Goal: Task Accomplishment & Management: Manage account settings

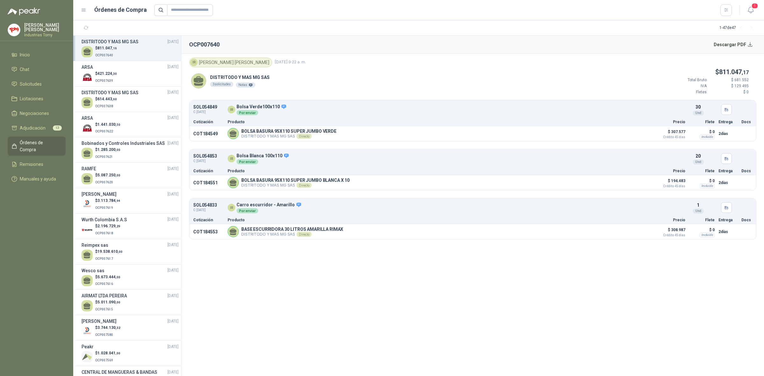
drag, startPoint x: 373, startPoint y: 335, endPoint x: 360, endPoint y: 335, distance: 12.7
click at [371, 334] on section "OCP007640 Descargar PDF IR [PERSON_NAME] [DATE] 9:22 a. m. DISTRITODO Y MAS MG …" at bounding box center [473, 206] width 583 height 340
click at [44, 125] on span "Adjudicación" at bounding box center [33, 128] width 26 height 7
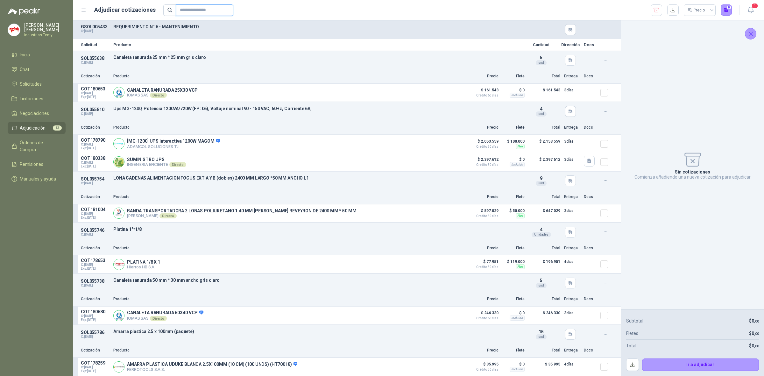
click at [193, 13] on input "text" at bounding box center [202, 10] width 45 height 11
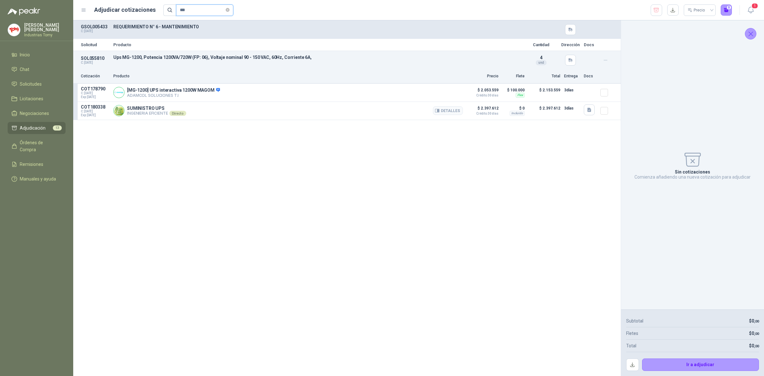
type input "***"
drag, startPoint x: 130, startPoint y: 111, endPoint x: 153, endPoint y: 110, distance: 23.6
click at [153, 110] on div "SUMINISTRO UPS INGENIERIA EFICIENTE Directo Detalles" at bounding box center [156, 111] width 59 height 10
click at [152, 110] on p "SUMINISTRO UPS" at bounding box center [156, 108] width 59 height 5
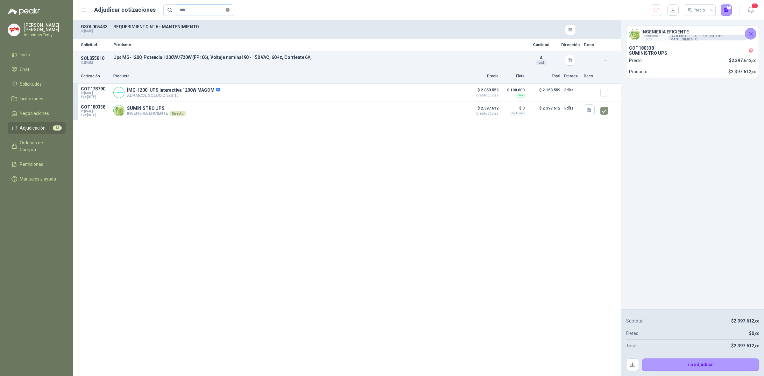
click at [230, 10] on icon "close-circle" at bounding box center [228, 10] width 4 height 4
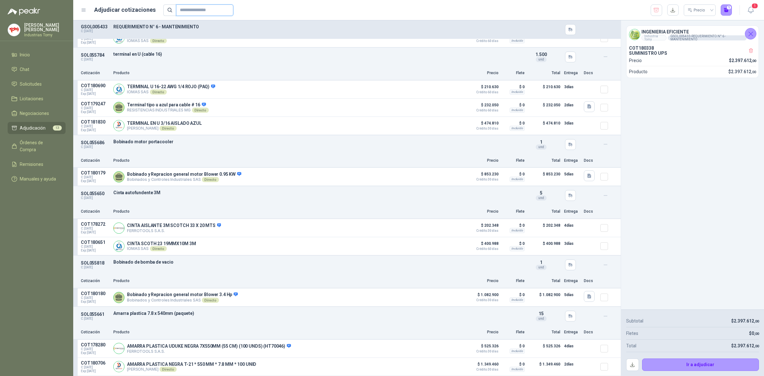
scroll to position [441, 0]
click at [709, 362] on button "Ir a adjudicar" at bounding box center [700, 365] width 117 height 13
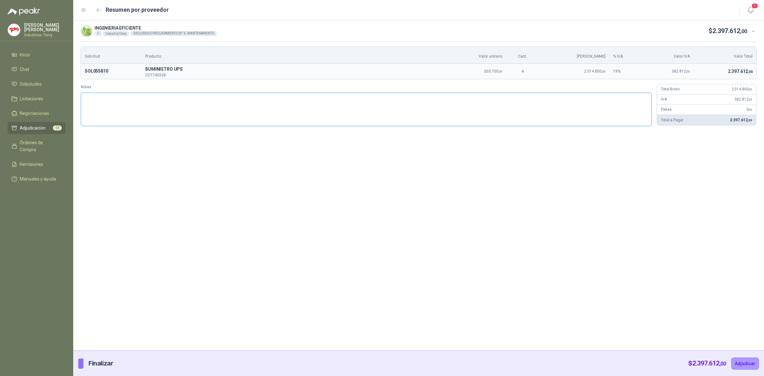
click at [487, 112] on textarea "Notas" at bounding box center [366, 110] width 571 height 34
type textarea "*"
type textarea "**"
type textarea "*"
type textarea "**"
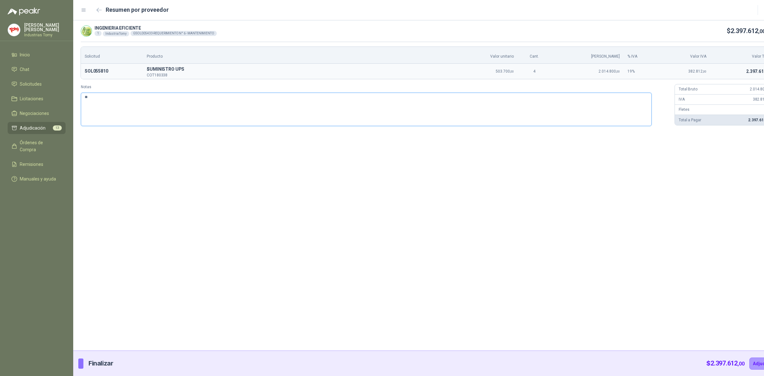
type textarea "***"
type textarea "****"
type textarea "*****"
type textarea "******"
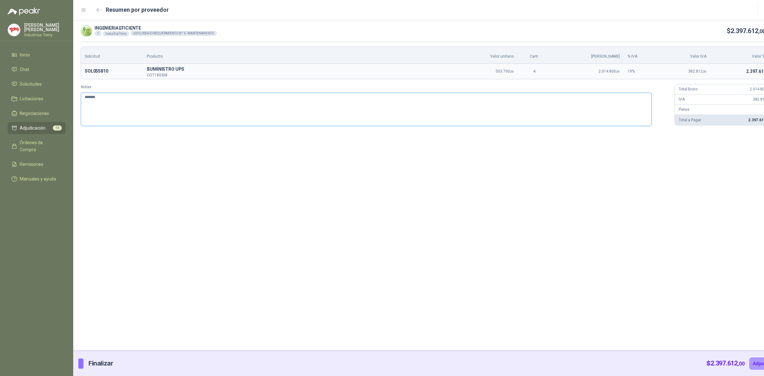
type textarea "********"
type textarea "*********"
type textarea "**********"
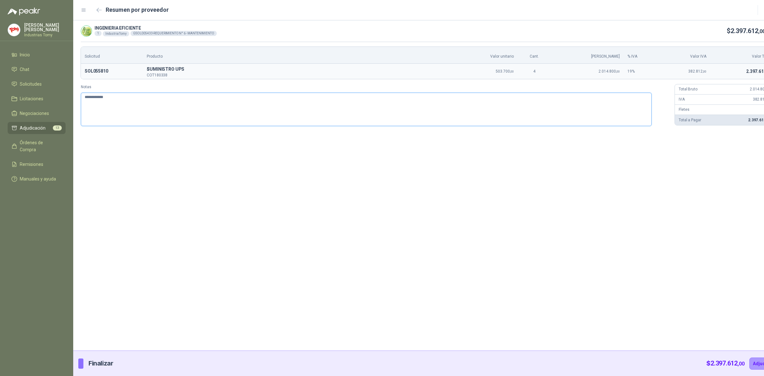
type textarea "**********"
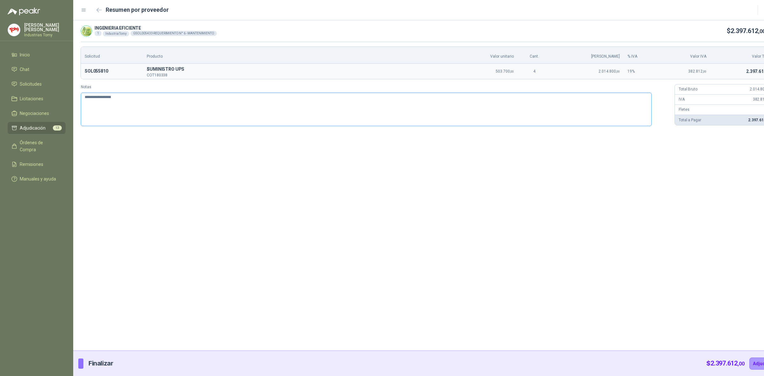
type textarea "**********"
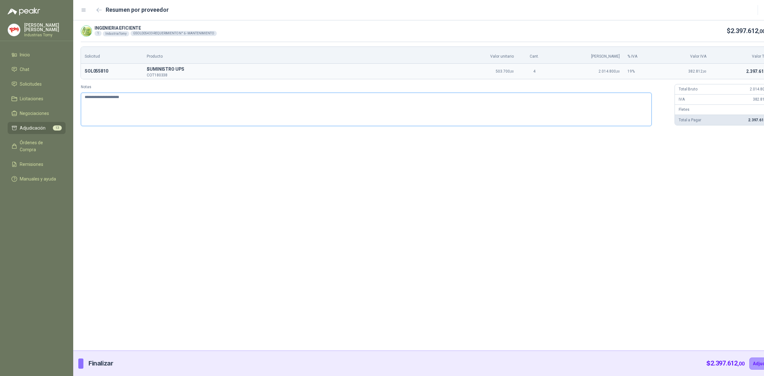
type textarea "**********"
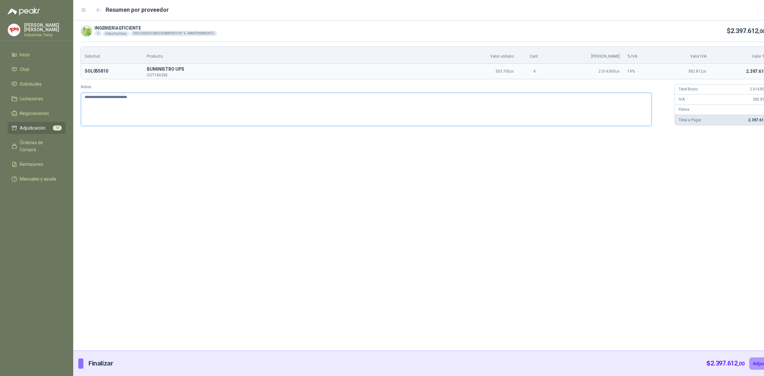
type textarea "**********"
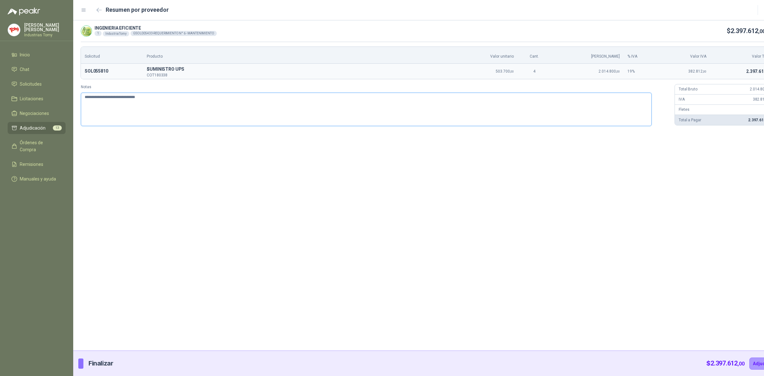
type textarea "**********"
click at [161, 107] on textarea "**********" at bounding box center [366, 109] width 571 height 33
type textarea "**********"
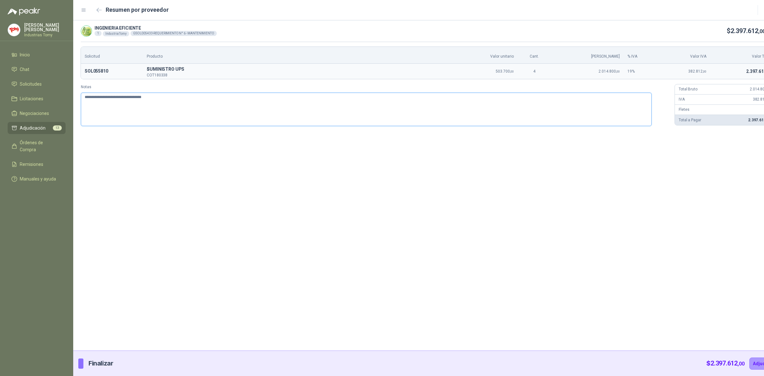
type textarea "**********"
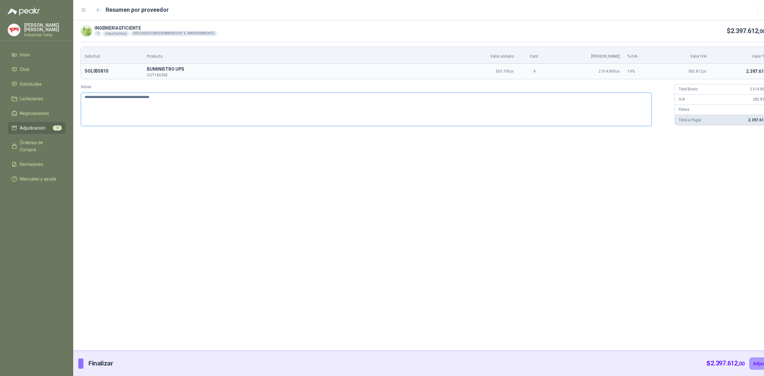
type textarea "**********"
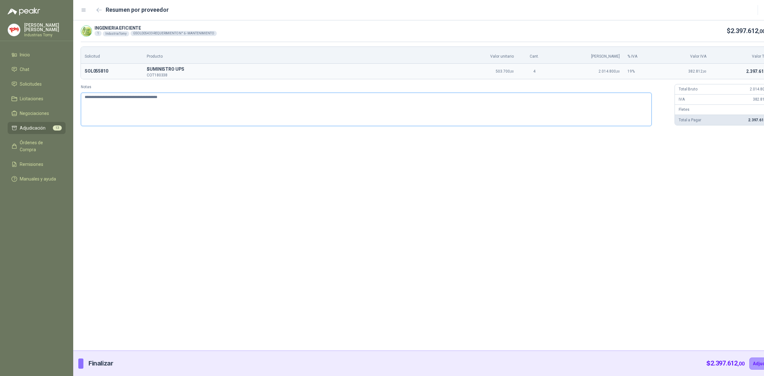
type textarea "**********"
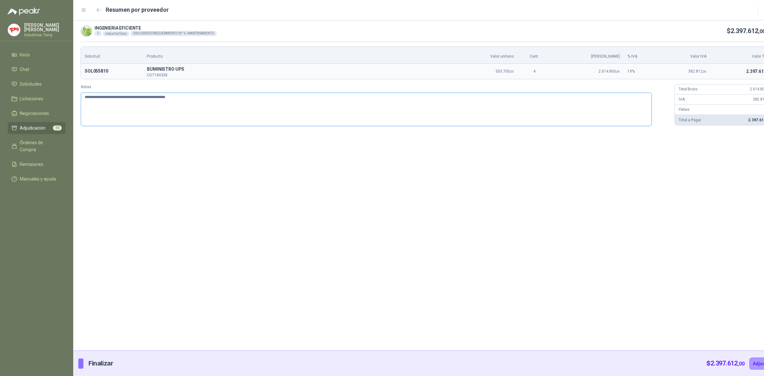
type textarea "**********"
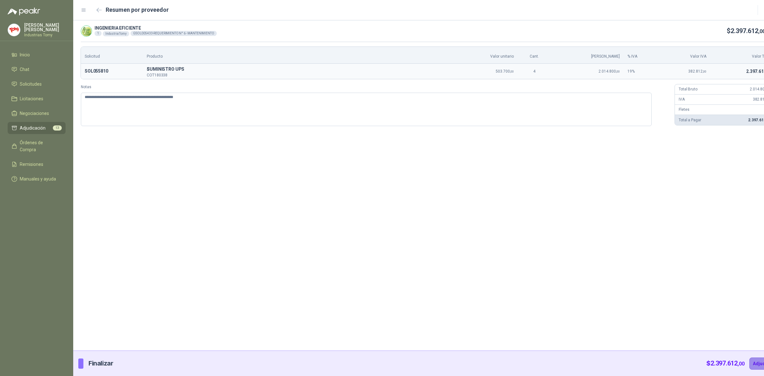
click at [750, 363] on button "Adjudicar" at bounding box center [764, 364] width 28 height 12
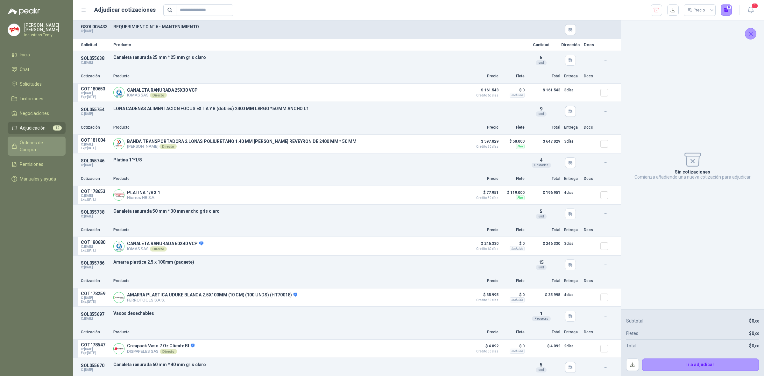
click at [37, 139] on span "Órdenes de Compra" at bounding box center [40, 146] width 40 height 14
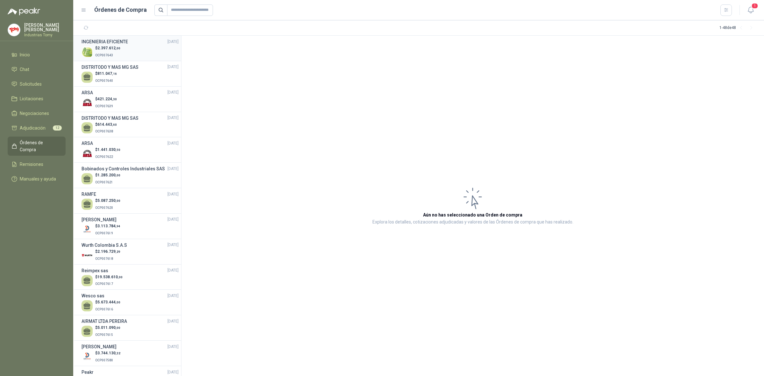
click at [119, 51] on p "$ 2.397.612 ,00" at bounding box center [107, 48] width 25 height 6
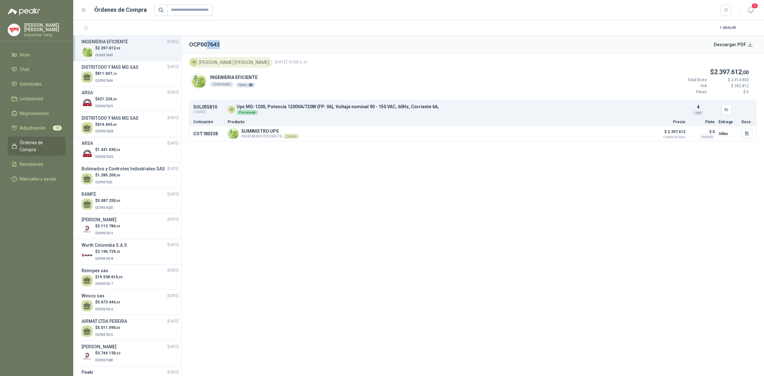
drag, startPoint x: 207, startPoint y: 44, endPoint x: 330, endPoint y: 182, distance: 185.2
click at [234, 46] on header "OCP007643 Descargar PDF" at bounding box center [473, 45] width 583 height 18
click at [44, 126] on span "Adjudicación" at bounding box center [33, 128] width 26 height 7
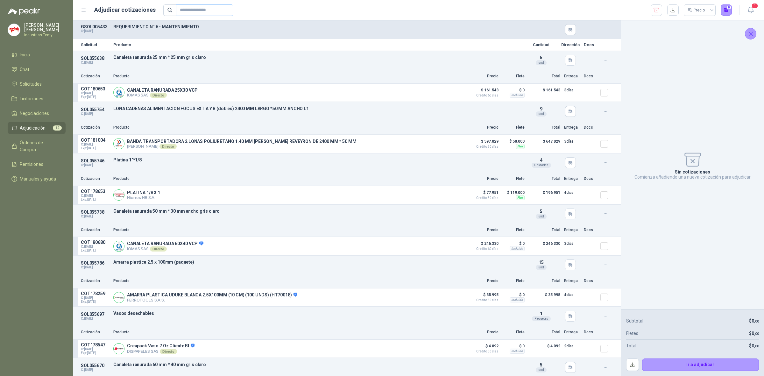
click at [230, 12] on span at bounding box center [228, 10] width 4 height 11
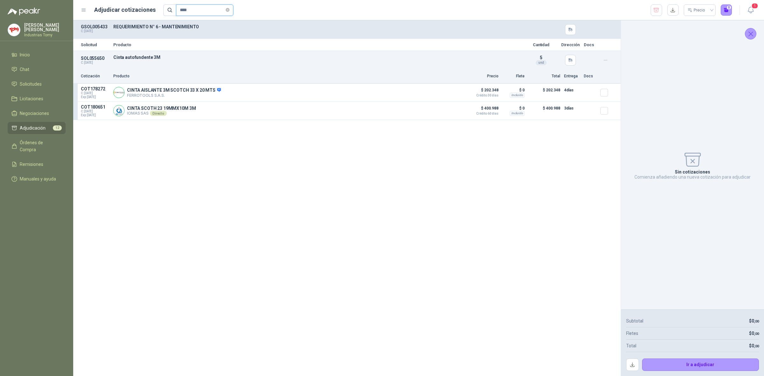
type input "*****"
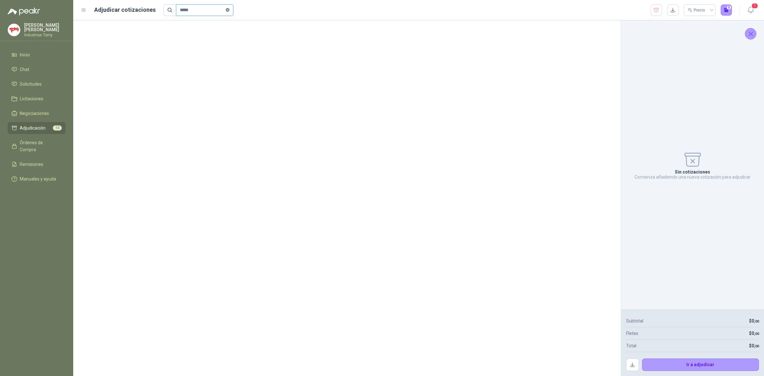
click at [230, 9] on icon "close-circle" at bounding box center [228, 10] width 4 height 4
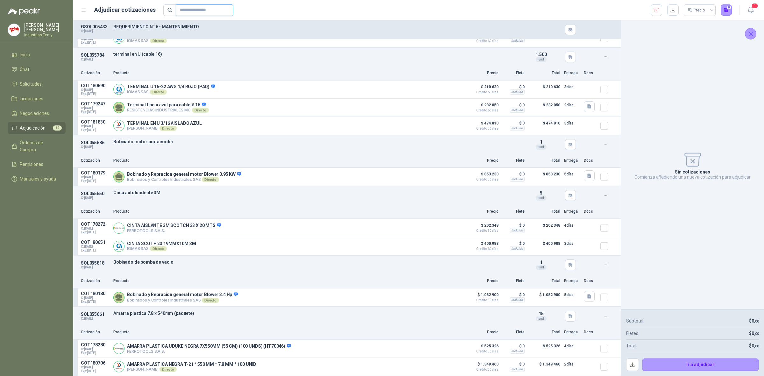
scroll to position [370, 0]
click at [40, 83] on span "Solicitudes" at bounding box center [31, 84] width 22 height 7
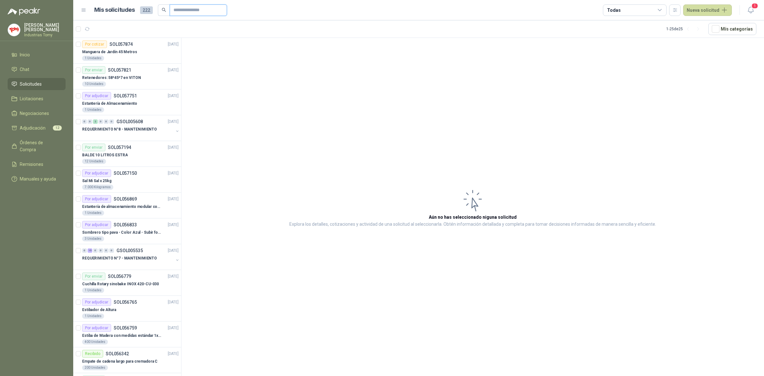
click at [183, 12] on input "text" at bounding box center [196, 10] width 45 height 11
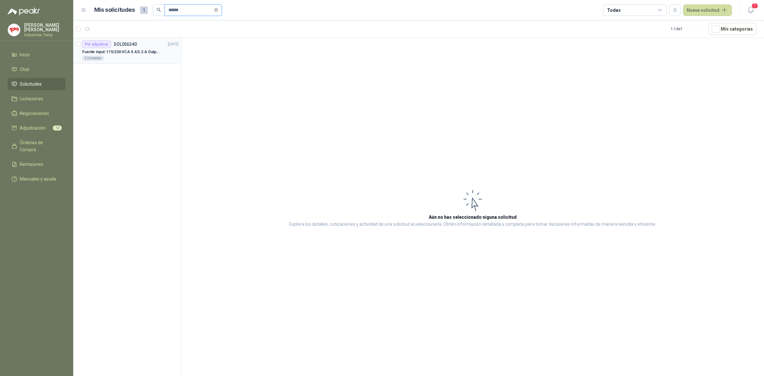
type input "******"
click at [128, 46] on p "SOL056340" at bounding box center [125, 44] width 23 height 4
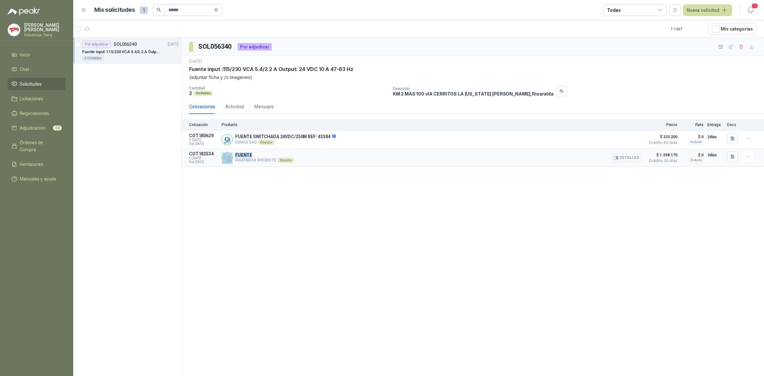
drag, startPoint x: 230, startPoint y: 153, endPoint x: 272, endPoint y: 155, distance: 41.8
click at [272, 155] on div "FUENTE INGENIERIA EFICIENTE Directo Detalles" at bounding box center [432, 157] width 420 height 13
click at [268, 158] on p "FUENTE" at bounding box center [264, 155] width 59 height 5
click at [630, 154] on button "Detalles" at bounding box center [627, 158] width 30 height 9
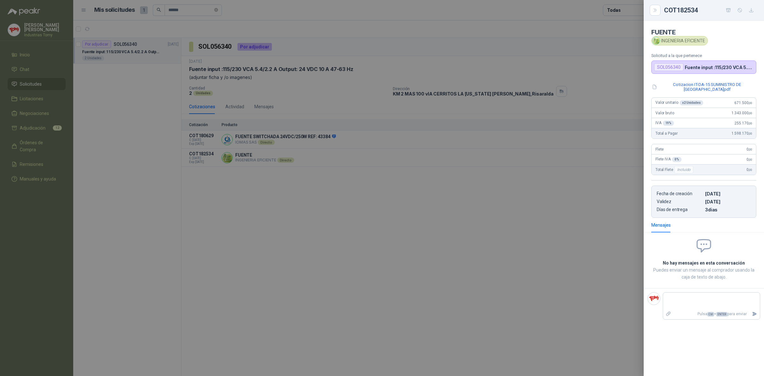
click at [292, 194] on div at bounding box center [382, 188] width 764 height 376
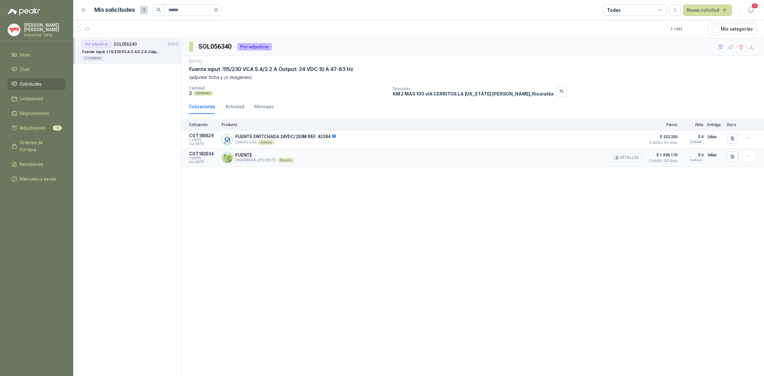
click at [625, 155] on button "Detalles" at bounding box center [627, 158] width 30 height 9
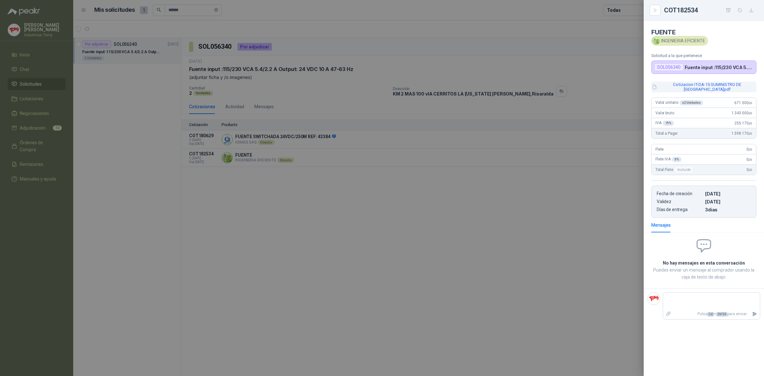
click at [735, 84] on button "Cotizacion IT-DA-15 SUMINISTRO DE FUENTE DELTA.pdf" at bounding box center [704, 87] width 105 height 11
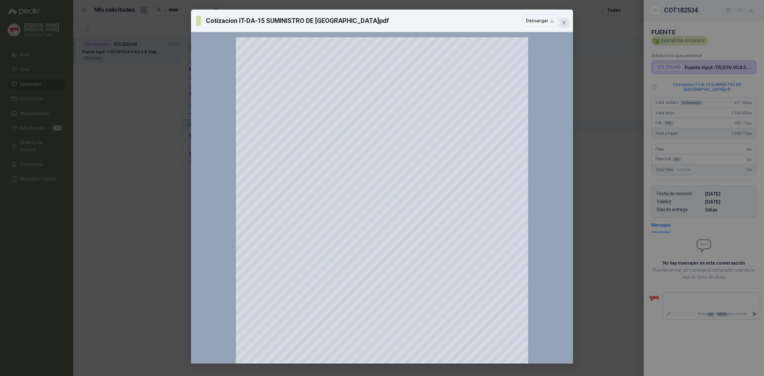
click at [567, 25] on span "Close" at bounding box center [564, 22] width 10 height 5
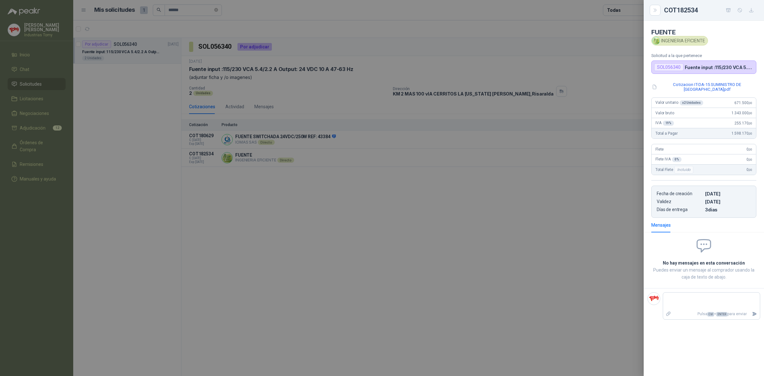
click at [359, 195] on div at bounding box center [382, 188] width 764 height 376
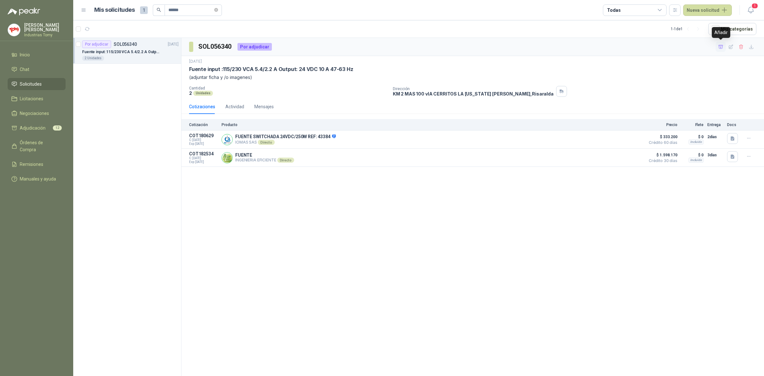
click at [722, 46] on icon "button" at bounding box center [720, 46] width 5 height 5
click at [400, 238] on div "SOL056340 Por adjudicar 17 sept, 2025 Fuente input :115/230 VCA 5.4/2.2 A Outpu…" at bounding box center [473, 208] width 583 height 340
click at [39, 81] on span "Solicitudes" at bounding box center [31, 84] width 22 height 7
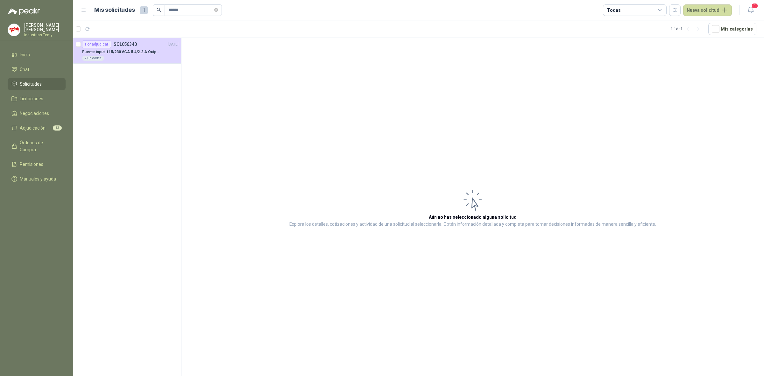
click at [34, 86] on link "Solicitudes" at bounding box center [37, 84] width 58 height 12
click at [218, 9] on icon "close-circle" at bounding box center [216, 10] width 4 height 4
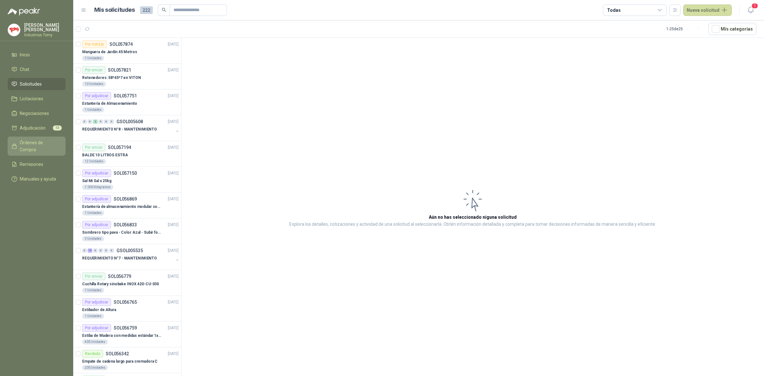
click at [52, 139] on span "Órdenes de Compra" at bounding box center [40, 146] width 40 height 14
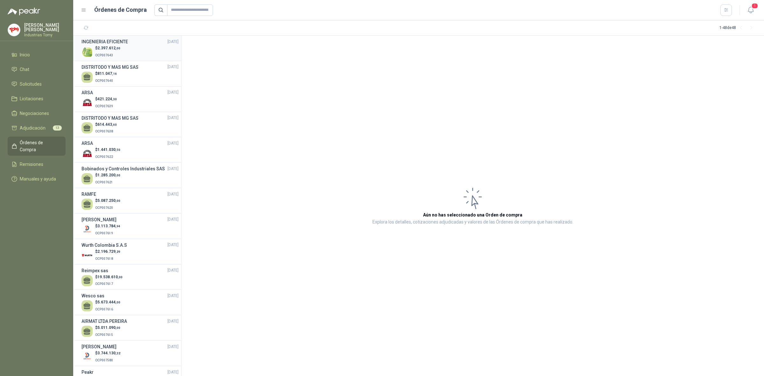
click at [124, 53] on div "$ 2.397.612 ,00 OCP007643" at bounding box center [130, 51] width 97 height 13
click at [123, 71] on div "$ 811.047 ,16 OCP007640" at bounding box center [130, 77] width 97 height 13
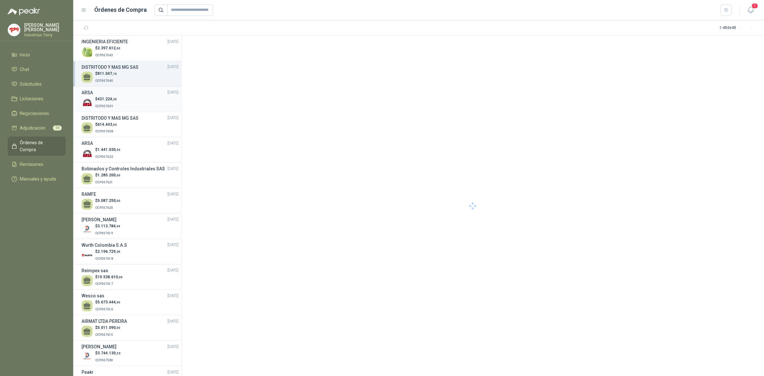
click at [123, 103] on div "$ 421.224 ,30 OCP007639" at bounding box center [130, 102] width 97 height 13
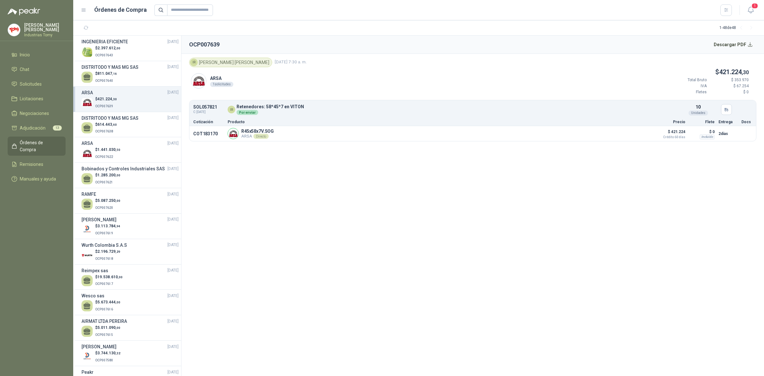
click at [346, 164] on section "OCP007639 Descargar PDF IR Isabel Ríos 29 de septiembre de 2025, 7:30 a. m. ARS…" at bounding box center [473, 206] width 583 height 340
click at [37, 86] on link "Solicitudes" at bounding box center [37, 84] width 58 height 12
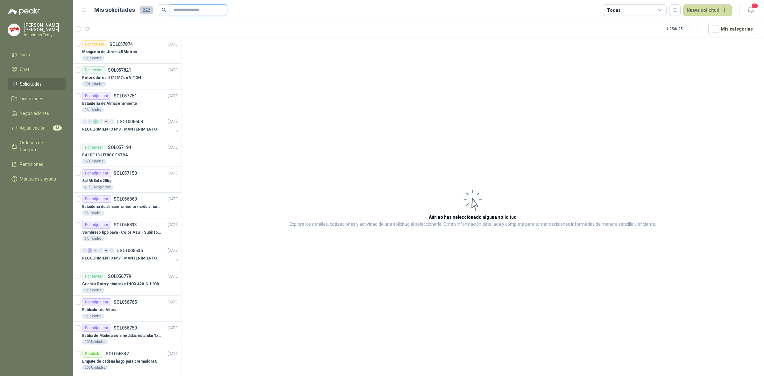
click at [181, 10] on input "text" at bounding box center [196, 10] width 45 height 11
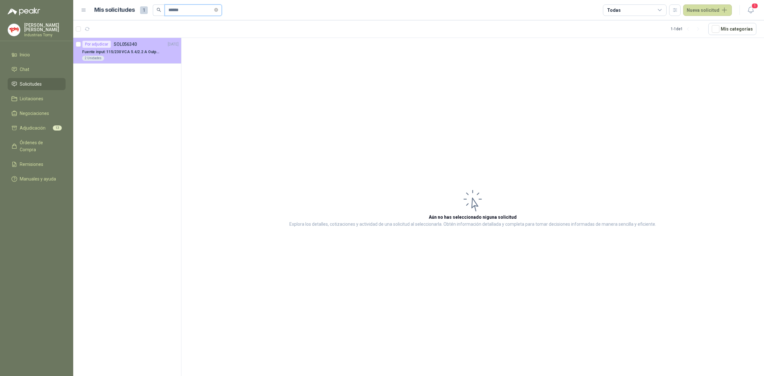
type input "******"
click at [147, 55] on div "Fuente input :115/230 VCA 5.4/2.2 A Output: 24 VDC 10 A 47-63 Hz" at bounding box center [130, 52] width 96 height 8
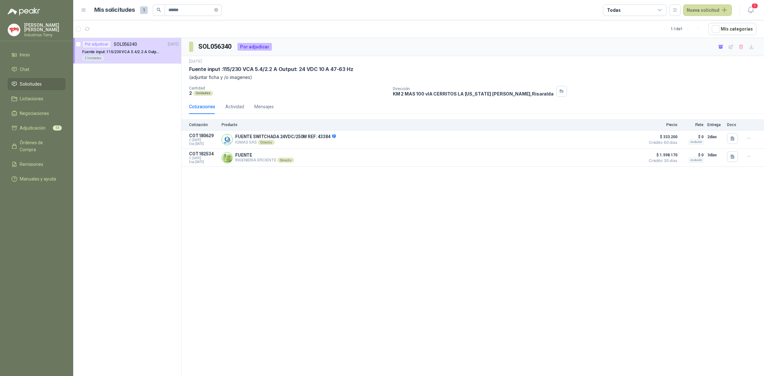
click at [414, 304] on div "SOL056340 Por adjudicar 17 sept, 2025 Fuente input :115/230 VCA 5.4/2.2 A Outpu…" at bounding box center [473, 208] width 583 height 340
click at [291, 160] on div "Directo" at bounding box center [285, 160] width 17 height 5
click at [634, 155] on button "Detalles" at bounding box center [627, 158] width 30 height 9
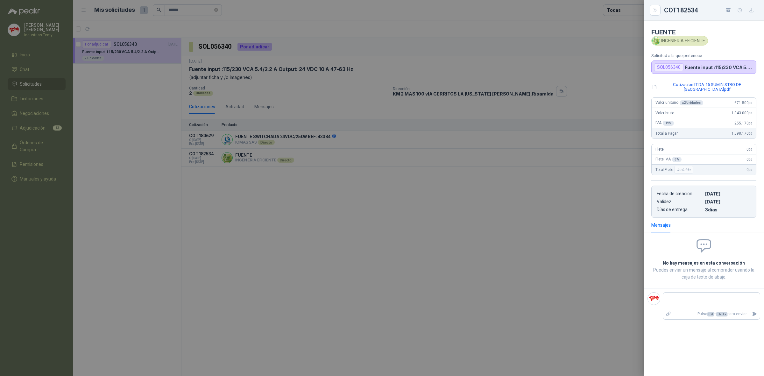
drag, startPoint x: 244, startPoint y: 270, endPoint x: 83, endPoint y: 176, distance: 186.3
click at [223, 262] on div at bounding box center [382, 188] width 764 height 376
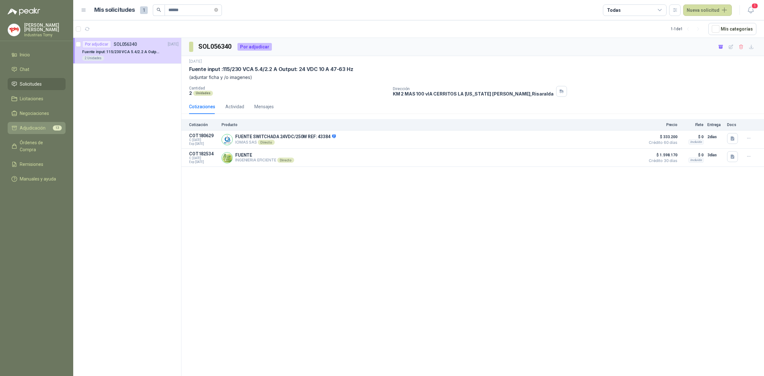
click at [49, 126] on li "Adjudicación 13" at bounding box center [36, 128] width 50 height 7
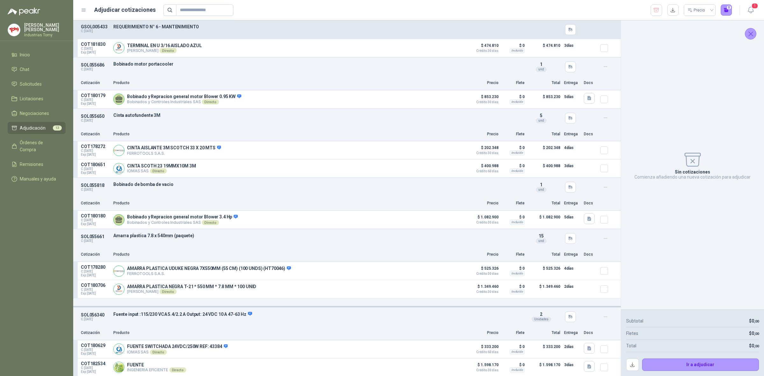
scroll to position [459, 0]
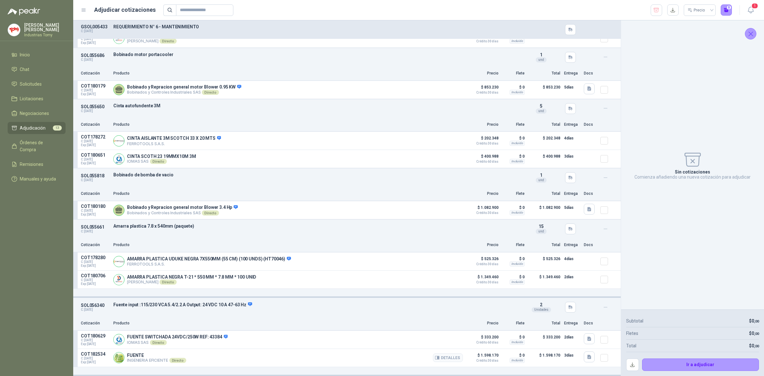
drag, startPoint x: 138, startPoint y: 358, endPoint x: 147, endPoint y: 357, distance: 9.3
click at [147, 357] on div "FUENTE INGENIERIA EFICIENTE Directo Detalles" at bounding box center [156, 358] width 59 height 10
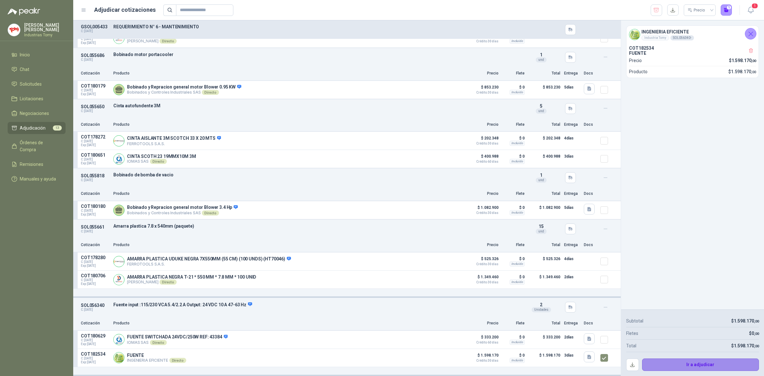
click at [712, 366] on button "Ir a adjudicar" at bounding box center [700, 365] width 117 height 13
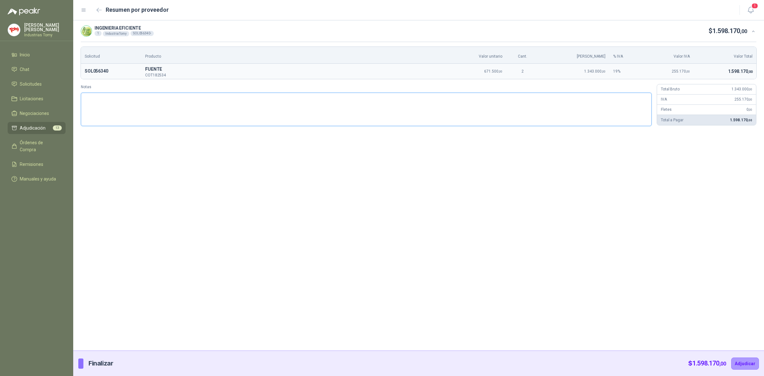
click at [172, 111] on textarea "Notas" at bounding box center [366, 110] width 571 height 34
type textarea "*"
type textarea "**"
type textarea "***"
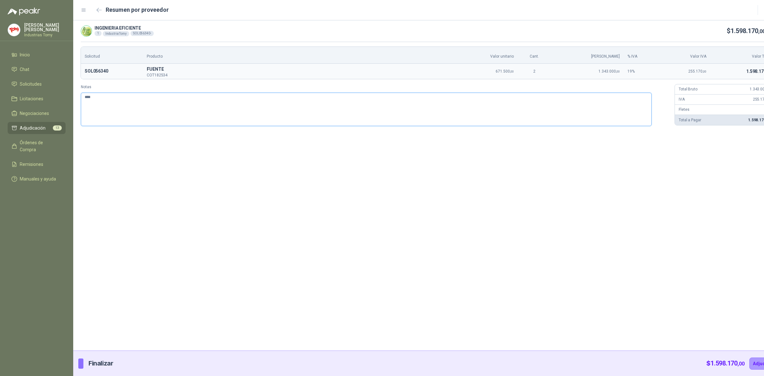
type textarea "*****"
type textarea "******"
type textarea "*******"
type textarea "********"
type textarea "*********"
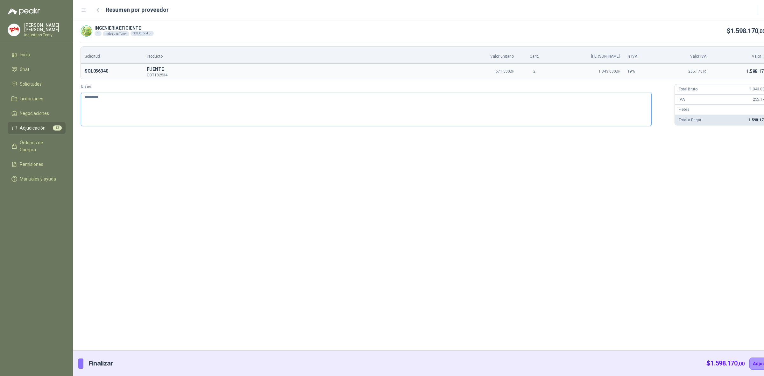
type textarea "**********"
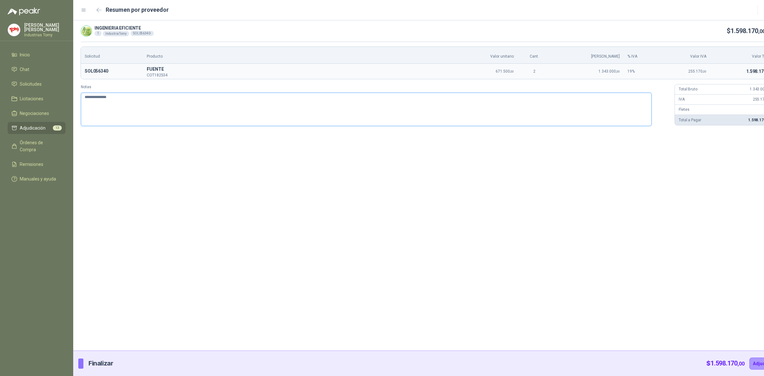
type textarea "**********"
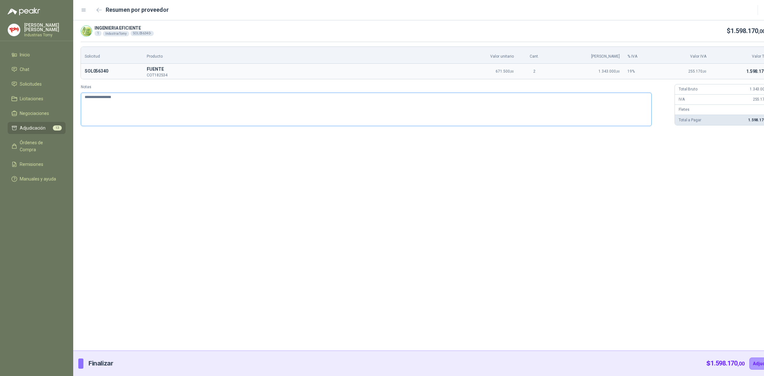
type textarea "**********"
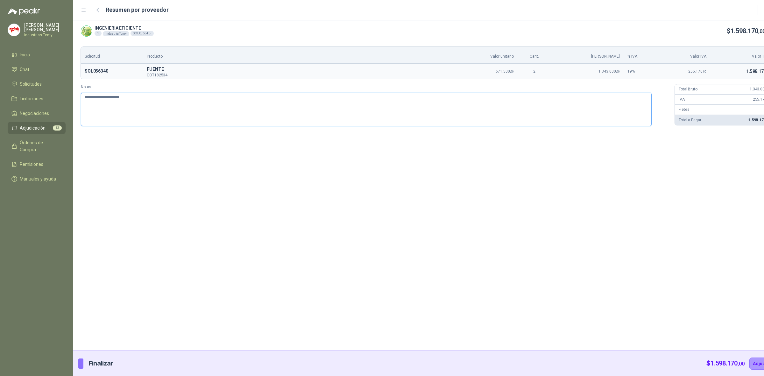
type textarea "**********"
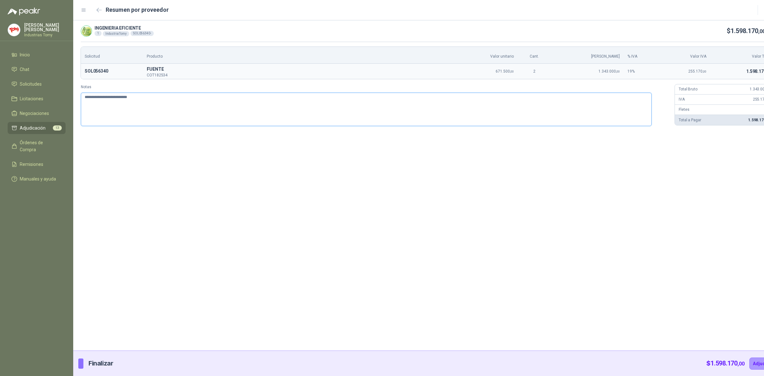
type textarea "**********"
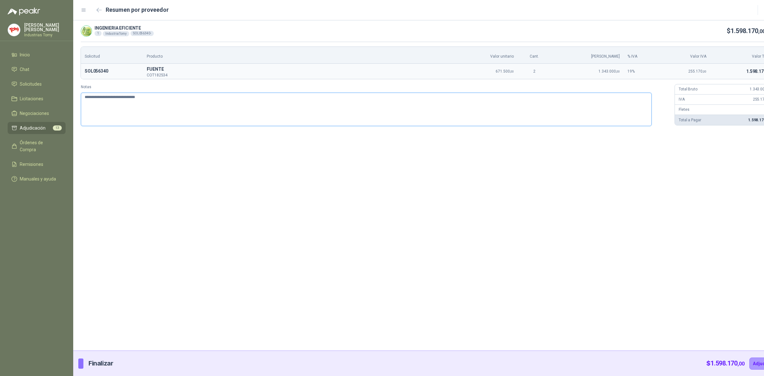
type textarea "**********"
click at [210, 100] on textarea "**********" at bounding box center [366, 109] width 571 height 33
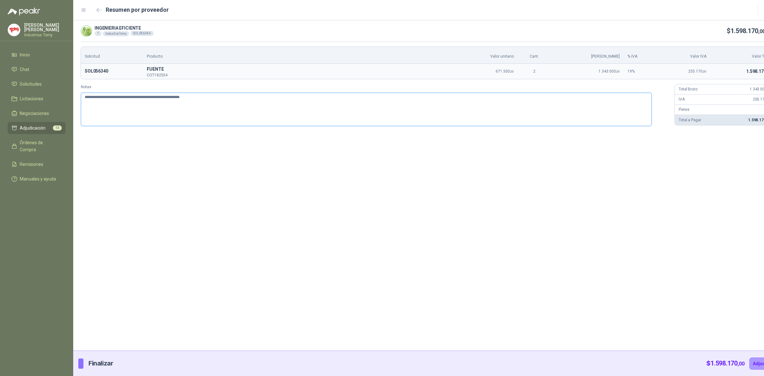
paste textarea "**********"
click at [189, 97] on textarea "**********" at bounding box center [366, 109] width 571 height 33
click at [251, 101] on textarea "**********" at bounding box center [366, 109] width 571 height 33
click at [750, 365] on button "Adjudicar" at bounding box center [764, 364] width 28 height 12
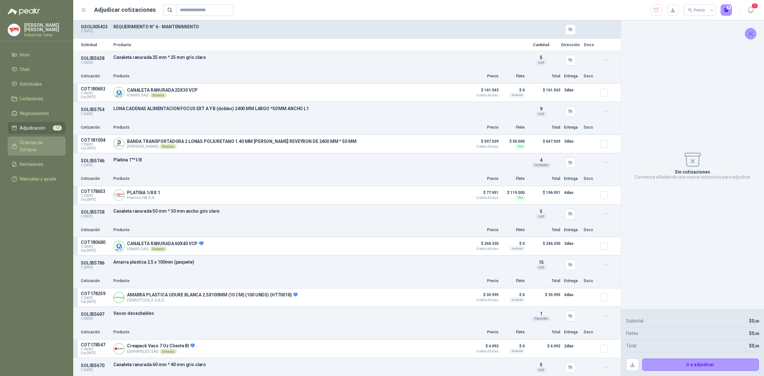
click at [55, 143] on span "Órdenes de Compra" at bounding box center [40, 146] width 40 height 14
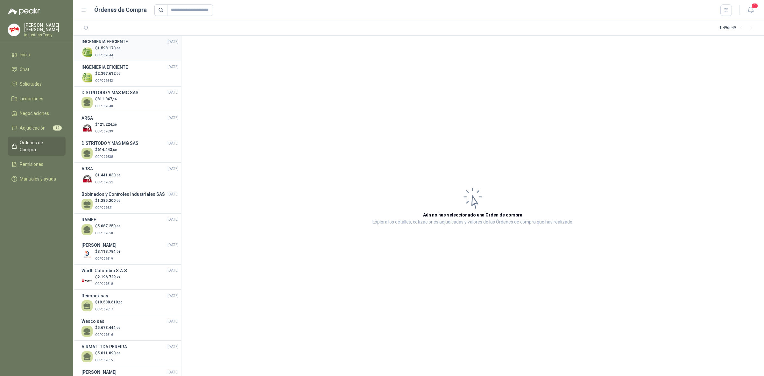
click at [122, 46] on div "$ 1.598.170 ,00 OCP007644" at bounding box center [130, 51] width 97 height 13
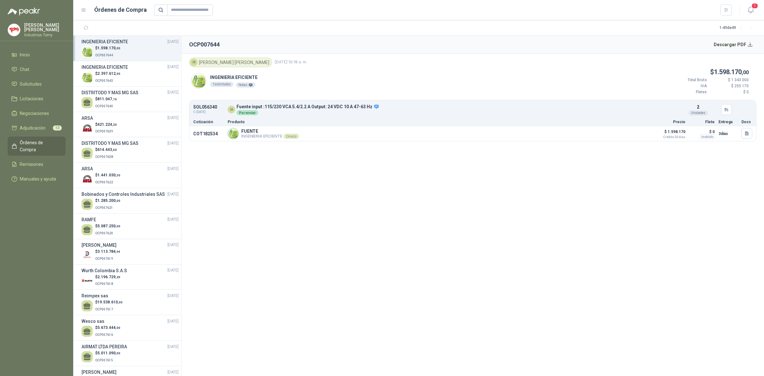
click at [279, 142] on article "IR Isabel Ríos 29 de septiembre de 2025, 10:18 a. m. INGENIERIA EFICIENTE 1 sol…" at bounding box center [473, 100] width 583 height 92
click at [261, 135] on p "INGENIERIA EFICIENTE Directo" at bounding box center [270, 136] width 58 height 5
click at [264, 135] on p "INGENIERIA EFICIENTE Directo" at bounding box center [270, 136] width 58 height 5
click at [31, 140] on span "Órdenes de Compra" at bounding box center [40, 146] width 40 height 14
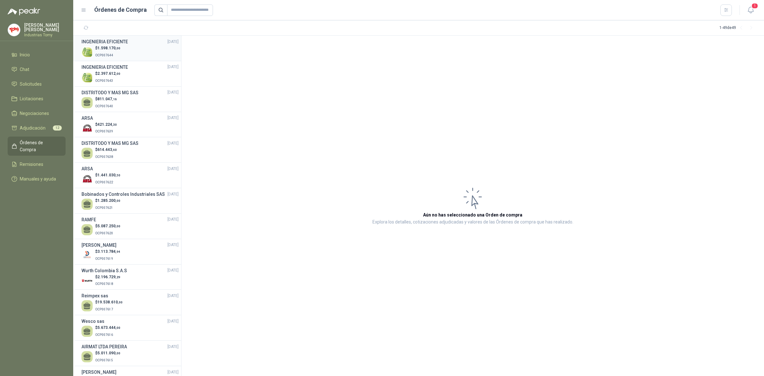
click at [123, 44] on h3 "INGENIERIA EFICIENTE" at bounding box center [105, 41] width 46 height 7
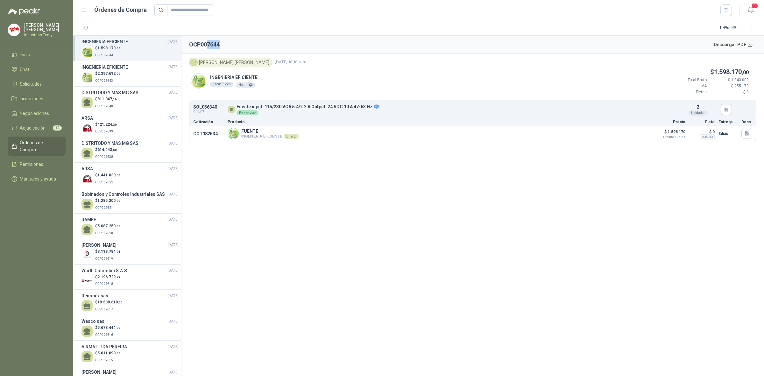
drag, startPoint x: 206, startPoint y: 45, endPoint x: 238, endPoint y: 42, distance: 31.7
click at [238, 42] on header "OCP007644 Descargar PDF" at bounding box center [473, 45] width 583 height 18
drag, startPoint x: 43, startPoint y: 139, endPoint x: 42, endPoint y: 126, distance: 12.8
click at [43, 139] on span "Órdenes de Compra" at bounding box center [40, 146] width 40 height 14
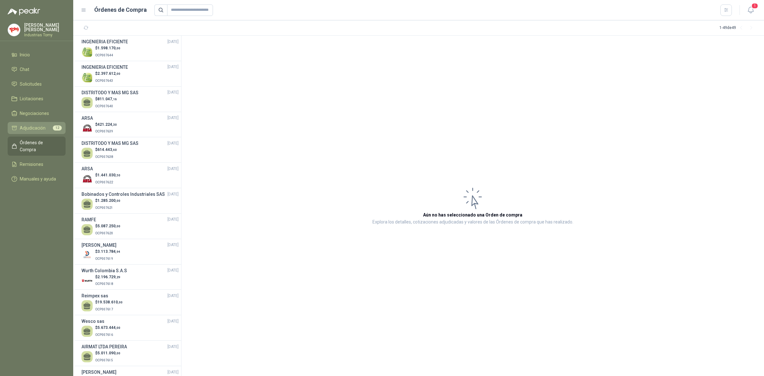
click at [42, 126] on span "Adjudicación" at bounding box center [33, 128] width 26 height 7
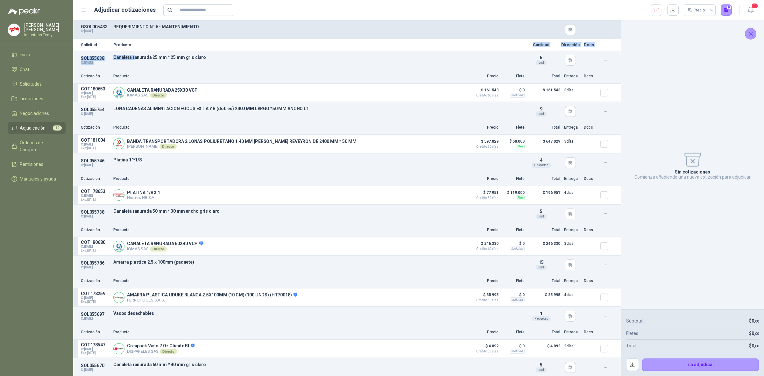
drag, startPoint x: 133, startPoint y: 56, endPoint x: 199, endPoint y: 44, distance: 67.7
click at [199, 44] on div "Solicitud Producto Cantidad Dirección Docs SOL055638 C: [DATE] Canaleta ranurad…" at bounding box center [347, 70] width 548 height 63
click at [199, 44] on p "Producto" at bounding box center [317, 45] width 408 height 4
drag, startPoint x: 198, startPoint y: 89, endPoint x: 136, endPoint y: 89, distance: 61.8
click at [136, 89] on div "CANALETA RANURADA 25X30 VCP IOMAS SAS Directo Detalles" at bounding box center [288, 92] width 350 height 13
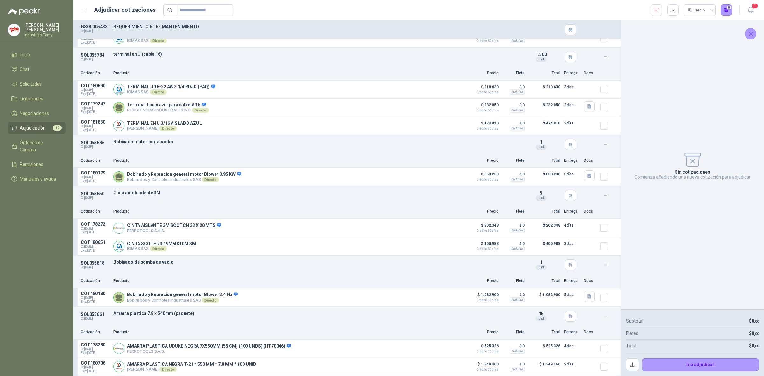
scroll to position [370, 0]
drag, startPoint x: 140, startPoint y: 225, endPoint x: 190, endPoint y: 222, distance: 49.8
click at [190, 223] on p "CINTA AISLANTE 3M SCOTCH 33 X 20 MTS" at bounding box center [174, 226] width 94 height 6
drag, startPoint x: 139, startPoint y: 189, endPoint x: 156, endPoint y: 190, distance: 17.5
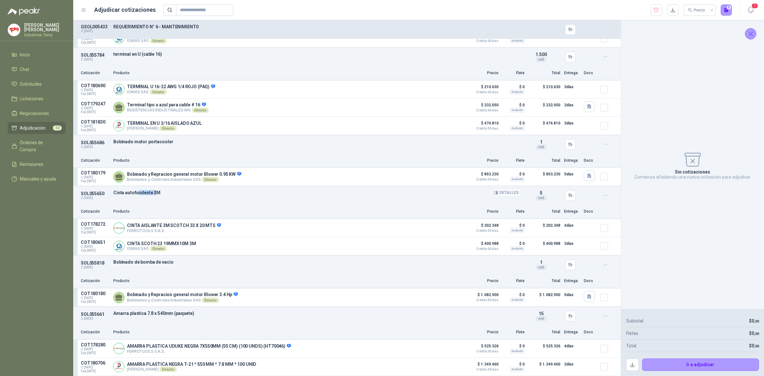
click at [156, 190] on p "Cinta autofundente 3M" at bounding box center [317, 192] width 408 height 5
drag, startPoint x: 151, startPoint y: 224, endPoint x: 194, endPoint y: 224, distance: 43.6
click at [194, 224] on p "CINTA AISLANTE 3M SCOTCH 33 X 20 MTS" at bounding box center [174, 226] width 94 height 6
click at [195, 224] on p "CINTA AISLANTE 3M SCOTCH 33 X 20 MTS" at bounding box center [174, 226] width 94 height 6
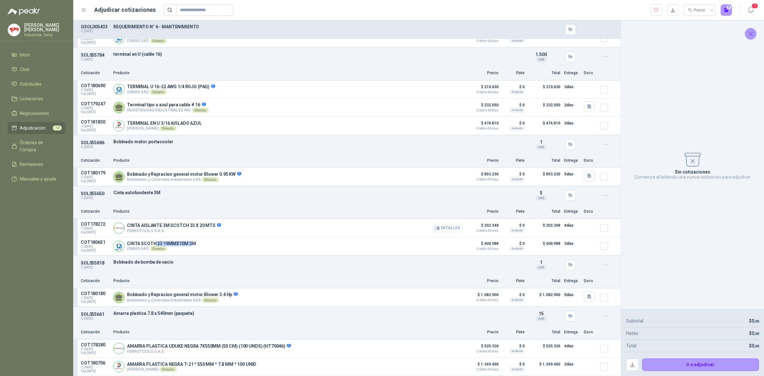
drag, startPoint x: 154, startPoint y: 239, endPoint x: 193, endPoint y: 232, distance: 40.1
click at [192, 237] on article "COT180651 C: 18/09/2025 Exp: 30/09/2025 CINTA SCOTH 23 19MMX10M 3M IOMAS SAS Di…" at bounding box center [347, 246] width 548 height 18
drag, startPoint x: 204, startPoint y: 224, endPoint x: 154, endPoint y: 226, distance: 50.0
click at [155, 226] on div "CINTA AISLANTE 3M SCOTCH 33 X 20 MTS  FERROTOOLS S.A.S. Detalles" at bounding box center [174, 228] width 94 height 11
click at [154, 228] on p "FERROTOOLS S.A.S." at bounding box center [174, 230] width 94 height 5
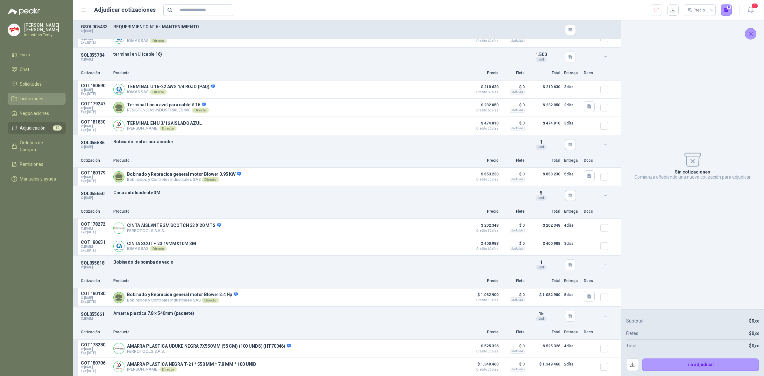
click at [36, 99] on span "Licitaciones" at bounding box center [32, 98] width 24 height 7
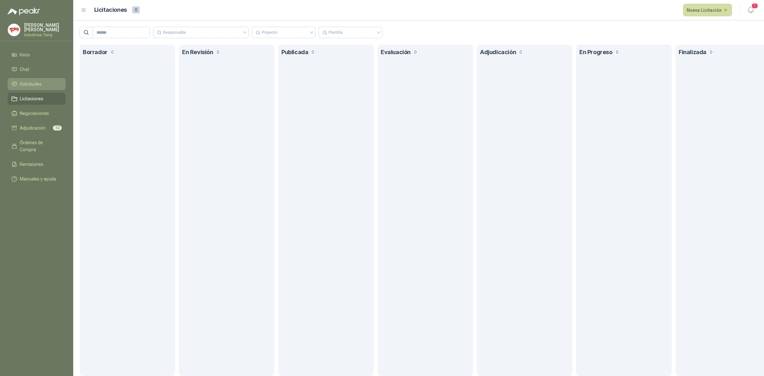
click at [42, 81] on li "Solicitudes" at bounding box center [36, 84] width 50 height 7
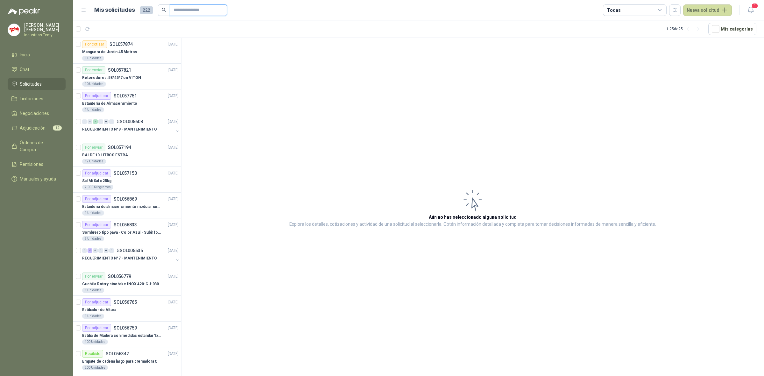
click at [182, 7] on input "text" at bounding box center [196, 10] width 45 height 11
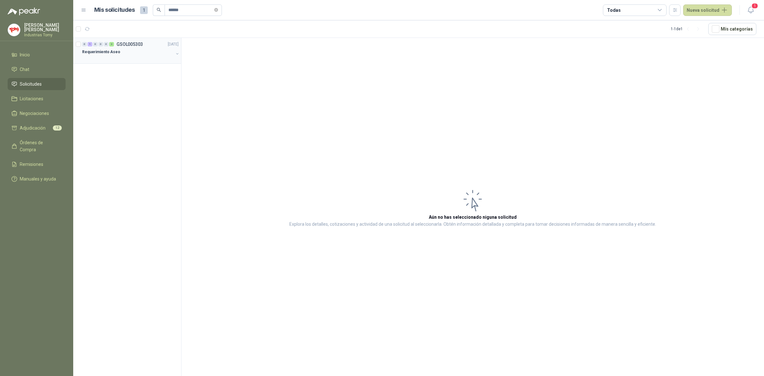
click at [155, 55] on div "Requerimiento Aseo" at bounding box center [127, 52] width 91 height 8
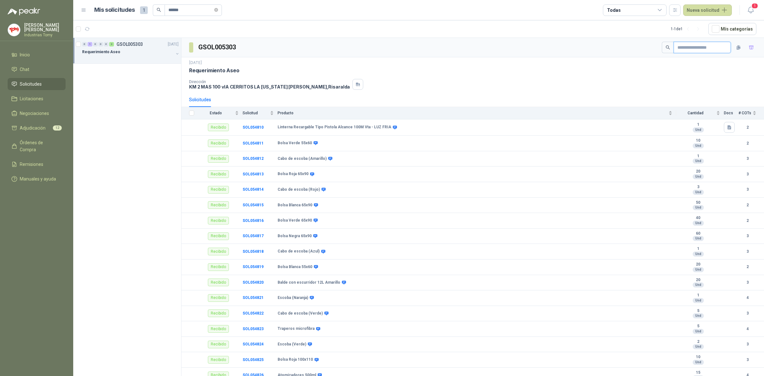
click at [691, 45] on input "text" at bounding box center [700, 47] width 45 height 11
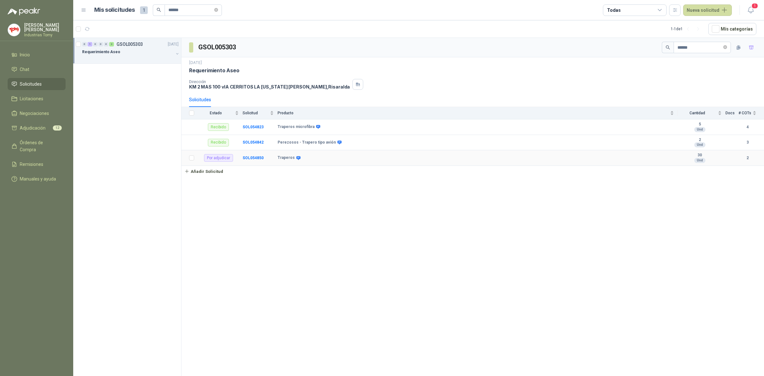
click at [253, 155] on td "SOL054850" at bounding box center [260, 158] width 35 height 16
click at [252, 156] on b "SOL054850" at bounding box center [253, 158] width 21 height 4
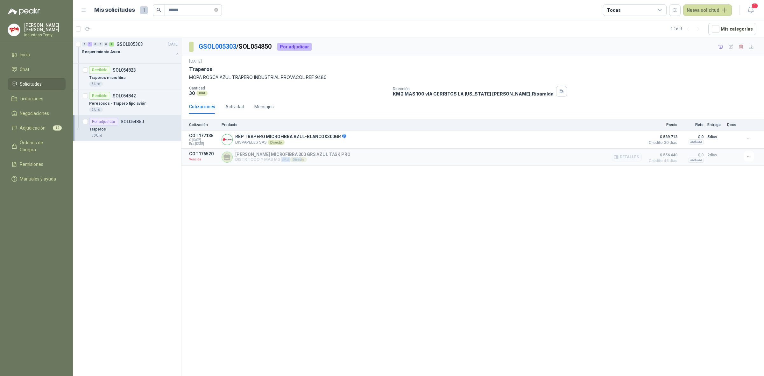
drag, startPoint x: 280, startPoint y: 160, endPoint x: 301, endPoint y: 159, distance: 20.7
click at [301, 159] on p "DISTRITODO Y MAS MG SAS Directo" at bounding box center [292, 159] width 115 height 5
click at [304, 157] on p "[PERSON_NAME] MICROFIBRA 300 GRS AZUL TASK PRO" at bounding box center [292, 154] width 115 height 5
click at [599, 201] on div "GSOL005303 / SOL054850 Por adjudicar 4 sept, 2025 Traperos MOPA ROSCA AZUL TRAP…" at bounding box center [473, 208] width 583 height 340
drag, startPoint x: 276, startPoint y: 47, endPoint x: 241, endPoint y: 44, distance: 35.8
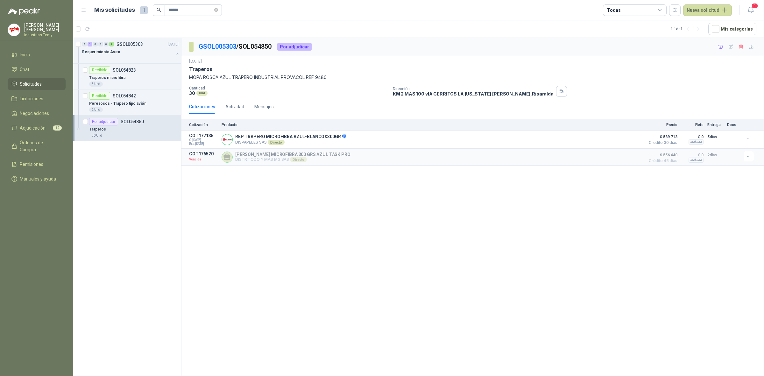
click at [241, 44] on div "GSOL005303 / SOL054850 Por adjudicar" at bounding box center [250, 47] width 123 height 10
copy p "SOL054850"
click at [310, 207] on div "GSOL005303 / SOL054850 Por adjudicar 4 sept, 2025 Traperos MOPA ROSCA AZUL TRAP…" at bounding box center [473, 208] width 583 height 340
click at [628, 142] on button "Detalles" at bounding box center [627, 139] width 30 height 9
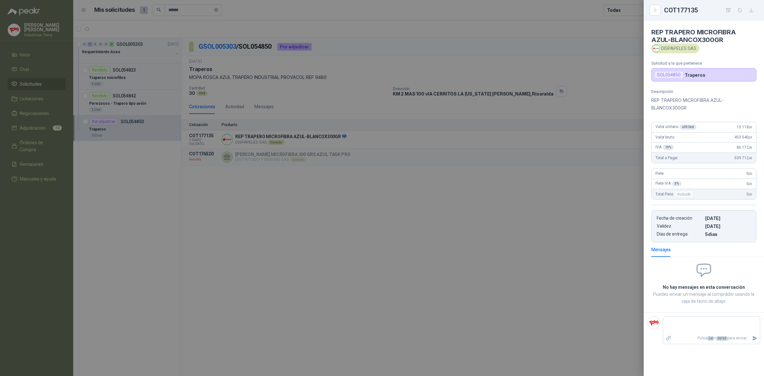
click at [343, 231] on div at bounding box center [382, 188] width 764 height 376
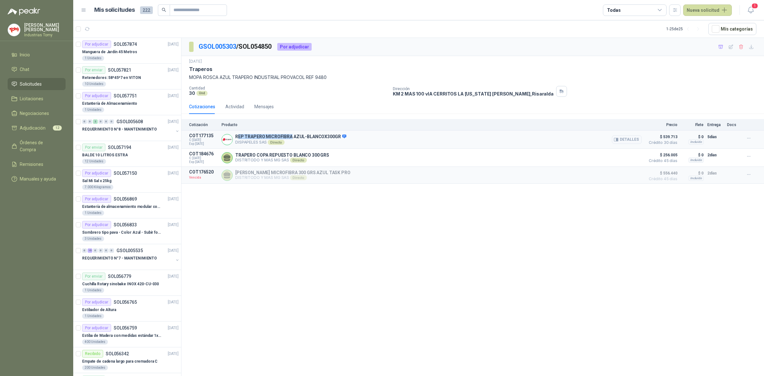
drag, startPoint x: 238, startPoint y: 139, endPoint x: 294, endPoint y: 138, distance: 55.4
click at [293, 134] on div "REP [PERSON_NAME] MICROFIBRA AZUL-BLANCOX300GR DISPAPELES SAS Directo Detalles" at bounding box center [432, 139] width 420 height 13
drag, startPoint x: 278, startPoint y: 155, endPoint x: 370, endPoint y: 154, distance: 92.7
click at [364, 154] on div "[PERSON_NAME] COPA REPUESTO BLANCO 300 GRS DISTRITODO Y MAS MG SAS Directo Deta…" at bounding box center [432, 157] width 420 height 13
click at [718, 46] on icon "button" at bounding box center [720, 46] width 5 height 5
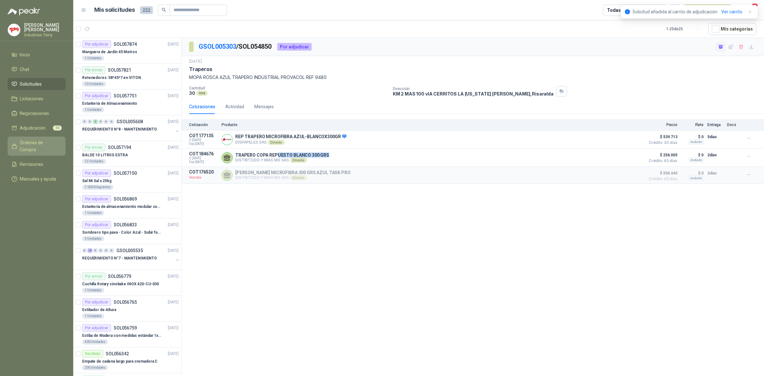
click at [39, 144] on span "Órdenes de Compra" at bounding box center [40, 146] width 40 height 14
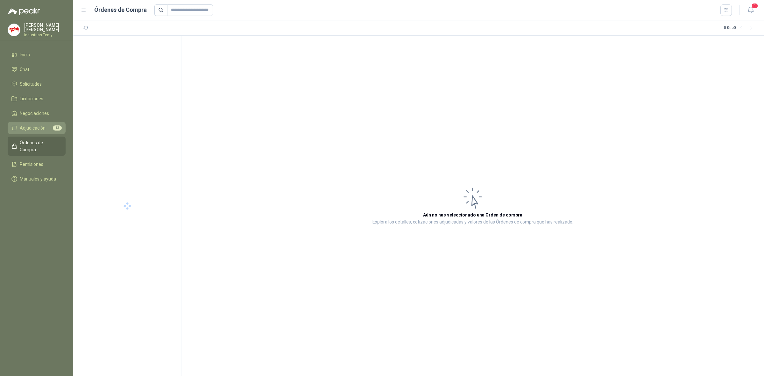
click at [42, 128] on span "Adjudicación" at bounding box center [33, 128] width 26 height 7
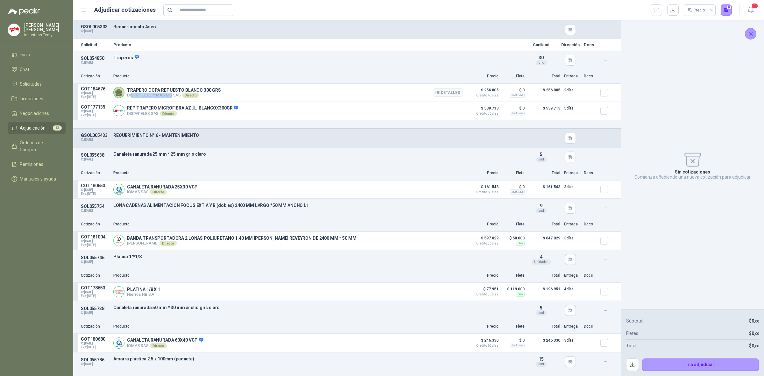
drag, startPoint x: 151, startPoint y: 95, endPoint x: 170, endPoint y: 96, distance: 18.5
click at [170, 96] on p "DISTRITODO Y MAS MG SAS Directo" at bounding box center [174, 95] width 94 height 5
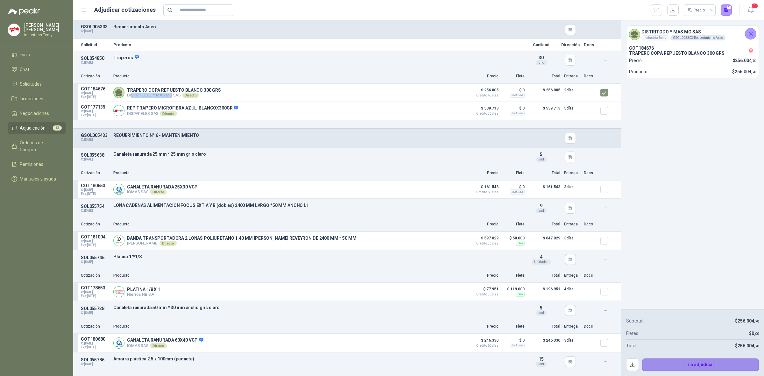
click at [704, 363] on button "Ir a adjudicar" at bounding box center [700, 365] width 117 height 13
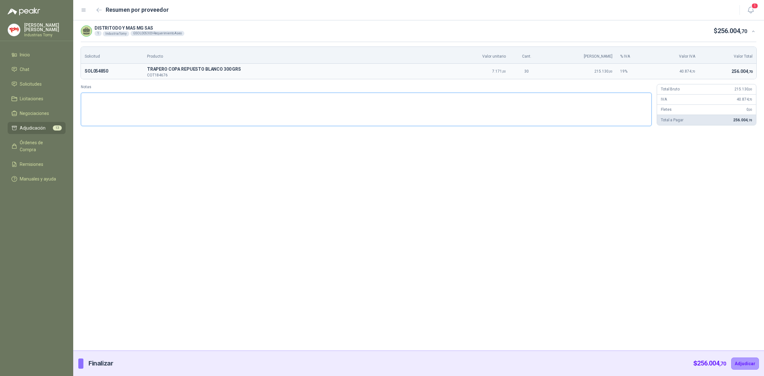
click at [475, 118] on textarea "Notas" at bounding box center [366, 110] width 571 height 34
type textarea "*"
type textarea "**"
type textarea "***"
type textarea "****"
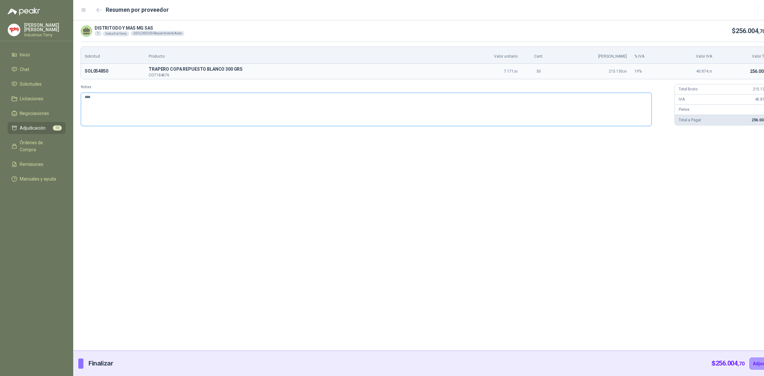
type textarea "*****"
type textarea "******"
type textarea "********"
type textarea "*********"
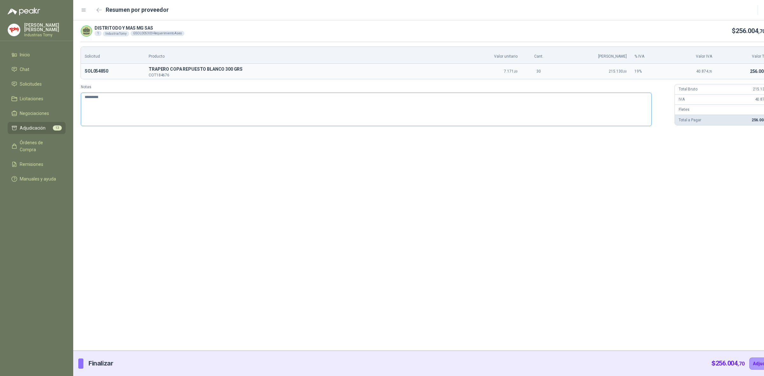
type textarea "**********"
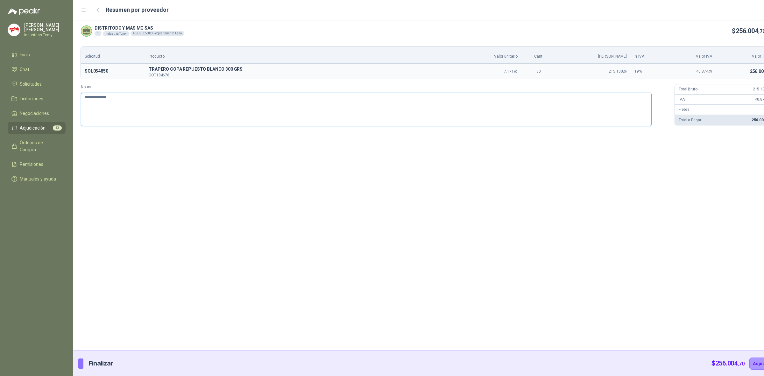
type textarea "**********"
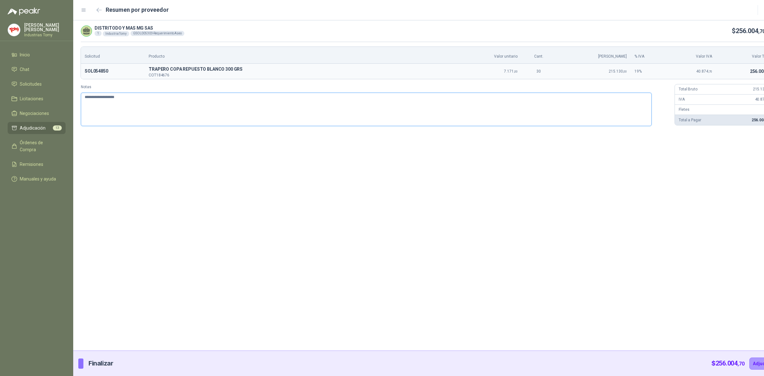
type textarea "**********"
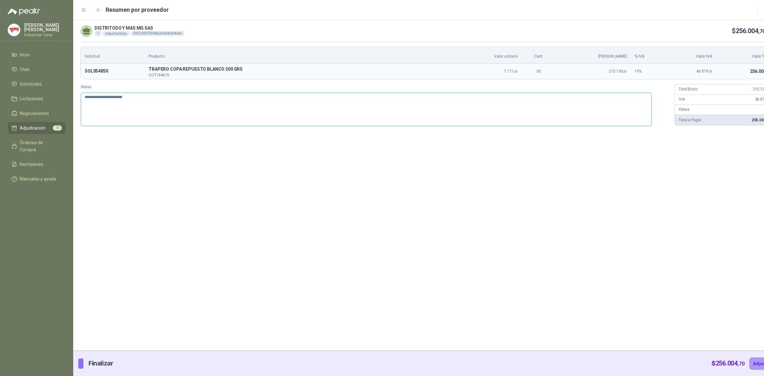
type textarea "**********"
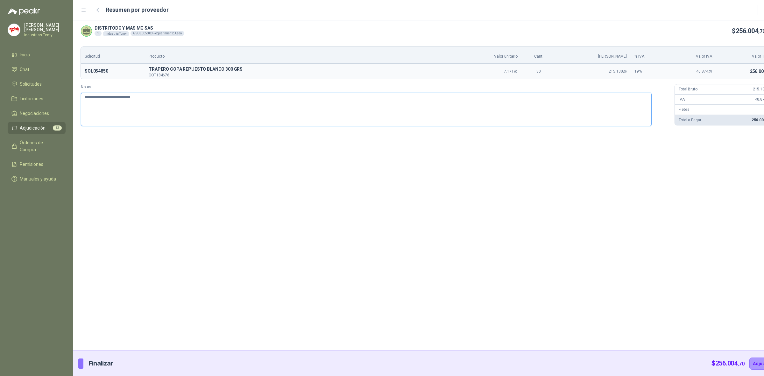
type textarea "**********"
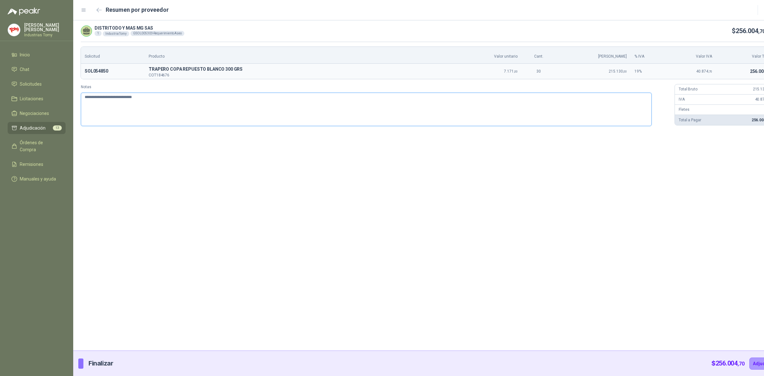
type textarea "**********"
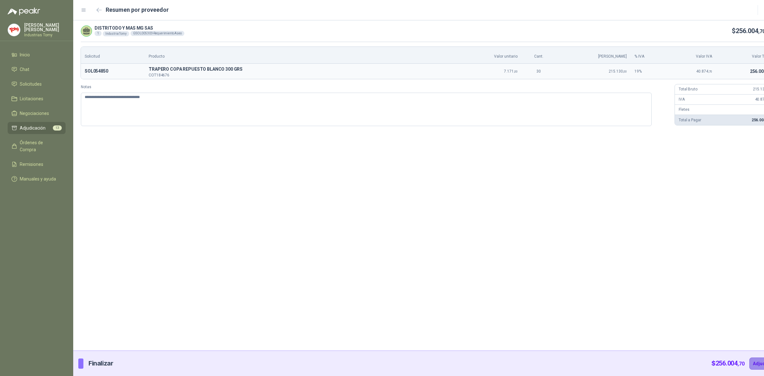
click at [750, 362] on button "Adjudicar" at bounding box center [764, 364] width 28 height 12
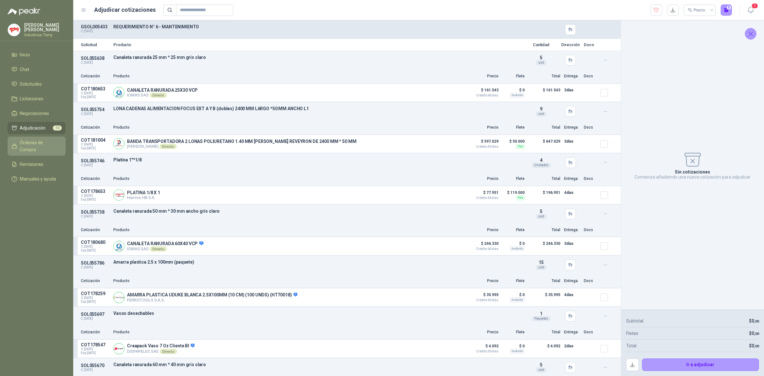
drag, startPoint x: 40, startPoint y: 141, endPoint x: 47, endPoint y: 136, distance: 8.7
click at [40, 141] on span "Órdenes de Compra" at bounding box center [40, 146] width 40 height 14
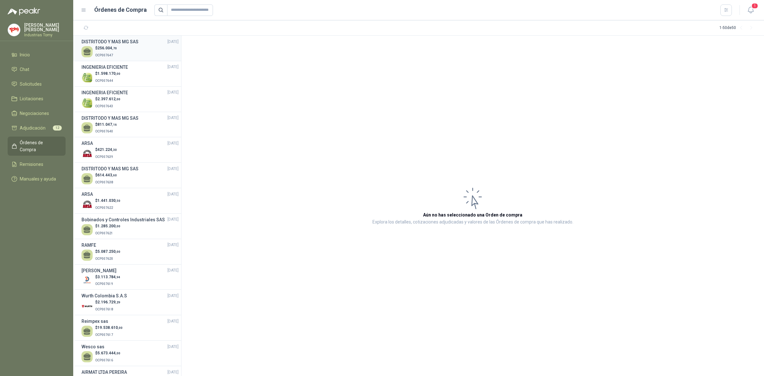
click at [113, 50] on span ",70" at bounding box center [114, 48] width 5 height 4
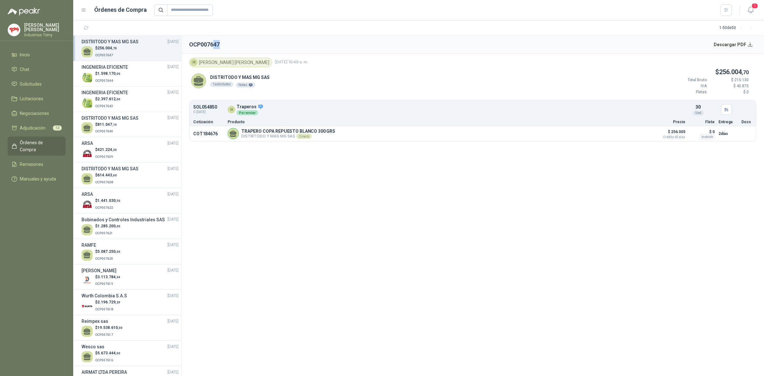
drag, startPoint x: 214, startPoint y: 43, endPoint x: 261, endPoint y: 74, distance: 56.5
click at [261, 74] on section "OCP007647 Descargar PDF IR [PERSON_NAME] [DATE] 10:49 a. m. DISTRITODO Y MAS MG…" at bounding box center [473, 206] width 583 height 340
click at [44, 84] on li "Solicitudes" at bounding box center [36, 84] width 50 height 7
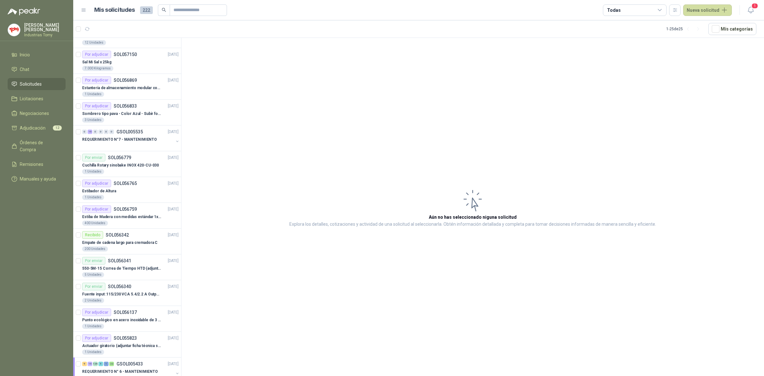
scroll to position [119, 0]
click at [140, 116] on p "Sombrero tipo pava - Color Azul - Subir foto" at bounding box center [121, 113] width 79 height 6
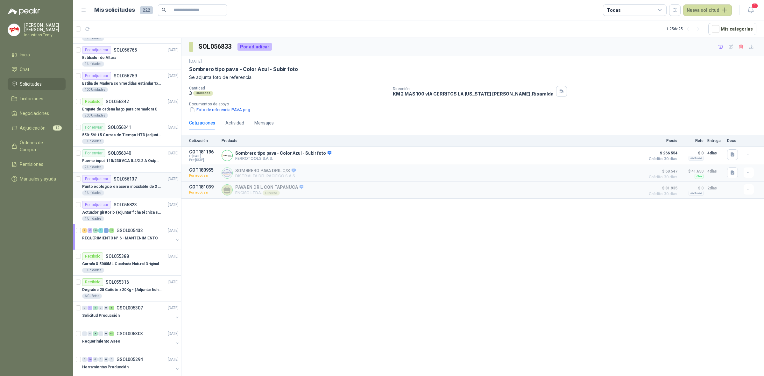
scroll to position [239, 0]
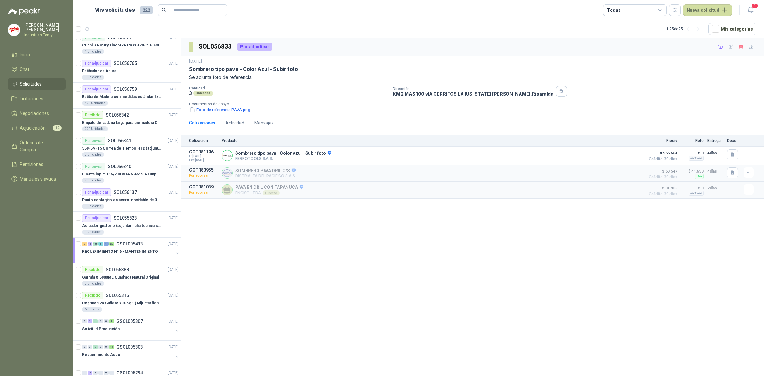
click at [299, 257] on div "SOL056833 Por adjudicar [DATE] Sombrero tipo pava - Color Azul - Subir foto Se …" at bounding box center [473, 208] width 583 height 340
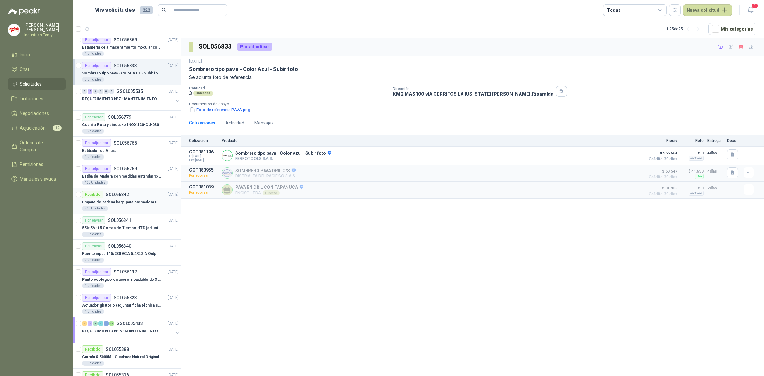
scroll to position [199, 0]
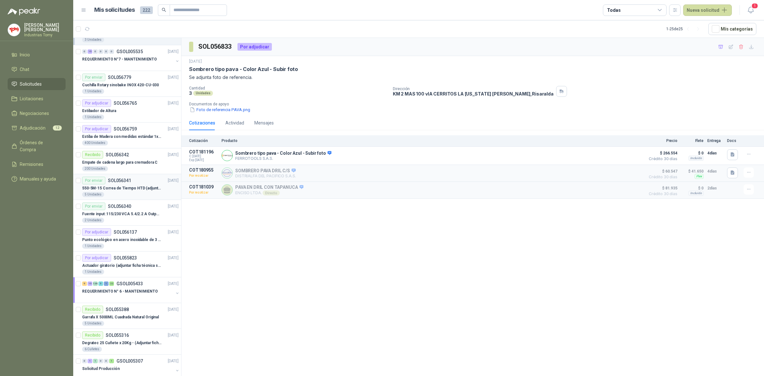
click at [132, 189] on p "550-5M-15 Correa de Tiempo HTD (adjuntar ficha y /o imagenes)" at bounding box center [121, 188] width 79 height 6
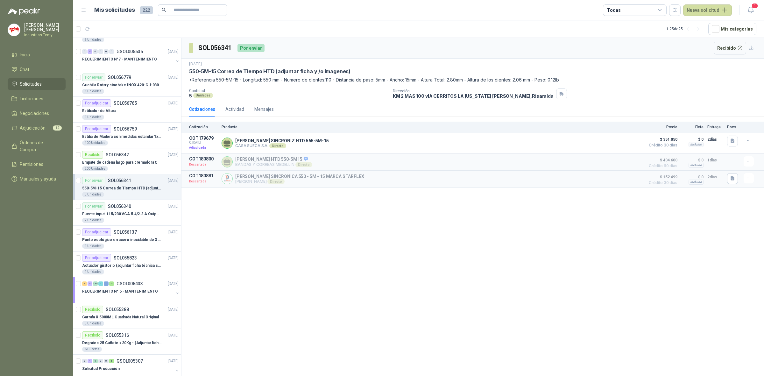
click at [362, 265] on div "SOL056341 Por enviar Recibido [DATE] 550-5M-15 [PERSON_NAME] de Tiempo HTD (adj…" at bounding box center [473, 208] width 583 height 340
click at [131, 242] on p "Punto ecológico en acero inoxidable de 3 puestos, con capacidad para 121L cada …" at bounding box center [121, 240] width 79 height 6
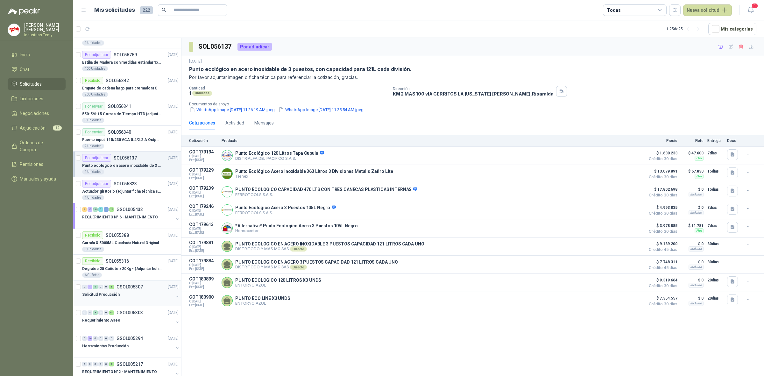
scroll to position [279, 0]
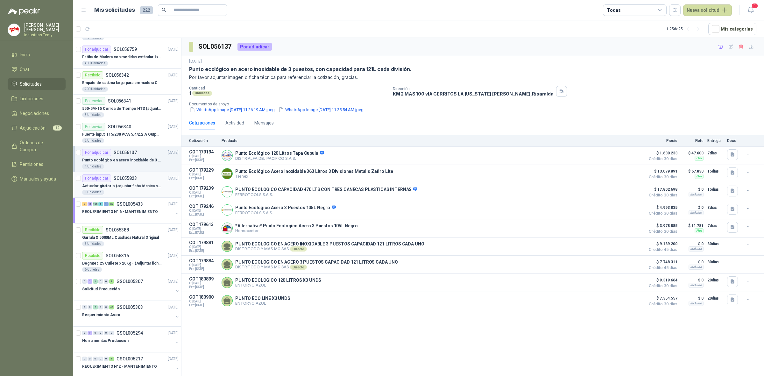
click at [126, 188] on p "Actuador giratorio (adjuntar ficha técnica si es diferente a festo)" at bounding box center [121, 186] width 79 height 6
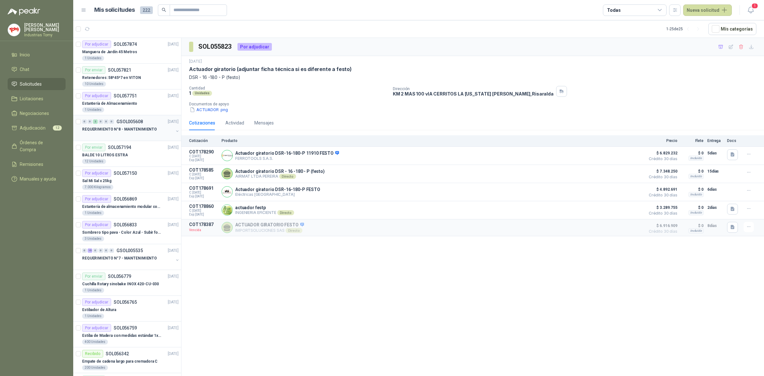
click at [162, 131] on div "REQUERIMIENTO N°8 - MANTENIMIENTO" at bounding box center [127, 129] width 91 height 8
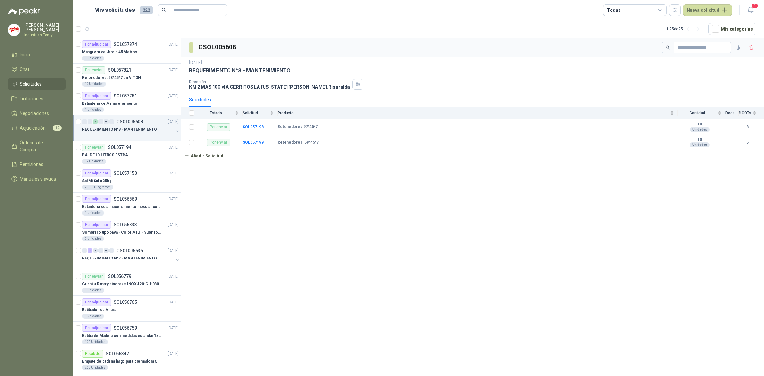
click at [148, 128] on p "REQUERIMIENTO N°8 - MANTENIMIENTO" at bounding box center [119, 129] width 75 height 6
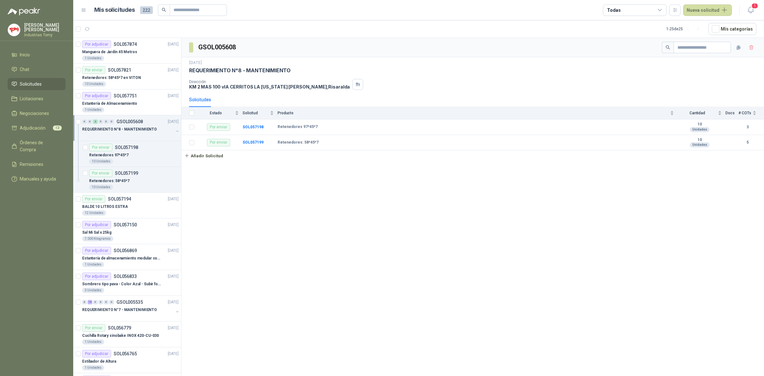
click at [160, 131] on div "REQUERIMIENTO N°8 - MANTENIMIENTO" at bounding box center [127, 129] width 91 height 8
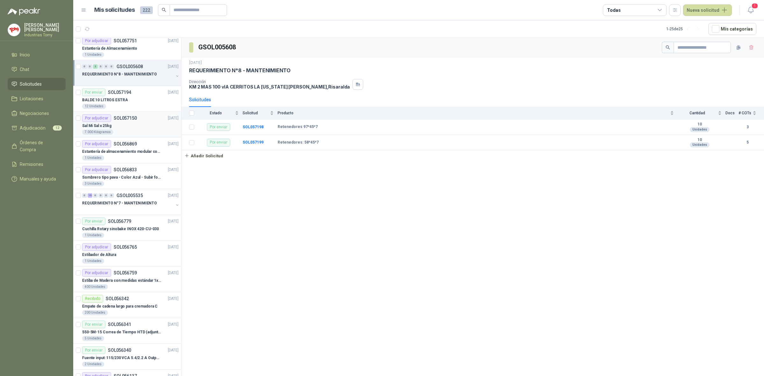
scroll to position [80, 0]
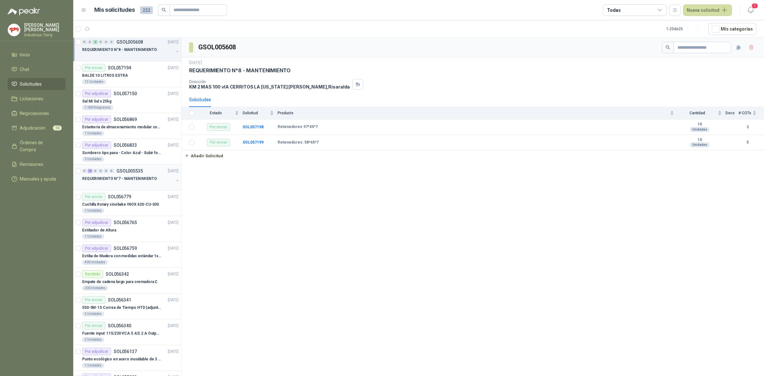
click at [150, 179] on p "REQUERIMIENTO N°7 - MANTENIMIENTO" at bounding box center [119, 179] width 75 height 6
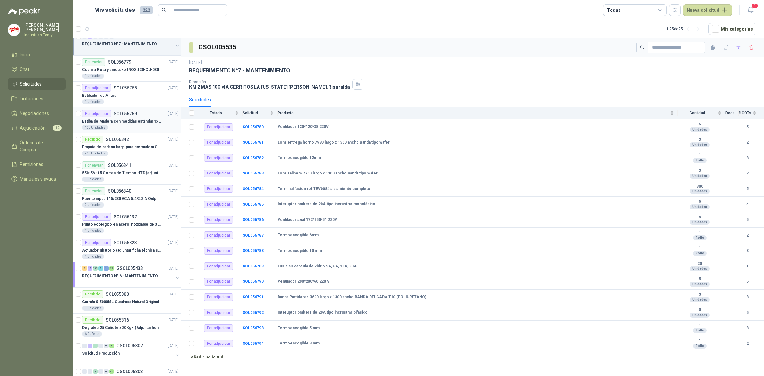
scroll to position [239, 0]
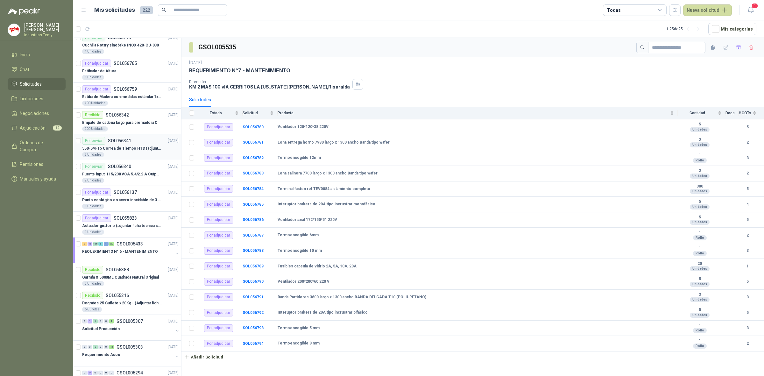
click at [135, 148] on p "550-5M-15 Correa de Tiempo HTD (adjuntar ficha y /o imagenes)" at bounding box center [121, 149] width 79 height 6
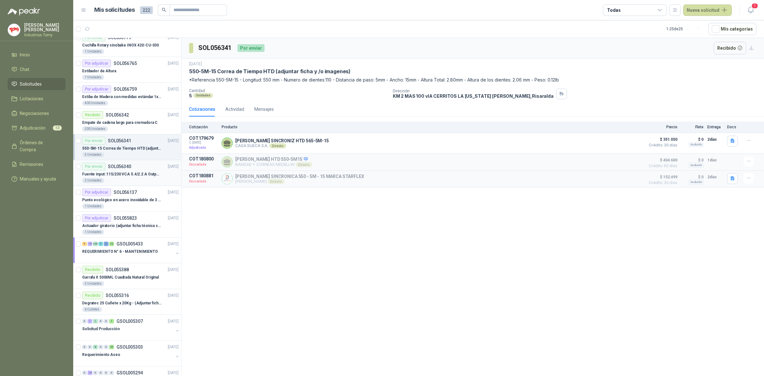
scroll to position [279, 0]
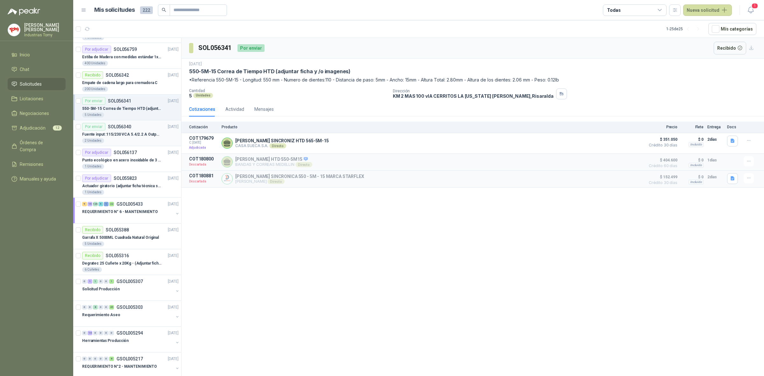
click at [128, 136] on p "Fuente input :115/230 VCA 5.4/2.2 A Output: 24 VDC 10 A 47-63 Hz" at bounding box center [121, 135] width 79 height 6
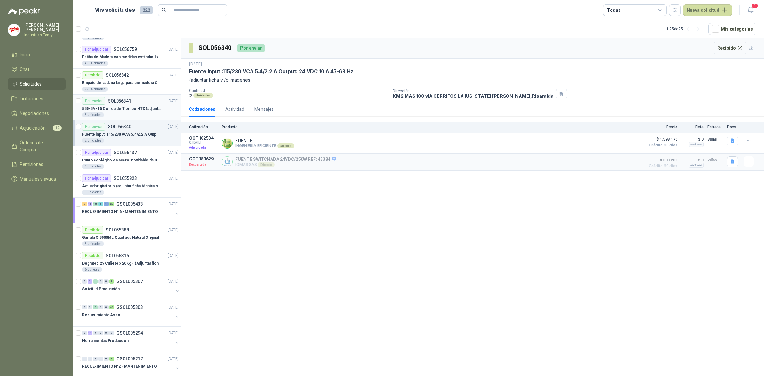
click at [121, 107] on p "550-5M-15 Correa de Tiempo HTD (adjuntar ficha y /o imagenes)" at bounding box center [121, 109] width 79 height 6
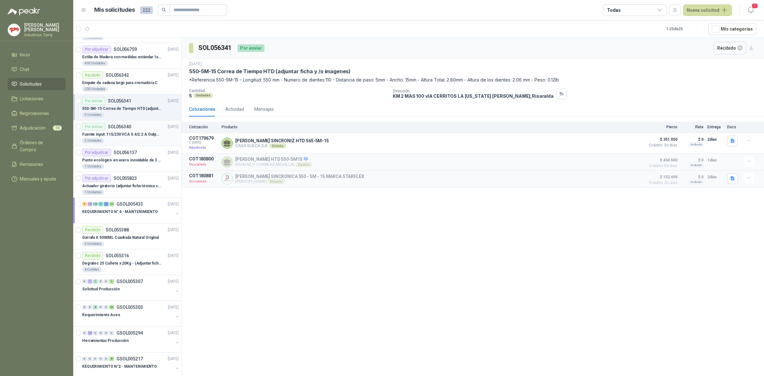
click at [122, 134] on p "Fuente input :115/230 VCA 5.4/2.2 A Output: 24 VDC 10 A 47-63 Hz" at bounding box center [121, 135] width 79 height 6
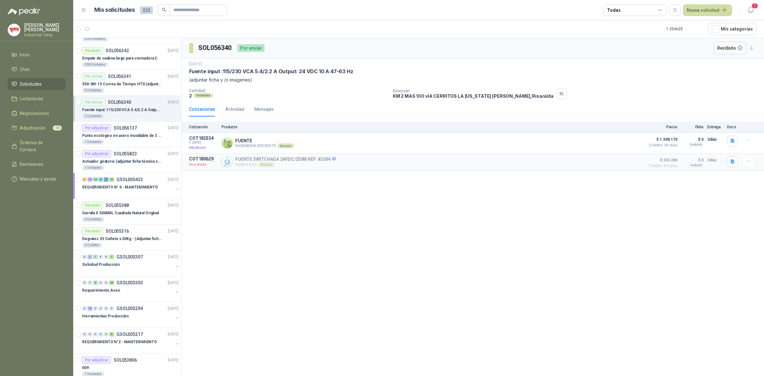
scroll to position [315, 0]
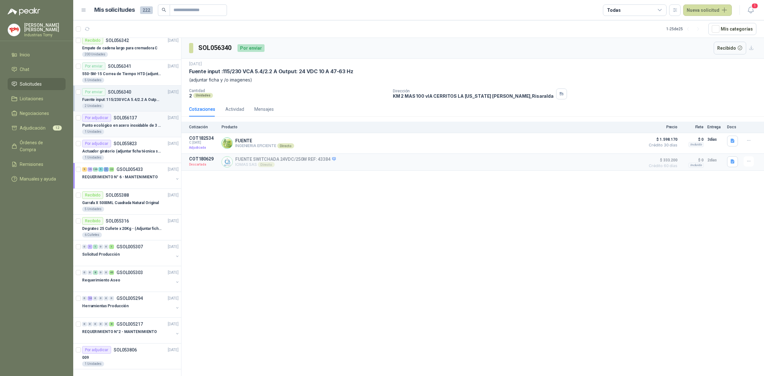
click at [132, 123] on p "Punto ecológico en acero inoxidable de 3 puestos, con capacidad para 121L cada …" at bounding box center [121, 126] width 79 height 6
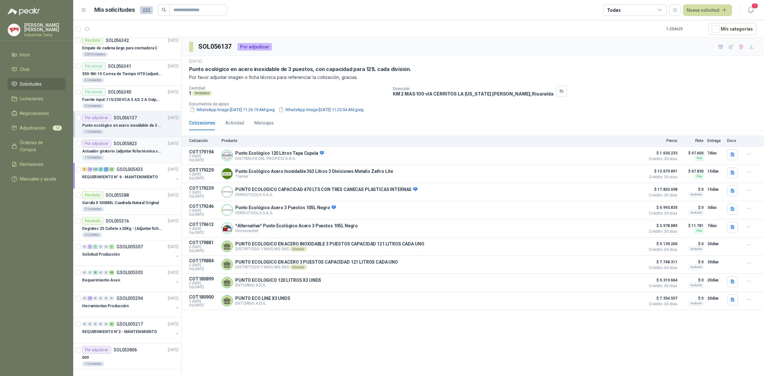
click at [126, 149] on p "Actuador giratorio (adjuntar ficha técnica si es diferente a festo)" at bounding box center [121, 151] width 79 height 6
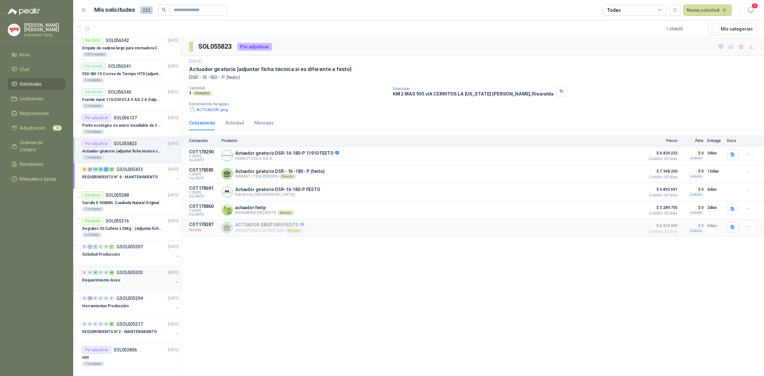
click at [160, 281] on div "Requerimiento Aseo" at bounding box center [127, 280] width 91 height 8
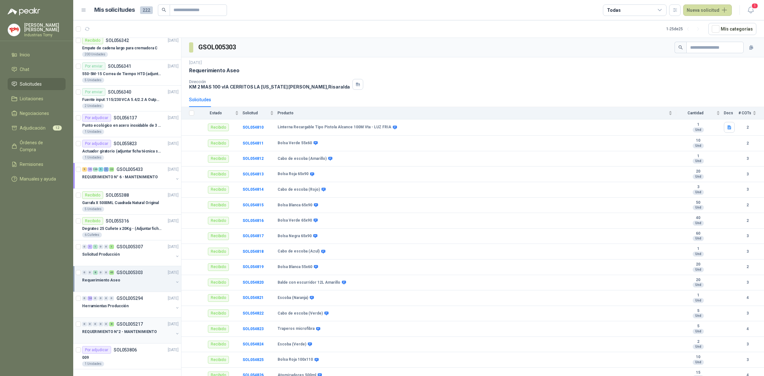
click at [168, 332] on div "REQUERIMIENTO N°2 - MANTENIMIENTO" at bounding box center [127, 332] width 91 height 8
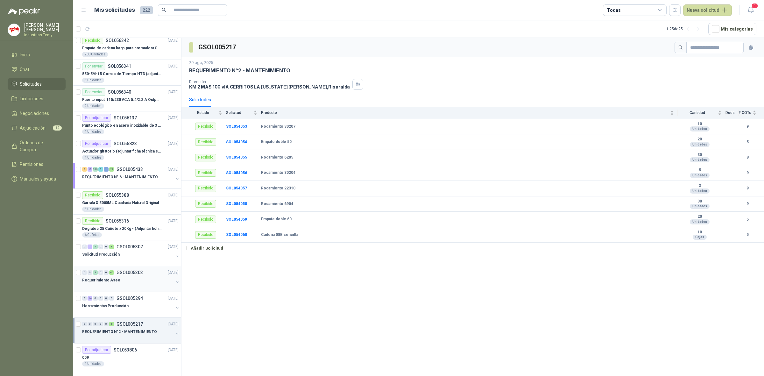
click at [156, 277] on div "Requerimiento Aseo" at bounding box center [127, 280] width 91 height 8
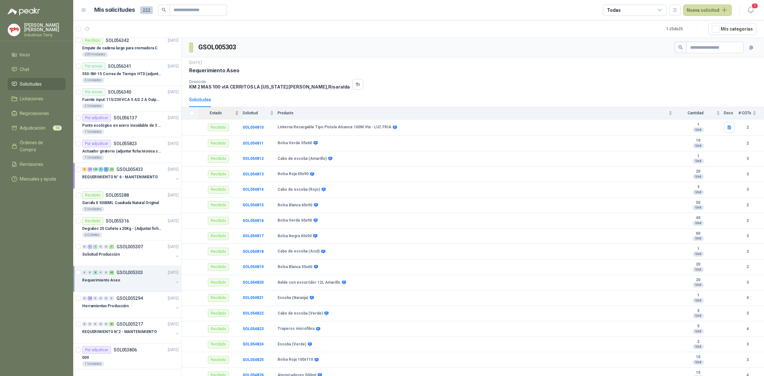
click at [236, 114] on div "Estado" at bounding box center [218, 113] width 41 height 6
click at [236, 111] on div "Estado" at bounding box center [218, 113] width 41 height 6
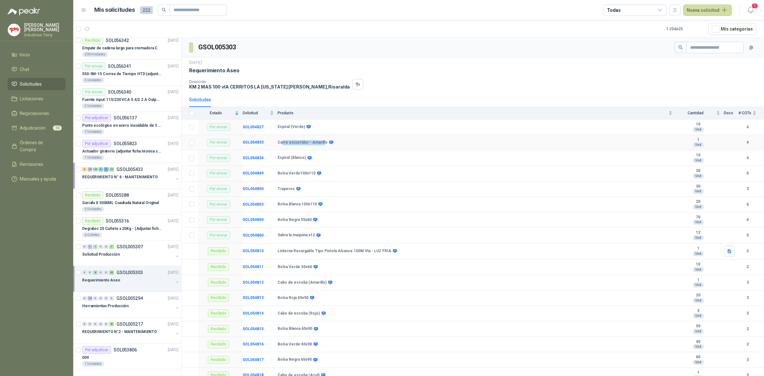
drag, startPoint x: 282, startPoint y: 143, endPoint x: 324, endPoint y: 144, distance: 42.4
click at [324, 144] on div "Carro escurridor - Amarillo" at bounding box center [305, 142] width 55 height 5
click at [328, 143] on span at bounding box center [330, 142] width 5 height 5
click at [256, 142] on b "SOL054833" at bounding box center [253, 142] width 21 height 4
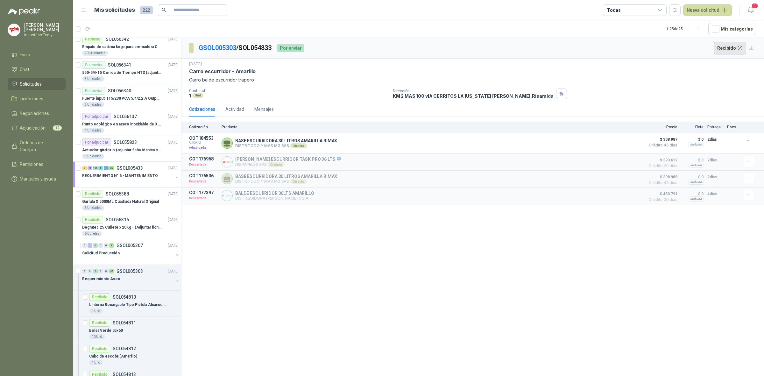
click at [726, 45] on button "Recibido" at bounding box center [730, 48] width 33 height 13
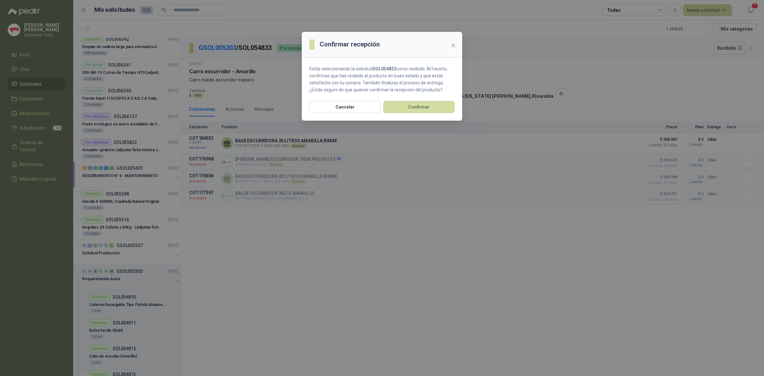
drag, startPoint x: 420, startPoint y: 112, endPoint x: 421, endPoint y: 115, distance: 3.3
click at [420, 112] on button "Confirmar" at bounding box center [418, 107] width 71 height 12
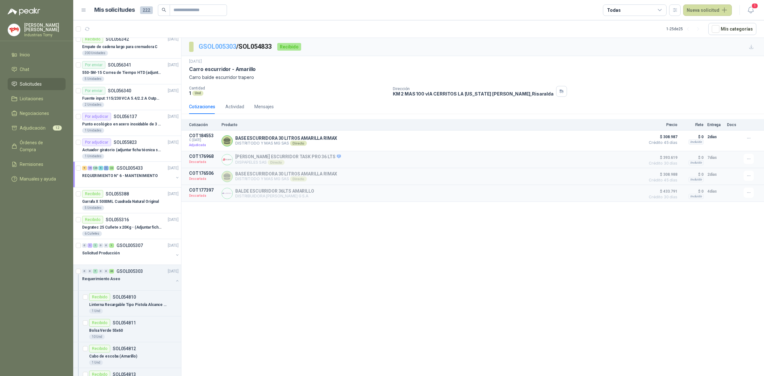
click at [221, 48] on link "GSOL005303" at bounding box center [218, 47] width 38 height 8
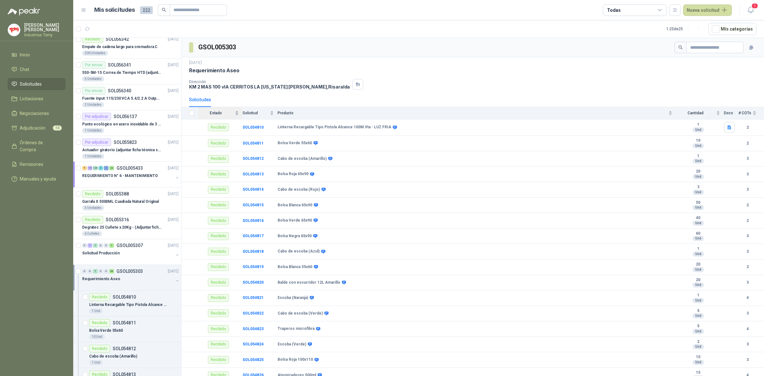
click at [237, 110] on div "Estado" at bounding box center [218, 113] width 41 height 6
click at [238, 112] on div "Estado" at bounding box center [218, 113] width 41 height 6
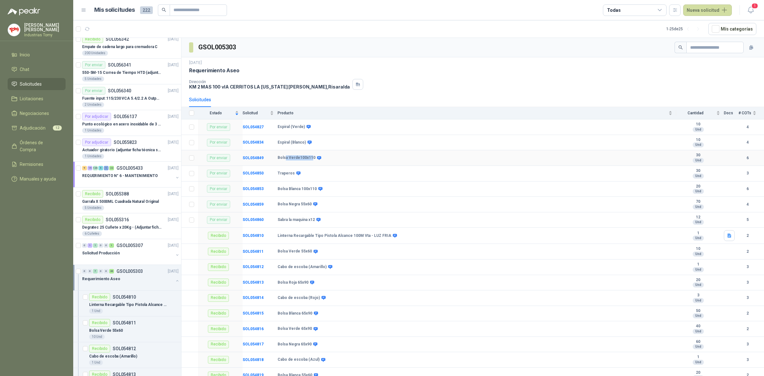
drag, startPoint x: 311, startPoint y: 158, endPoint x: 272, endPoint y: 161, distance: 39.0
click at [282, 158] on b "Bolsa Verde100x110" at bounding box center [297, 157] width 38 height 5
click at [300, 160] on b "Bolsa Verde100x110" at bounding box center [297, 157] width 38 height 5
drag, startPoint x: 305, startPoint y: 188, endPoint x: 233, endPoint y: 189, distance: 71.7
click at [241, 189] on tr "Por enviar SOL054853 Bolsa Blanca 100x110 20 Und 6" at bounding box center [473, 190] width 583 height 16
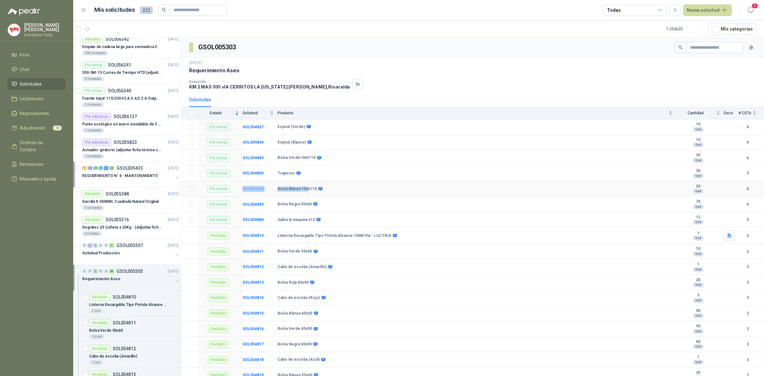
click at [254, 190] on b "SOL054853" at bounding box center [253, 189] width 21 height 4
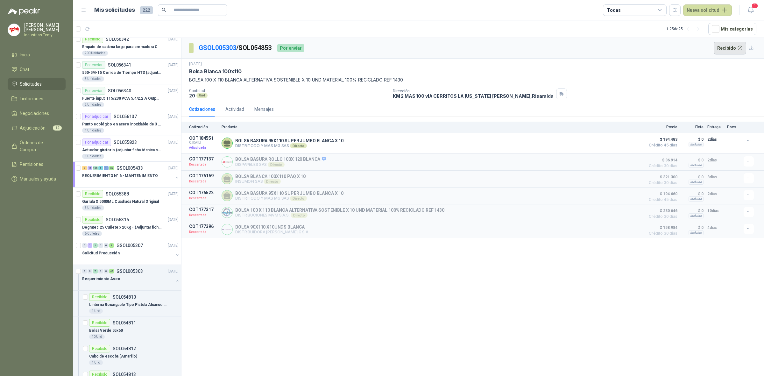
click at [730, 52] on button "Recibido" at bounding box center [730, 48] width 33 height 13
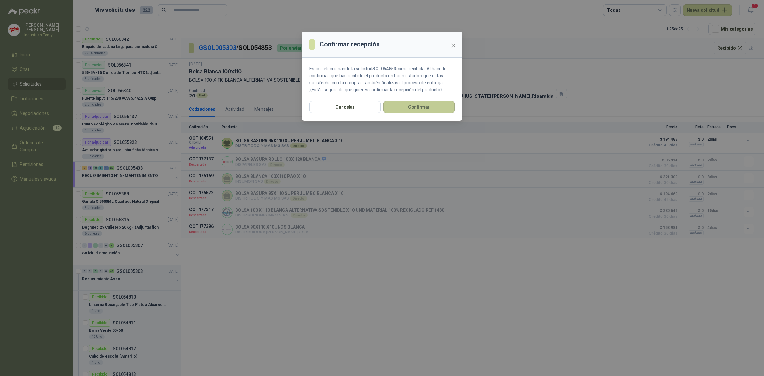
click at [421, 102] on button "Confirmar" at bounding box center [418, 107] width 71 height 12
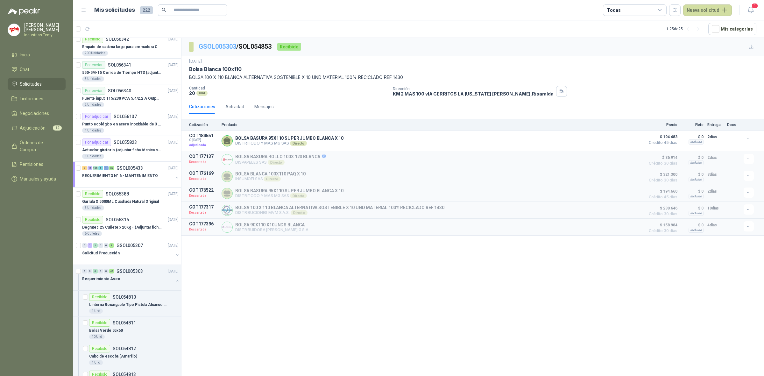
click at [222, 46] on link "GSOL005303" at bounding box center [218, 47] width 38 height 8
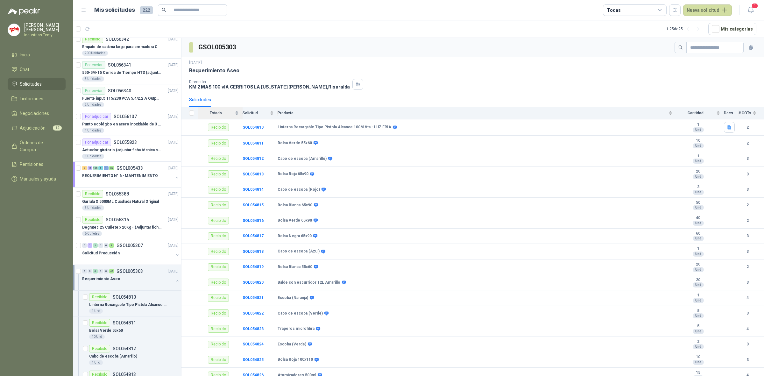
click at [236, 111] on div "Estado" at bounding box center [218, 113] width 41 height 6
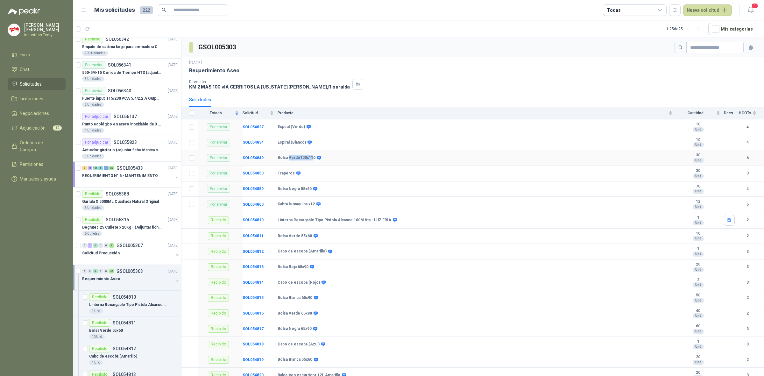
drag, startPoint x: 289, startPoint y: 156, endPoint x: 311, endPoint y: 158, distance: 22.1
click at [311, 158] on b "Bolsa Verde100x110" at bounding box center [297, 157] width 38 height 5
click at [251, 157] on b "SOL054849" at bounding box center [253, 158] width 21 height 4
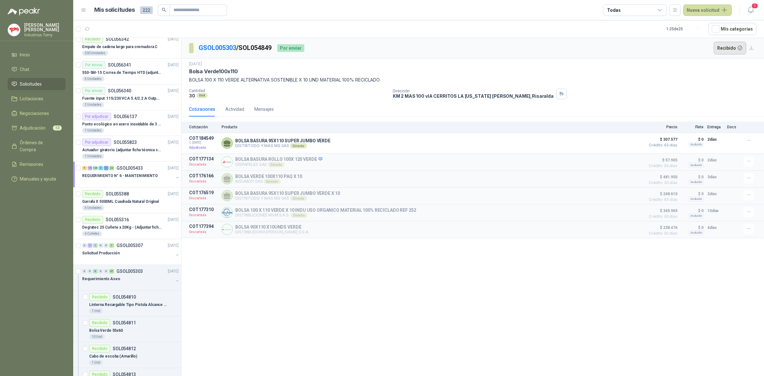
click at [731, 49] on button "Recibido" at bounding box center [730, 48] width 33 height 13
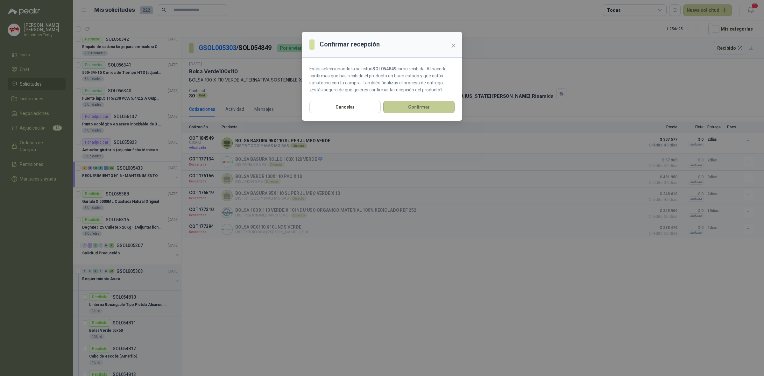
click at [450, 107] on button "Confirmar" at bounding box center [418, 107] width 71 height 12
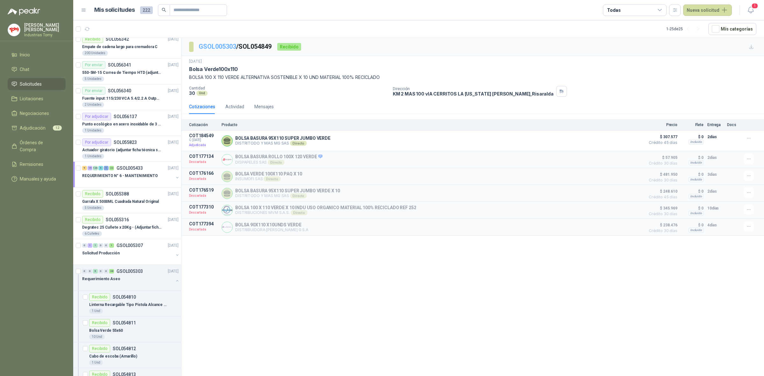
click at [232, 44] on link "GSOL005303" at bounding box center [218, 47] width 38 height 8
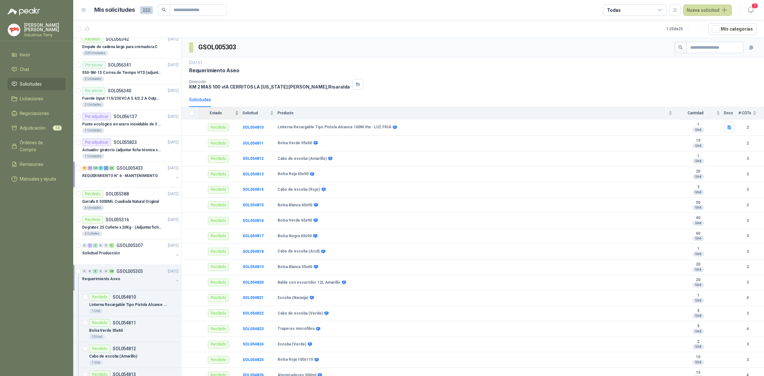
click at [237, 112] on div "Estado" at bounding box center [218, 113] width 41 height 6
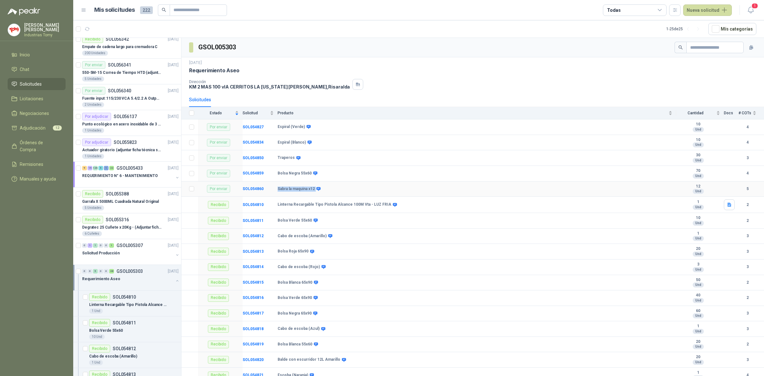
drag, startPoint x: 315, startPoint y: 190, endPoint x: 278, endPoint y: 190, distance: 37.6
click at [278, 190] on div "Sabra la maquina x12" at bounding box center [299, 189] width 42 height 5
drag, startPoint x: 309, startPoint y: 174, endPoint x: 288, endPoint y: 173, distance: 21.0
click at [288, 173] on b "Bolsa Negra 55x60" at bounding box center [295, 173] width 34 height 5
click at [253, 158] on b "SOL054850" at bounding box center [253, 158] width 21 height 4
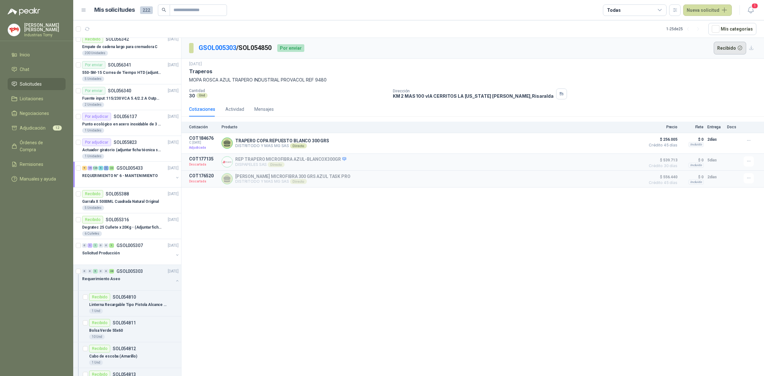
click at [724, 48] on button "Recibido" at bounding box center [730, 48] width 33 height 13
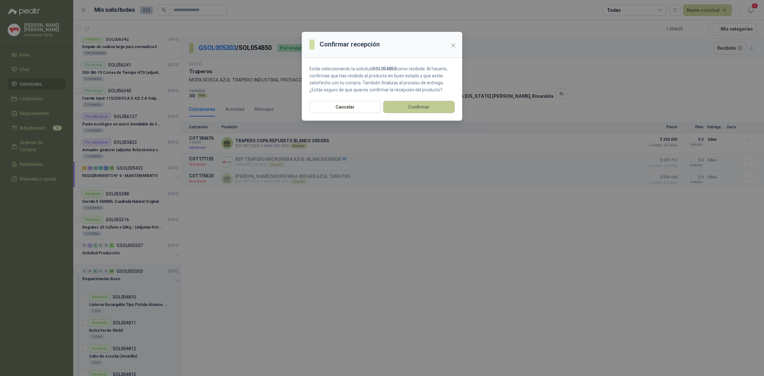
click at [447, 108] on button "Confirmar" at bounding box center [418, 107] width 71 height 12
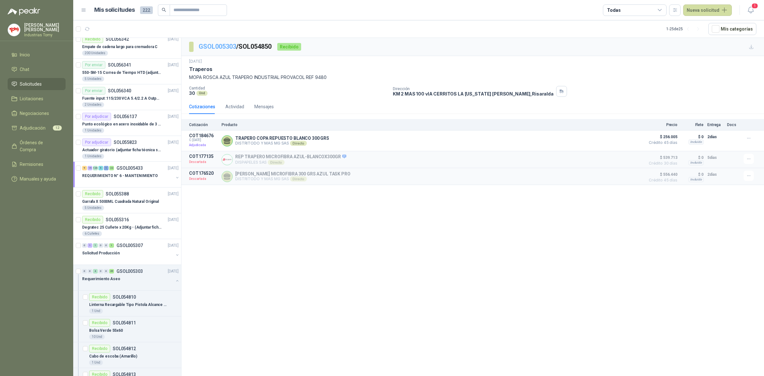
click at [229, 45] on link "GSOL005303" at bounding box center [218, 47] width 38 height 8
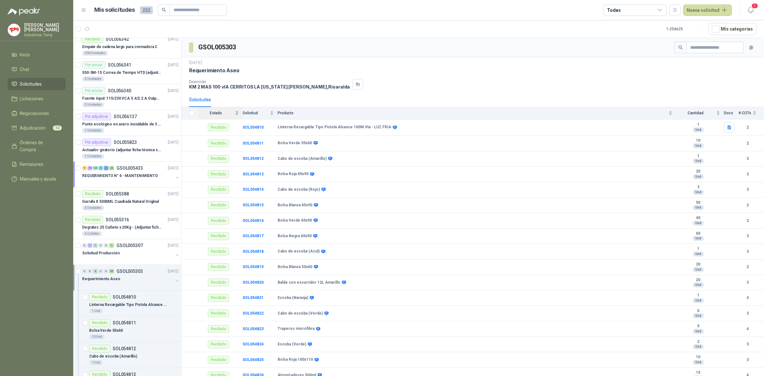
click at [236, 114] on div "Estado" at bounding box center [218, 113] width 41 height 6
click at [236, 111] on div "Estado" at bounding box center [218, 113] width 41 height 6
drag, startPoint x: 280, startPoint y: 174, endPoint x: 314, endPoint y: 174, distance: 34.4
click at [314, 174] on b "Sabra la maquina x12" at bounding box center [296, 173] width 37 height 5
drag, startPoint x: 277, startPoint y: 158, endPoint x: 311, endPoint y: 159, distance: 34.1
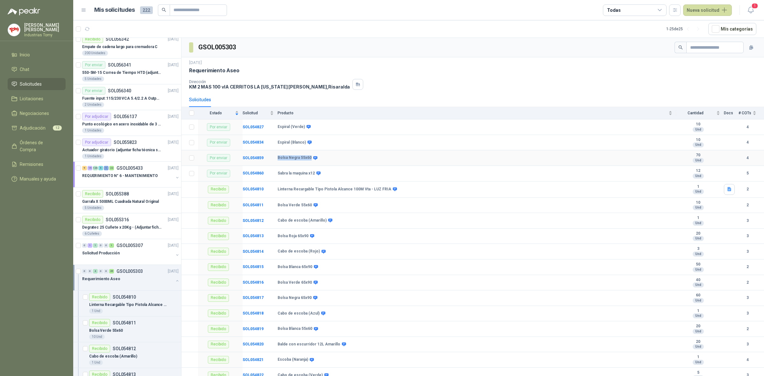
click at [311, 159] on div "Bolsa Negra 55x60" at bounding box center [297, 157] width 39 height 5
click at [292, 126] on b "Espiral (Verde)" at bounding box center [291, 127] width 27 height 5
click at [292, 128] on b "Espiral (Verde)" at bounding box center [291, 127] width 27 height 5
click at [290, 141] on b "Espiral (Blanco)" at bounding box center [292, 142] width 28 height 5
drag, startPoint x: 287, startPoint y: 143, endPoint x: 308, endPoint y: 147, distance: 21.8
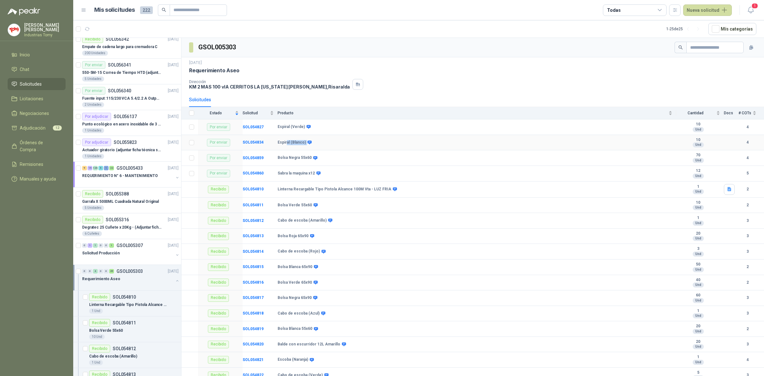
click at [308, 147] on td "Espiral (Blanco)" at bounding box center [477, 143] width 399 height 16
click at [303, 144] on b "Espiral (Blanco)" at bounding box center [292, 142] width 28 height 5
click at [287, 130] on b "Espiral (Verde)" at bounding box center [291, 127] width 27 height 5
click at [284, 144] on b "Espiral (Blanco)" at bounding box center [292, 142] width 28 height 5
drag, startPoint x: 279, startPoint y: 144, endPoint x: 295, endPoint y: 144, distance: 15.6
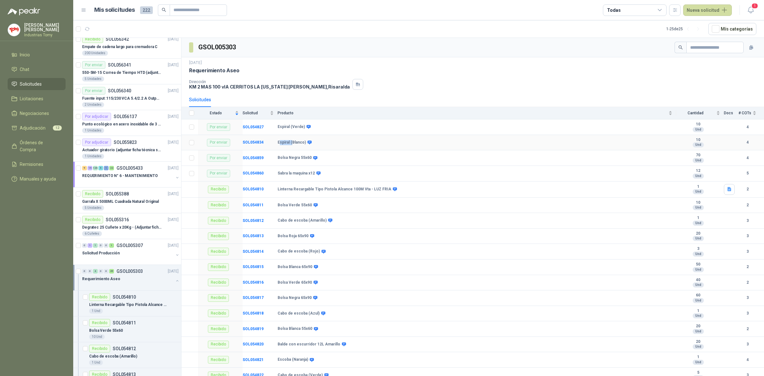
click at [295, 144] on b "Espiral (Blanco)" at bounding box center [292, 142] width 28 height 5
click at [295, 143] on b "Espiral (Blanco)" at bounding box center [292, 142] width 28 height 5
drag, startPoint x: 302, startPoint y: 142, endPoint x: 286, endPoint y: 142, distance: 15.9
click at [287, 142] on b "Espiral (Blanco)" at bounding box center [292, 142] width 28 height 5
drag, startPoint x: 299, startPoint y: 129, endPoint x: 287, endPoint y: 131, distance: 11.9
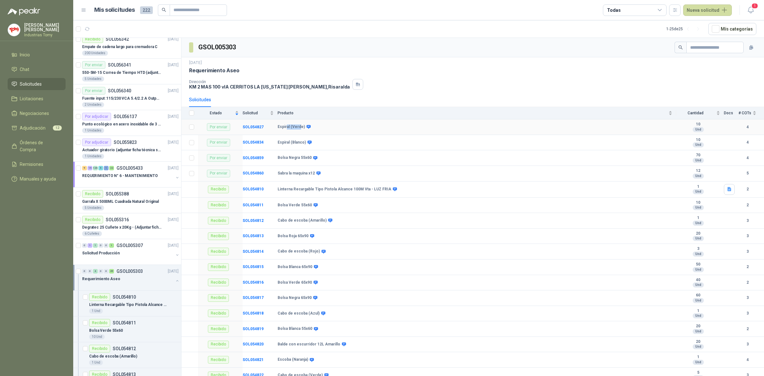
click at [287, 131] on td "Espiral (Verde)" at bounding box center [477, 127] width 399 height 16
drag, startPoint x: 299, startPoint y: 144, endPoint x: 281, endPoint y: 151, distance: 19.9
click at [287, 145] on b "Espiral (Blanco)" at bounding box center [292, 142] width 28 height 5
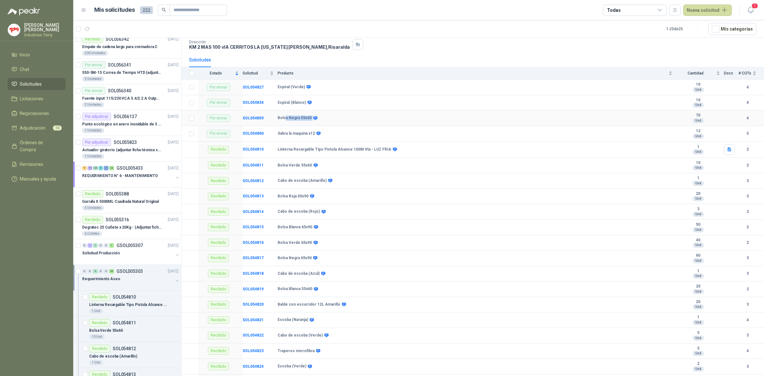
drag, startPoint x: 285, startPoint y: 118, endPoint x: 312, endPoint y: 118, distance: 27.1
click at [312, 118] on div "Bolsa Negra 55x60" at bounding box center [297, 118] width 39 height 5
click at [304, 119] on b "Bolsa Negra 55x60" at bounding box center [295, 118] width 34 height 5
drag, startPoint x: 284, startPoint y: 133, endPoint x: 308, endPoint y: 136, distance: 23.7
click at [307, 136] on b "Sabra la maquina x12" at bounding box center [296, 133] width 37 height 5
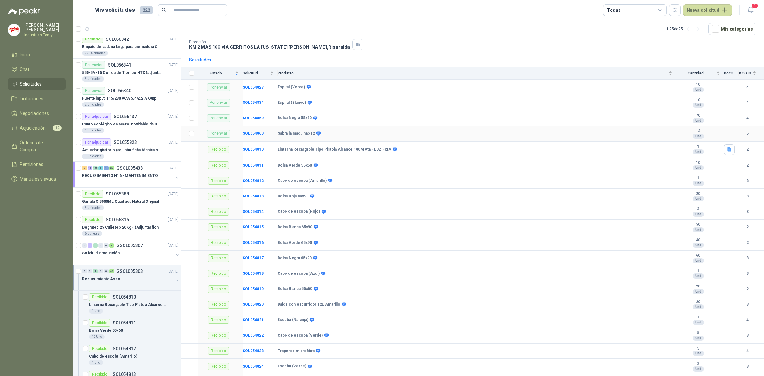
click at [309, 136] on b "Sabra la maquina x12" at bounding box center [296, 133] width 37 height 5
click at [175, 280] on button "button" at bounding box center [177, 280] width 5 height 5
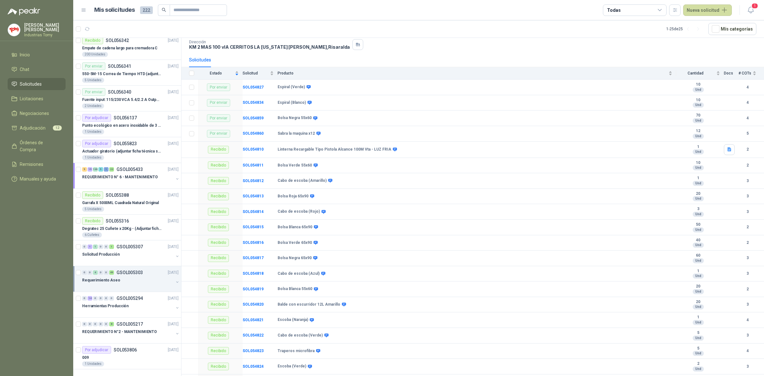
scroll to position [2, 0]
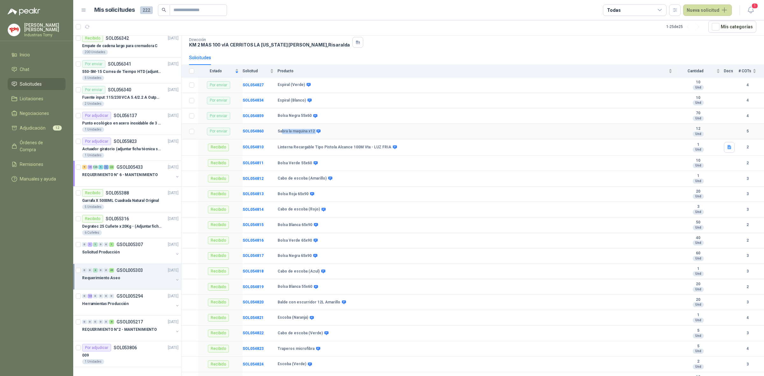
drag, startPoint x: 282, startPoint y: 132, endPoint x: 316, endPoint y: 134, distance: 34.1
click at [316, 134] on div "Sabra la maquina x12" at bounding box center [299, 131] width 42 height 5
click at [310, 133] on b "Sabra la maquina x12" at bounding box center [296, 131] width 37 height 5
click at [313, 132] on b "Sabra la maquina x12" at bounding box center [296, 131] width 37 height 5
drag, startPoint x: 315, startPoint y: 132, endPoint x: 271, endPoint y: 139, distance: 44.8
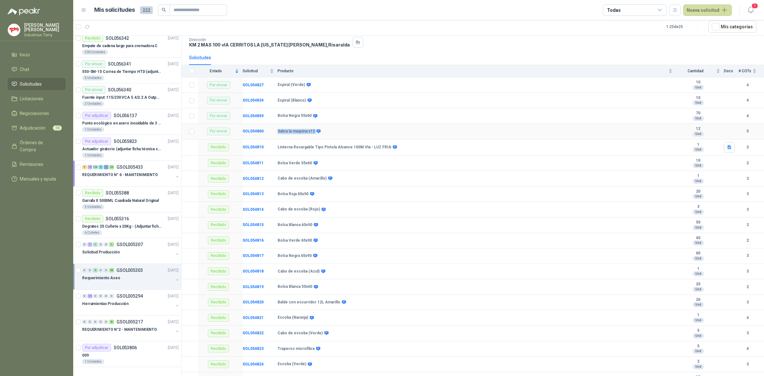
click at [271, 139] on tr "Por enviar SOL054860 Sabra la maquina x12 12 Und 5" at bounding box center [473, 132] width 583 height 16
drag, startPoint x: 310, startPoint y: 118, endPoint x: 272, endPoint y: 118, distance: 38.2
click at [273, 118] on tr "Por enviar SOL054859 Bolsa Negra 55x60 70 Und 4" at bounding box center [473, 116] width 583 height 16
drag, startPoint x: 297, startPoint y: 103, endPoint x: 277, endPoint y: 104, distance: 20.1
click at [277, 104] on tr "Por enviar SOL054834 Espiral (Blanco) 10 Und 4" at bounding box center [473, 101] width 583 height 16
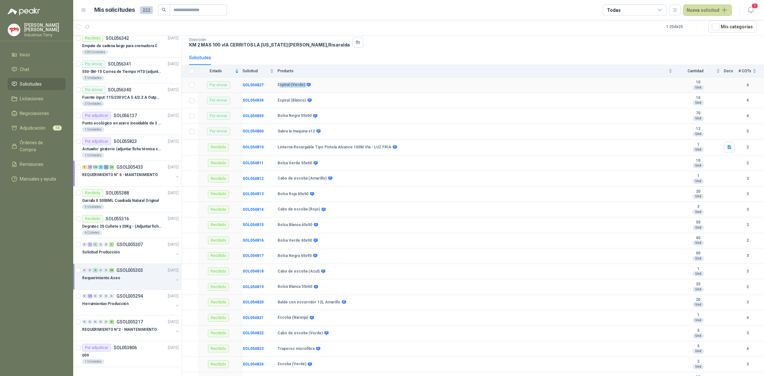
drag, startPoint x: 304, startPoint y: 85, endPoint x: 281, endPoint y: 91, distance: 24.7
click at [281, 91] on td "Espiral (Verde)" at bounding box center [477, 85] width 399 height 16
click at [285, 87] on b "Espiral (Verde)" at bounding box center [291, 84] width 27 height 5
click at [292, 99] on b "Espiral (Blanco)" at bounding box center [292, 100] width 28 height 5
click at [295, 85] on b "Espiral (Verde)" at bounding box center [291, 84] width 27 height 5
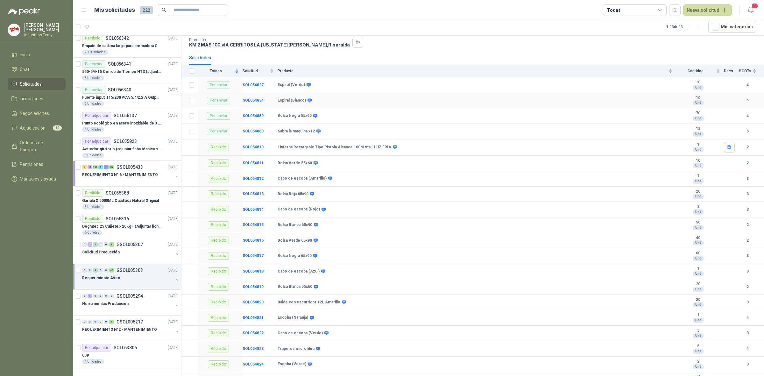
click at [292, 99] on b "Espiral (Blanco)" at bounding box center [292, 100] width 28 height 5
click at [146, 226] on p "Degratec 25 Cuñete x 20Kg - (Adjuntar ficha técnica)" at bounding box center [121, 227] width 79 height 6
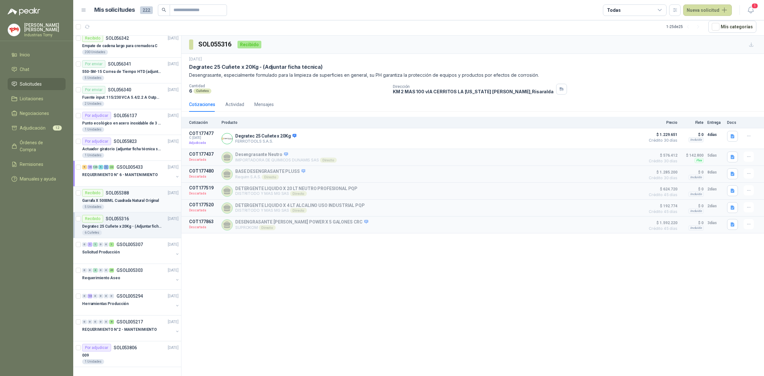
click at [136, 201] on p "Garrafa X 5000ML Cuadrada Natural Original" at bounding box center [120, 201] width 77 height 6
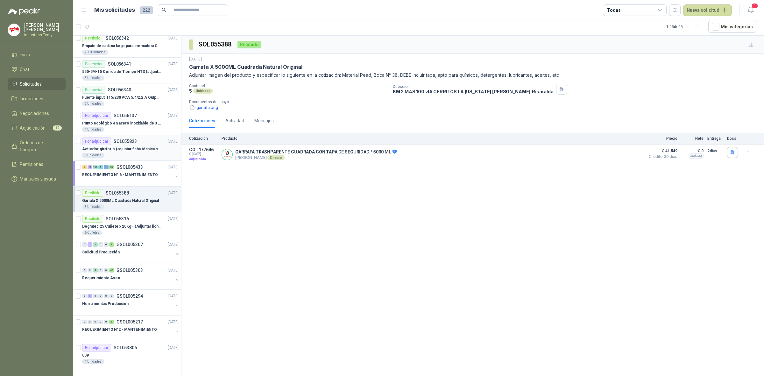
click at [128, 150] on p "Actuador giratorio (adjuntar ficha técnica si es diferente a festo)" at bounding box center [121, 149] width 79 height 6
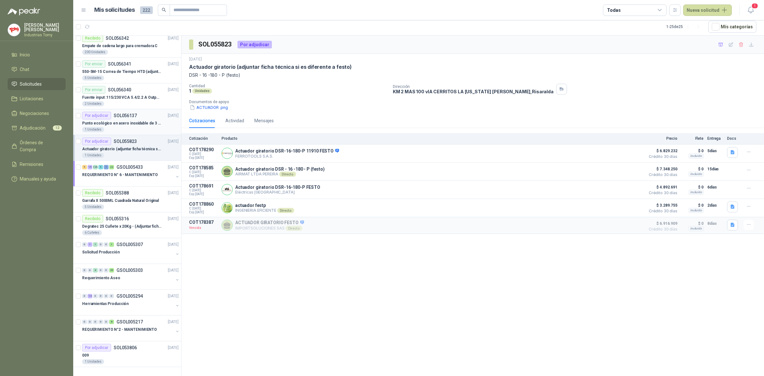
click at [120, 128] on div "1 Unidades" at bounding box center [130, 129] width 96 height 5
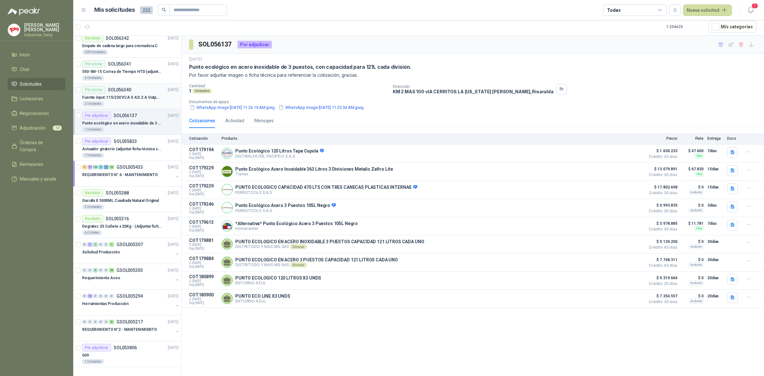
click at [136, 105] on div "2 Unidades" at bounding box center [130, 103] width 96 height 5
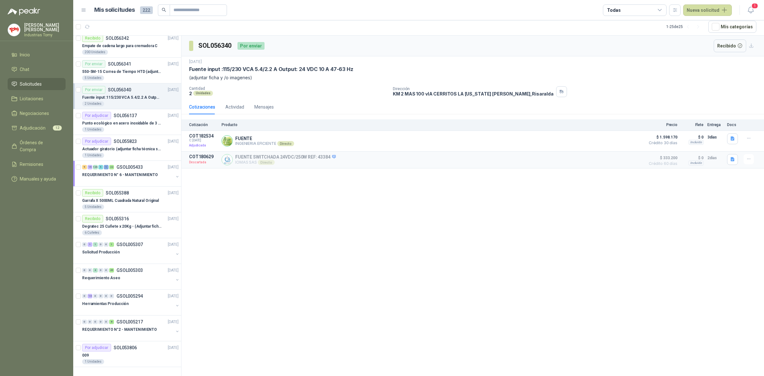
drag, startPoint x: 219, startPoint y: 71, endPoint x: 316, endPoint y: 66, distance: 97.6
click at [303, 65] on div "[DATE] Fuente input :115/230 VCA 5.4/2.2 A Output: 24 VDC 10 A 47-63 Hz (adjunt…" at bounding box center [473, 70] width 568 height 22
click at [316, 66] on p "Fuente input :115/230 VCA 5.4/2.2 A Output: 24 VDC 10 A 47-63 Hz" at bounding box center [271, 69] width 164 height 7
drag, startPoint x: 316, startPoint y: 70, endPoint x: 287, endPoint y: 68, distance: 28.4
click at [287, 68] on p "Fuente input :115/230 VCA 5.4/2.2 A Output: 24 VDC 10 A 47-63 Hz" at bounding box center [271, 69] width 164 height 7
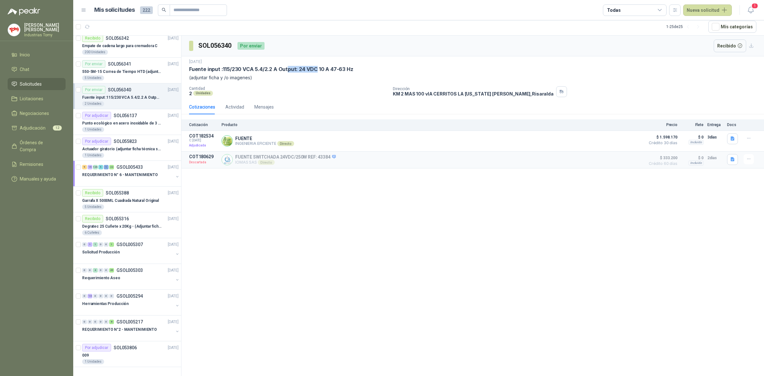
click at [287, 68] on p "Fuente input :115/230 VCA 5.4/2.2 A Output: 24 VDC 10 A 47-63 Hz" at bounding box center [271, 69] width 164 height 7
drag, startPoint x: 320, startPoint y: 74, endPoint x: 341, endPoint y: 70, distance: 21.4
click at [320, 74] on p "(adjuntar ficha y /o imagenes)" at bounding box center [473, 77] width 568 height 7
click at [342, 69] on p "Fuente input :115/230 VCA 5.4/2.2 A Output: 24 VDC 10 A 47-63 Hz" at bounding box center [271, 69] width 164 height 7
click at [304, 214] on div "SOL056340 Por enviar Recibido [DATE] Fuente input :115/230 VCA 5.4/2.2 A Output…" at bounding box center [473, 206] width 583 height 340
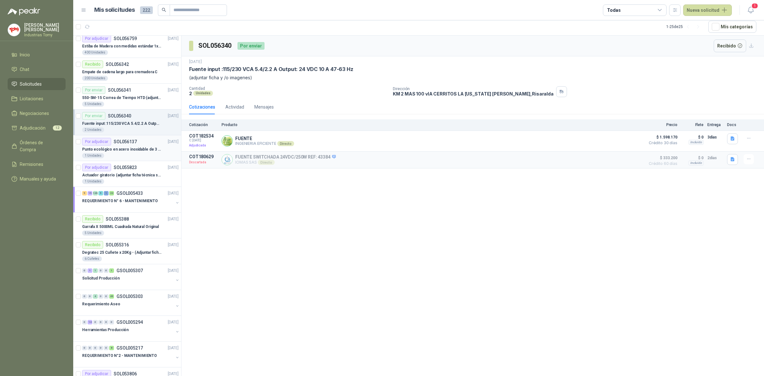
scroll to position [275, 0]
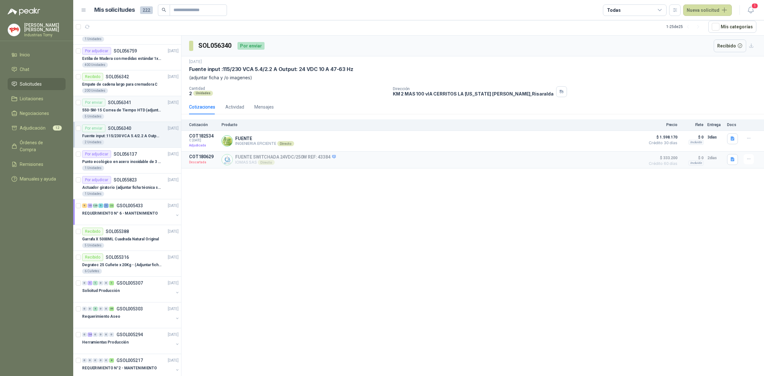
click at [130, 111] on p "550-5M-15 Correa de Tiempo HTD (adjuntar ficha y /o imagenes)" at bounding box center [121, 110] width 79 height 6
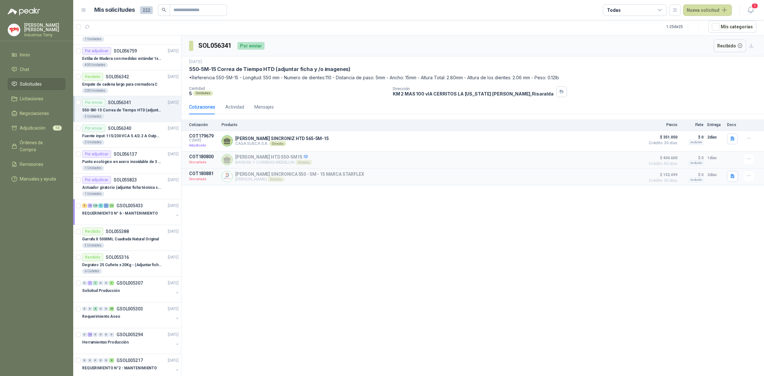
scroll to position [235, 0]
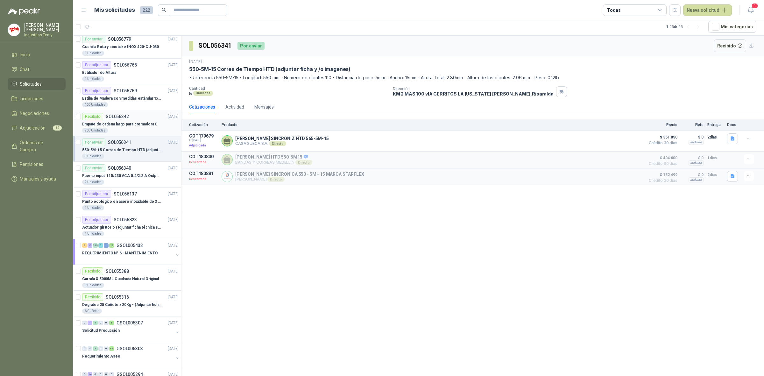
click at [120, 128] on div "200 Unidades" at bounding box center [130, 130] width 96 height 5
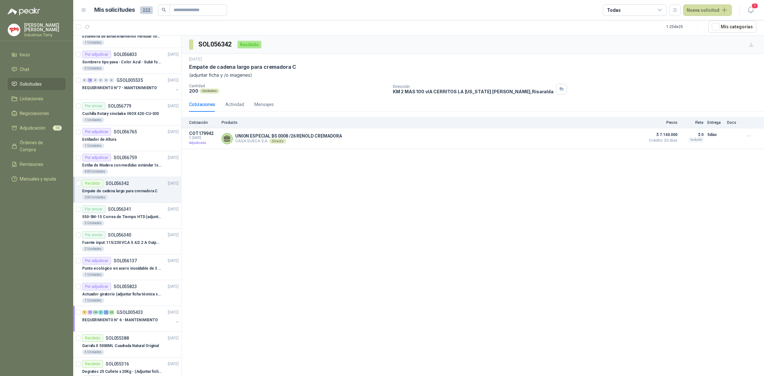
scroll to position [155, 0]
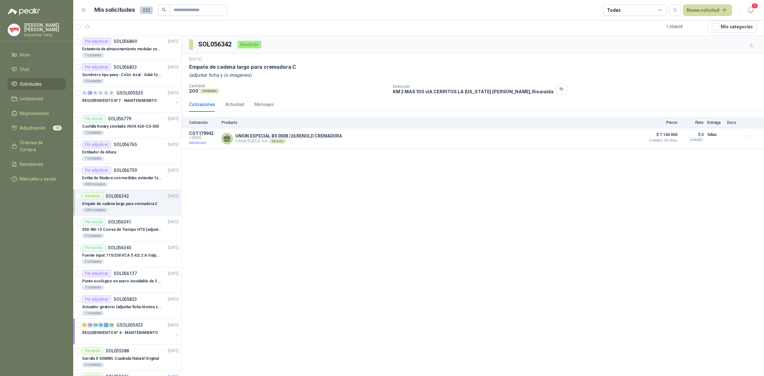
click at [120, 128] on p "Cuchilla Rotary sinobake INOX 420-CU-030" at bounding box center [120, 127] width 77 height 6
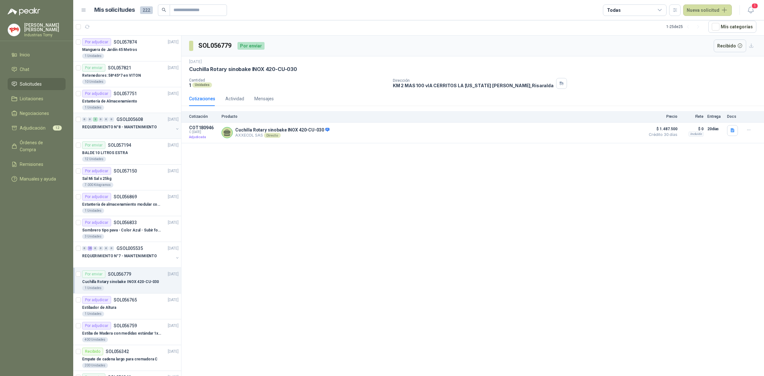
click at [138, 131] on div "REQUERIMIENTO N°8 - MANTENIMIENTO" at bounding box center [127, 127] width 91 height 8
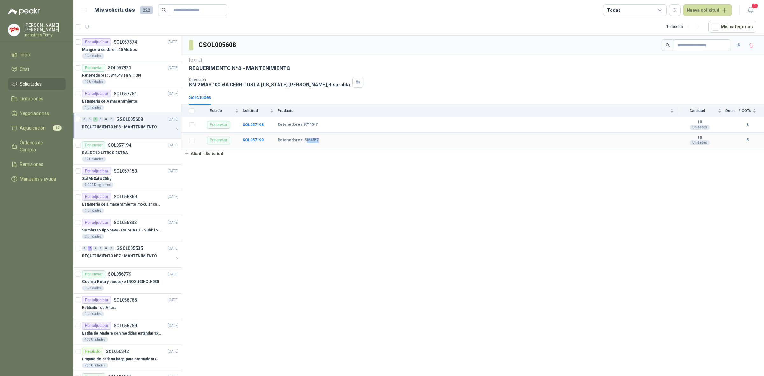
drag, startPoint x: 303, startPoint y: 140, endPoint x: 402, endPoint y: 137, distance: 99.1
click at [344, 136] on td "Retenedores: 58*45*7" at bounding box center [478, 141] width 400 height 16
click at [686, 140] on div "10 Unidades" at bounding box center [700, 140] width 44 height 10
drag, startPoint x: 704, startPoint y: 138, endPoint x: 683, endPoint y: 137, distance: 20.7
click at [683, 137] on b "10" at bounding box center [700, 137] width 44 height 5
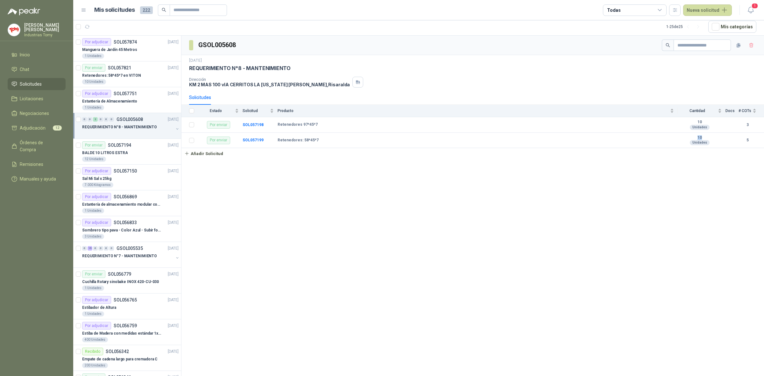
click at [646, 155] on link "Añadir Solicitud" at bounding box center [473, 153] width 583 height 11
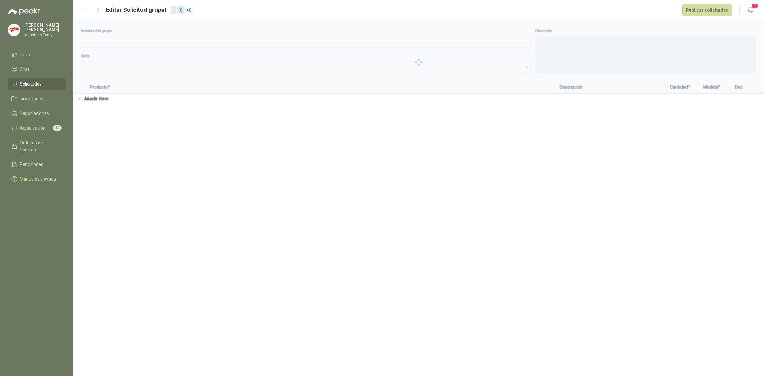
type input "**********"
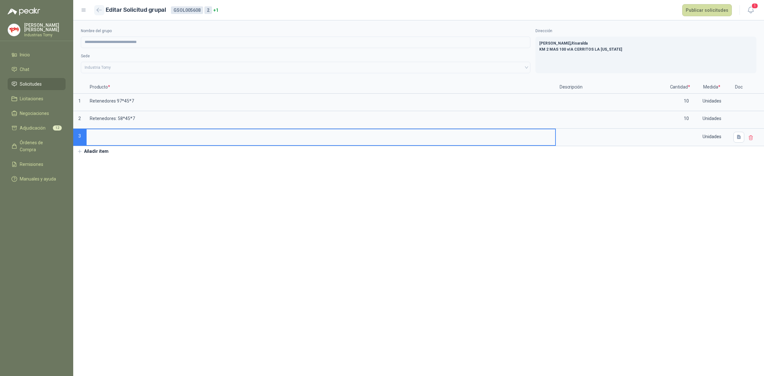
click at [97, 11] on icon "button" at bounding box center [98, 10] width 5 height 5
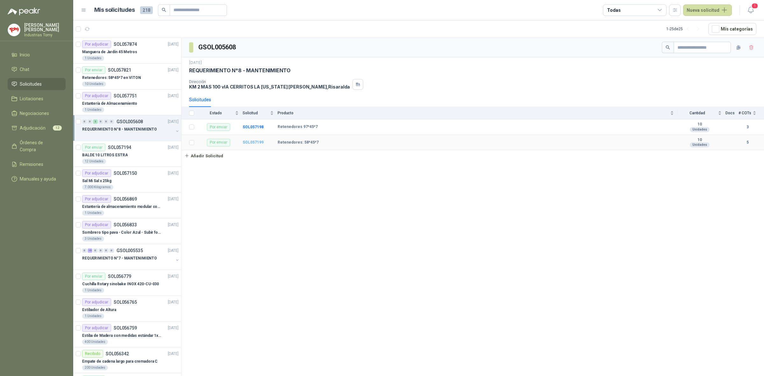
click at [254, 143] on b "SOL057199" at bounding box center [253, 142] width 21 height 4
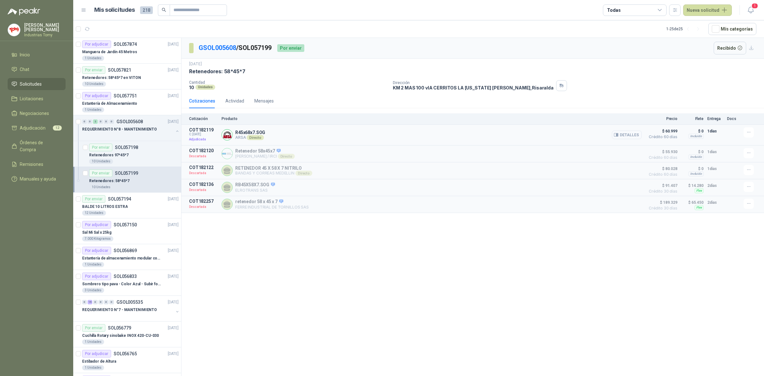
click at [628, 134] on button "Detalles" at bounding box center [627, 135] width 30 height 9
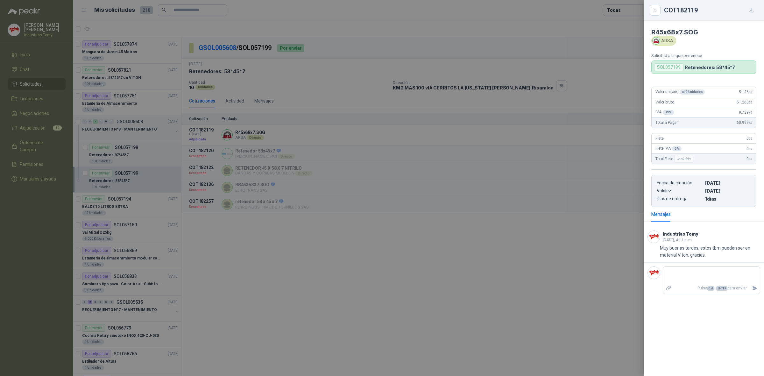
click at [526, 273] on div at bounding box center [382, 188] width 764 height 376
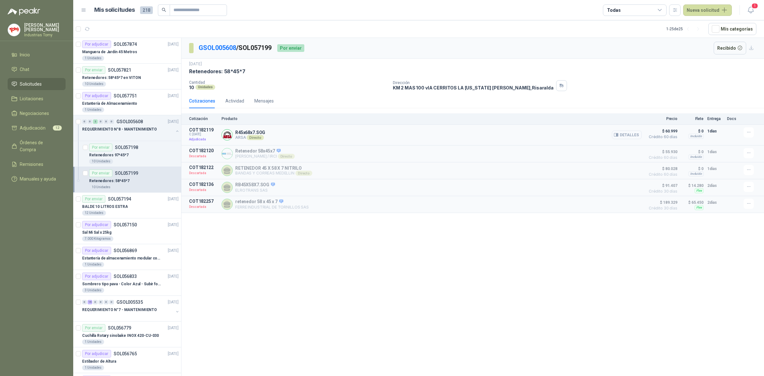
click at [622, 139] on button "Detalles" at bounding box center [627, 135] width 30 height 9
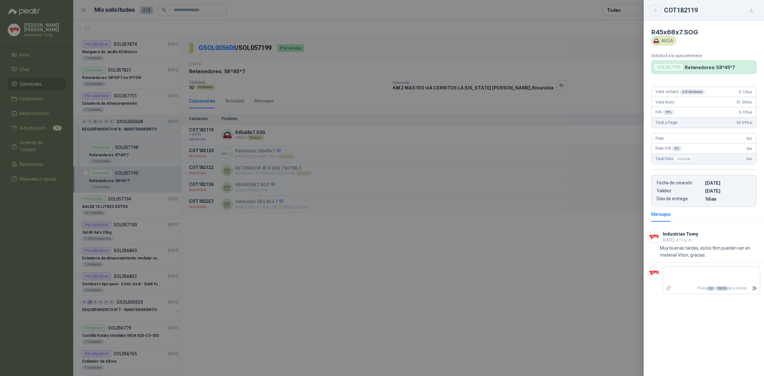
click at [657, 11] on icon "Close" at bounding box center [655, 10] width 5 height 5
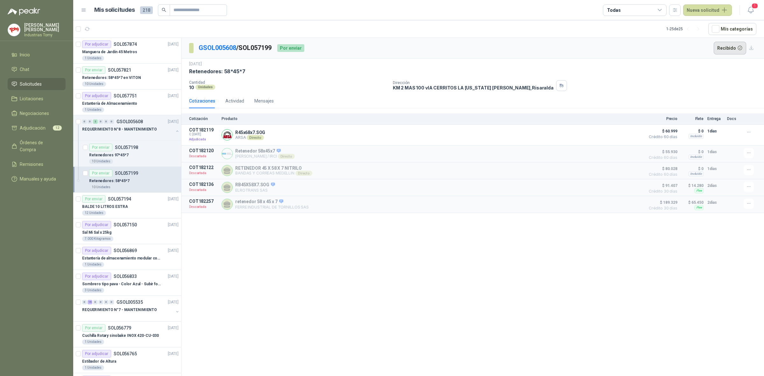
click at [732, 46] on button "Recibido" at bounding box center [730, 48] width 33 height 13
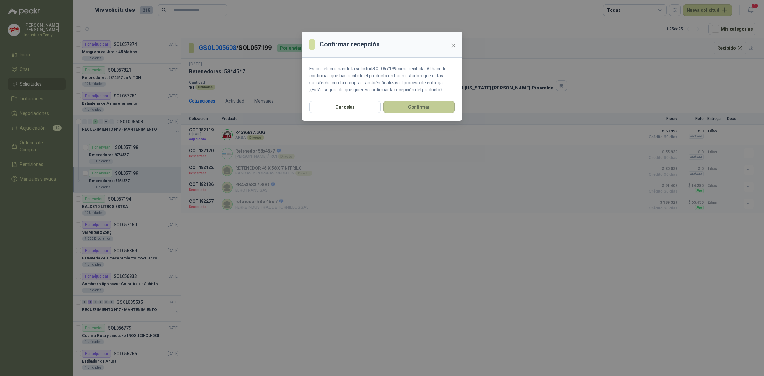
click at [423, 104] on button "Confirmar" at bounding box center [418, 107] width 71 height 12
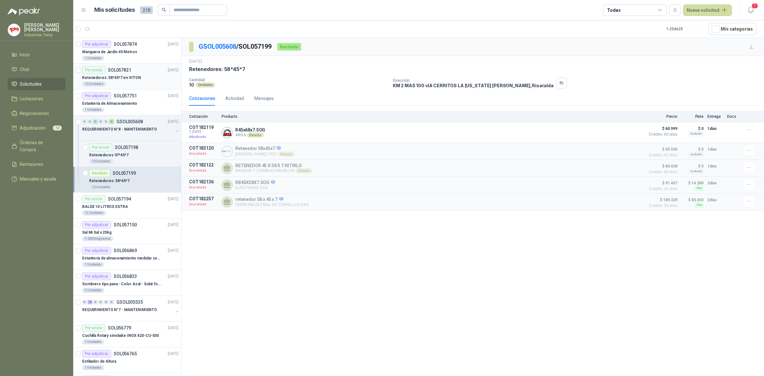
click at [138, 74] on div "Retenedores: 58*45*7 en VITON" at bounding box center [130, 78] width 96 height 8
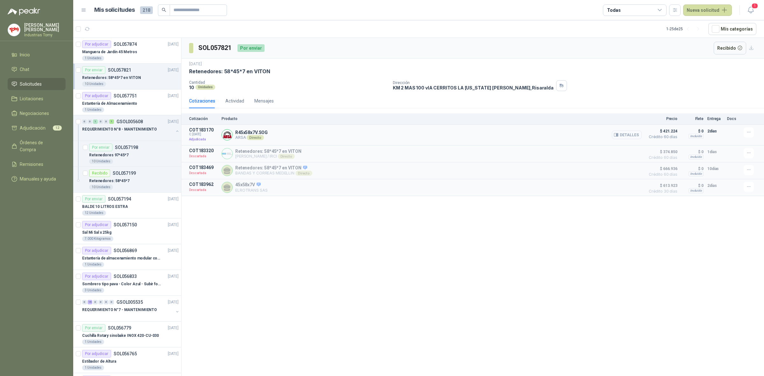
click at [631, 136] on button "Detalles" at bounding box center [627, 135] width 30 height 9
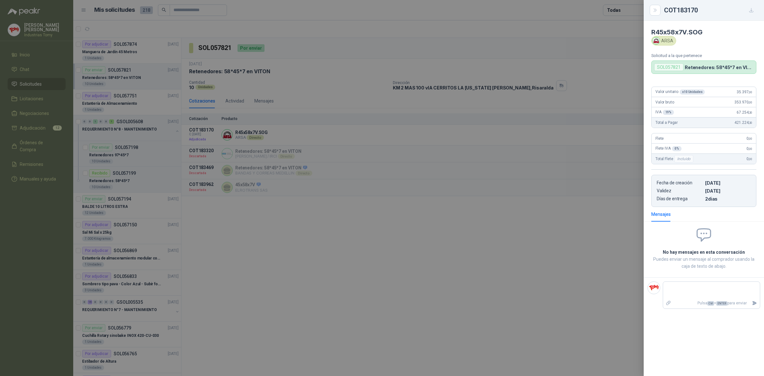
click at [535, 267] on div at bounding box center [382, 188] width 764 height 376
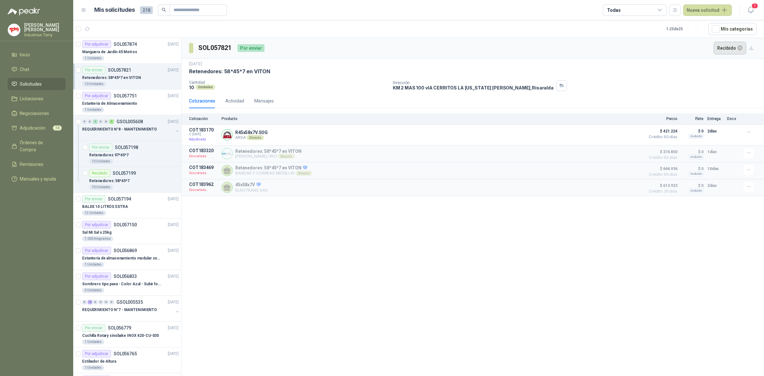
click at [727, 47] on button "Recibido" at bounding box center [730, 48] width 33 height 13
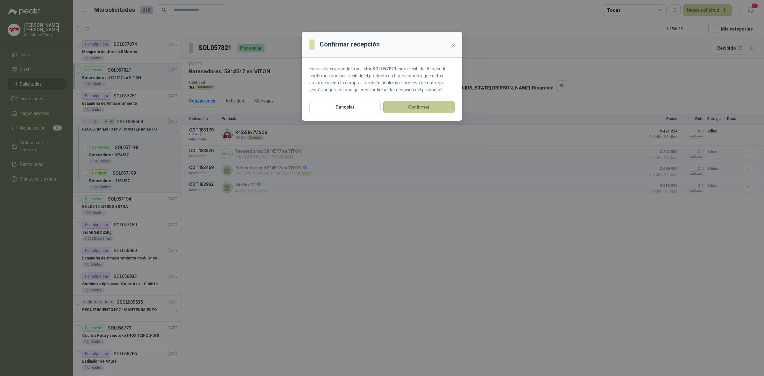
click at [432, 109] on button "Confirmar" at bounding box center [418, 107] width 71 height 12
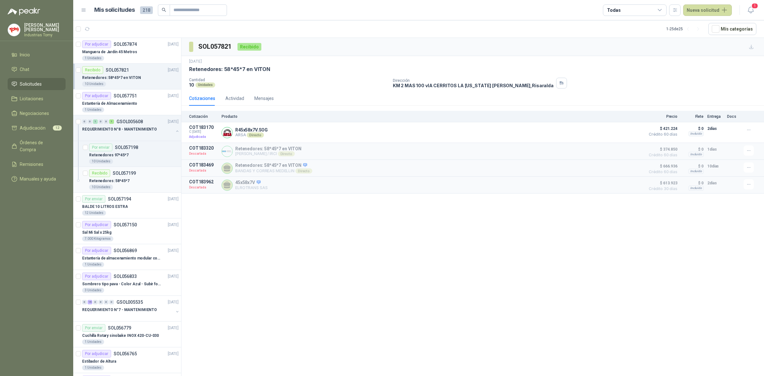
click at [131, 178] on div "Retenedores: 58*45*7" at bounding box center [133, 181] width 89 height 8
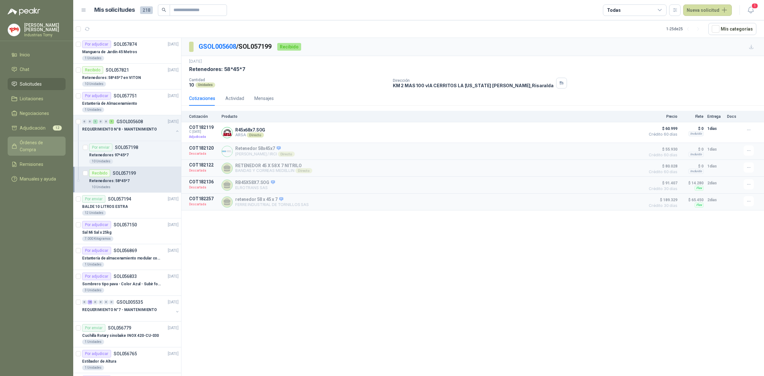
click at [39, 139] on span "Órdenes de Compra" at bounding box center [40, 146] width 40 height 14
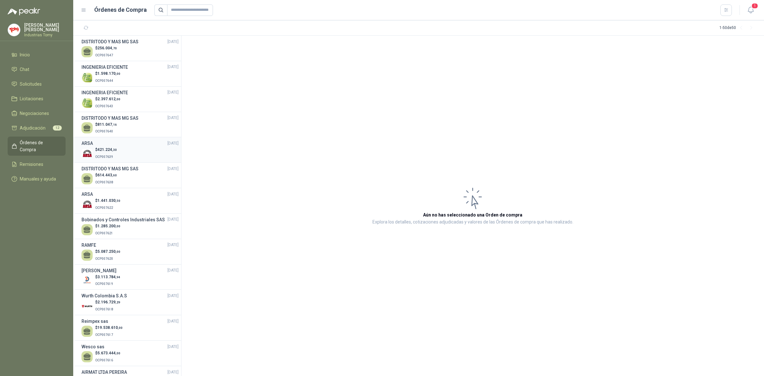
click at [112, 154] on p "OCP007639" at bounding box center [106, 156] width 22 height 7
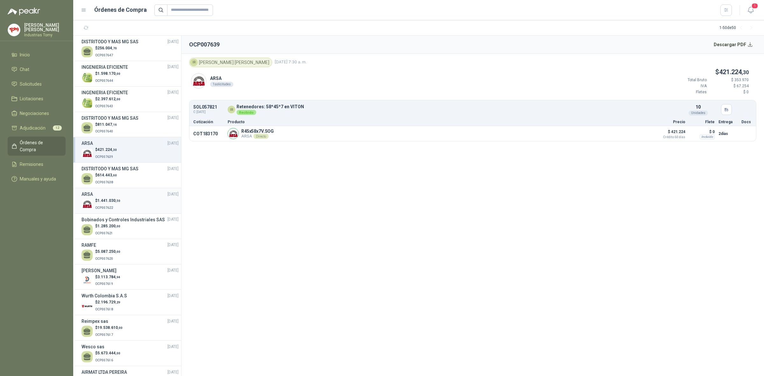
click at [120, 201] on span ",50" at bounding box center [118, 201] width 5 height 4
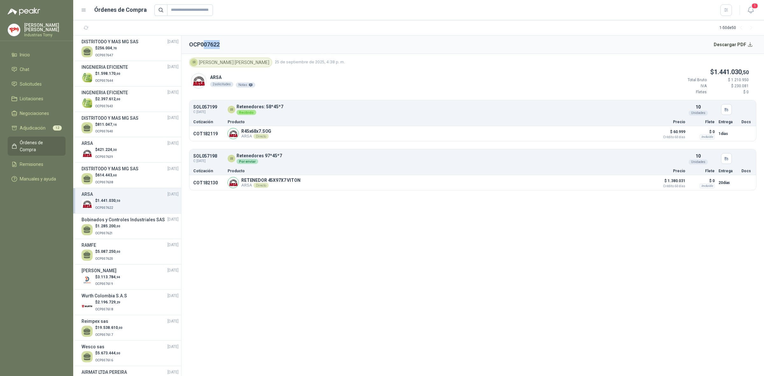
drag, startPoint x: 205, startPoint y: 44, endPoint x: 337, endPoint y: 213, distance: 214.2
click at [238, 46] on header "OCP007622 Descargar PDF" at bounding box center [473, 45] width 583 height 18
click at [639, 134] on button "Detalles" at bounding box center [635, 133] width 30 height 9
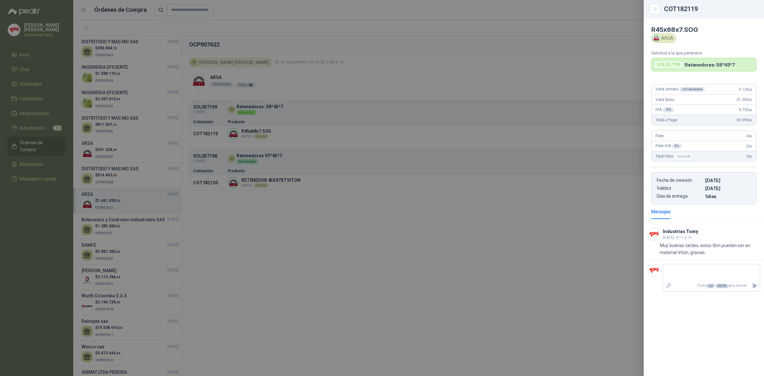
click at [306, 244] on div at bounding box center [382, 188] width 764 height 376
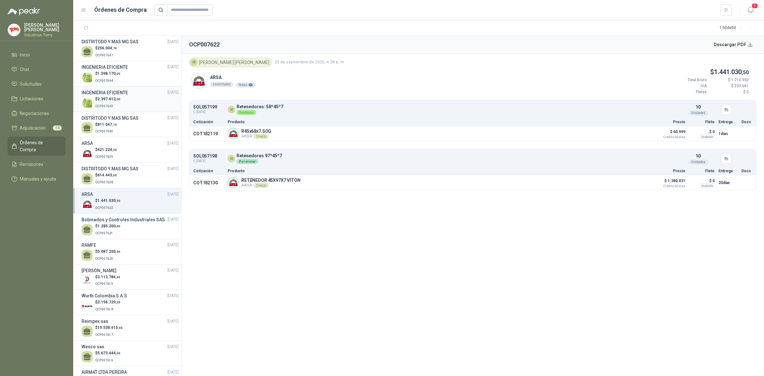
click at [126, 104] on div "$ 2.397.612 ,00 OCP007643" at bounding box center [130, 102] width 97 height 13
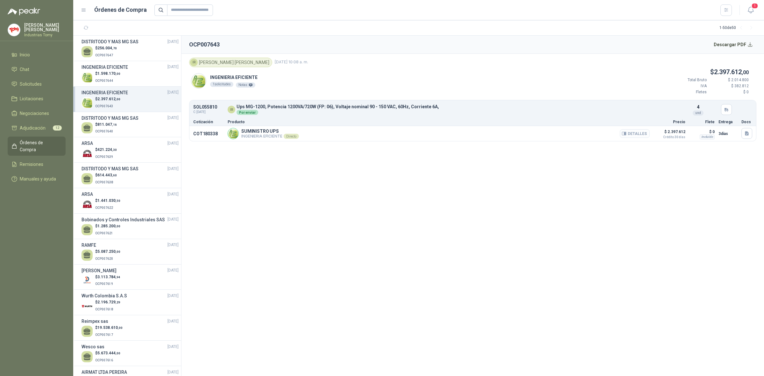
click at [639, 130] on button "Detalles" at bounding box center [635, 133] width 30 height 9
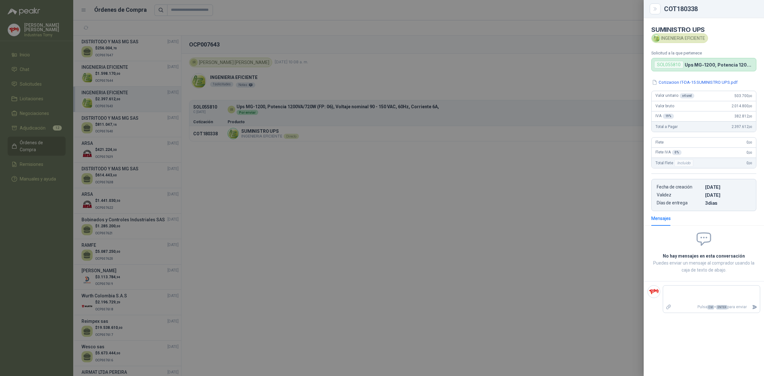
drag, startPoint x: 551, startPoint y: 233, endPoint x: 503, endPoint y: 225, distance: 49.1
click at [549, 235] on div at bounding box center [382, 188] width 764 height 376
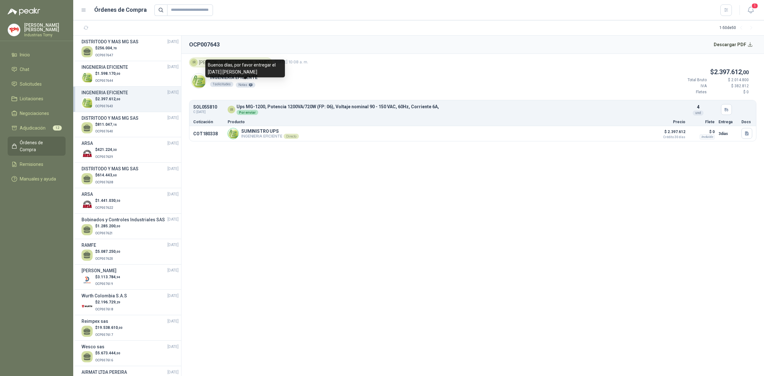
click at [249, 86] on icon at bounding box center [251, 85] width 4 height 4
drag, startPoint x: 245, startPoint y: 73, endPoint x: 238, endPoint y: 68, distance: 8.1
click at [236, 67] on div "Buenos días, por favor entregar el [DATE] [PERSON_NAME]" at bounding box center [245, 69] width 80 height 18
click at [255, 75] on div "Buenos días, por favor entregar el [DATE] [PERSON_NAME]" at bounding box center [245, 69] width 80 height 18
click at [246, 83] on div "Notas" at bounding box center [245, 84] width 19 height 5
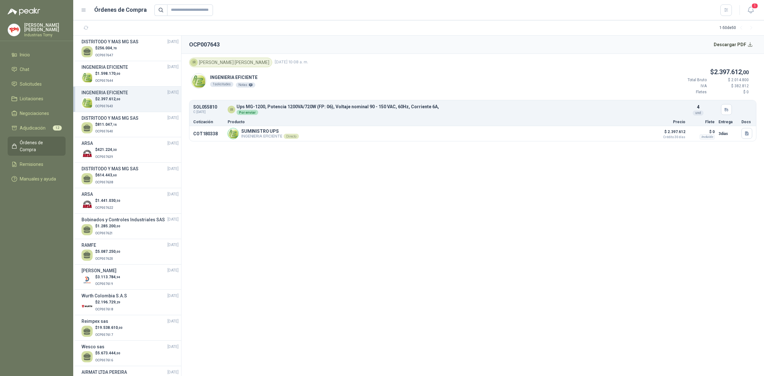
click at [227, 84] on div "1 solicitudes" at bounding box center [221, 84] width 23 height 5
drag, startPoint x: 239, startPoint y: 85, endPoint x: 247, endPoint y: 86, distance: 7.7
click at [247, 86] on div "Notas" at bounding box center [245, 84] width 19 height 5
click at [301, 147] on section "OCP007643 Descargar PDF IR [PERSON_NAME] [DATE] 10:08 a. m. INGENIERIA EFICIENT…" at bounding box center [473, 206] width 583 height 340
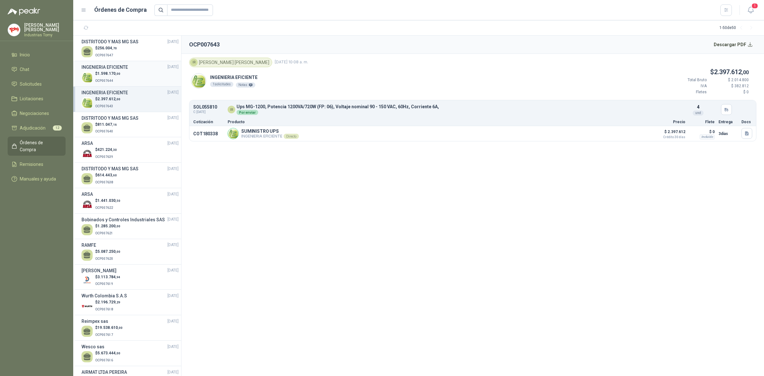
click at [123, 73] on div "$ 1.598.170 ,00 OCP007644" at bounding box center [130, 77] width 97 height 13
drag, startPoint x: 250, startPoint y: 64, endPoint x: 239, endPoint y: 81, distance: 20.5
click at [238, 81] on body "[PERSON_NAME] Industrias Tomy Inicio Chat Solicitudes Licitaciones Negociacione…" at bounding box center [382, 188] width 764 height 376
click at [275, 87] on div "INGENIERIA EFICIENTE 1 solicitudes Notas $ 1.598.170 ,00 Total Bruto $ 1.343.00…" at bounding box center [473, 83] width 568 height 33
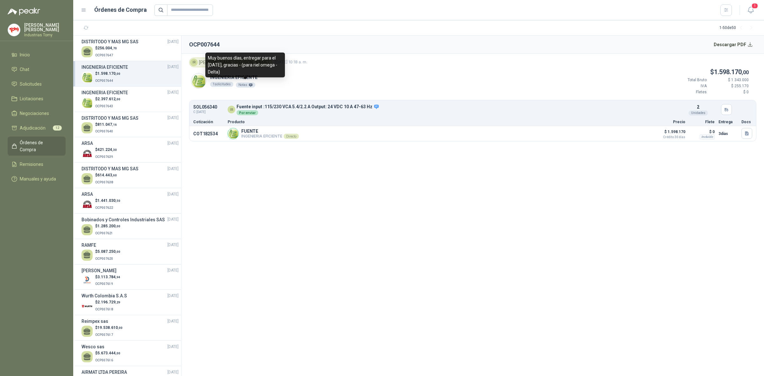
drag, startPoint x: 251, startPoint y: 65, endPoint x: 236, endPoint y: 72, distance: 16.4
click at [236, 72] on div "Muy buenos días, entregar para el [DATE], gracias - (para riel omega - Delta)" at bounding box center [245, 65] width 80 height 25
copy div "para riel omega - Delta)"
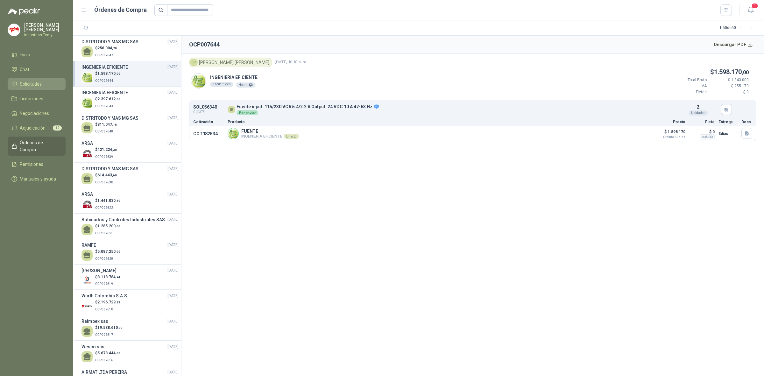
click at [34, 81] on span "Solicitudes" at bounding box center [31, 84] width 22 height 7
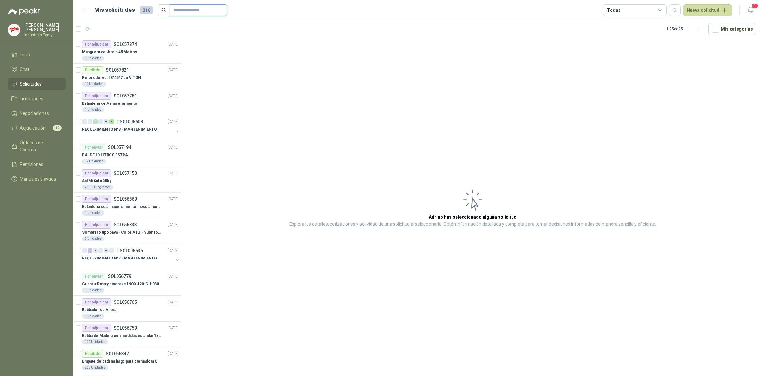
click at [206, 7] on input "text" at bounding box center [196, 10] width 45 height 11
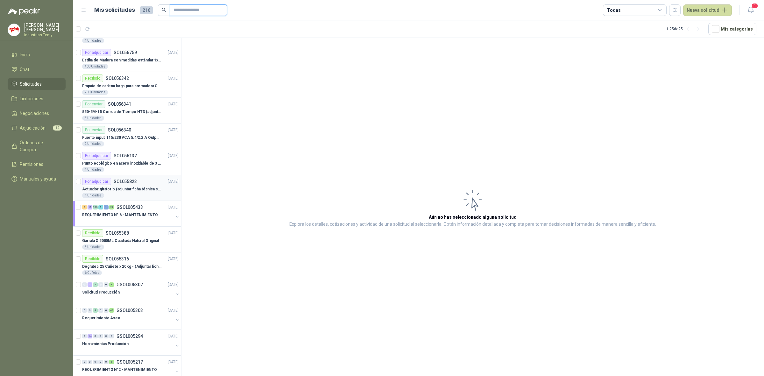
scroll to position [279, 0]
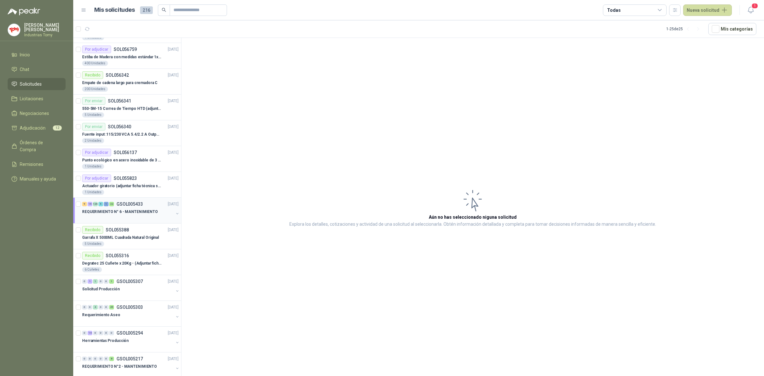
click at [140, 214] on p "REQUERIMIENTO N° 6 - MANTENIMIENTO" at bounding box center [120, 212] width 76 height 6
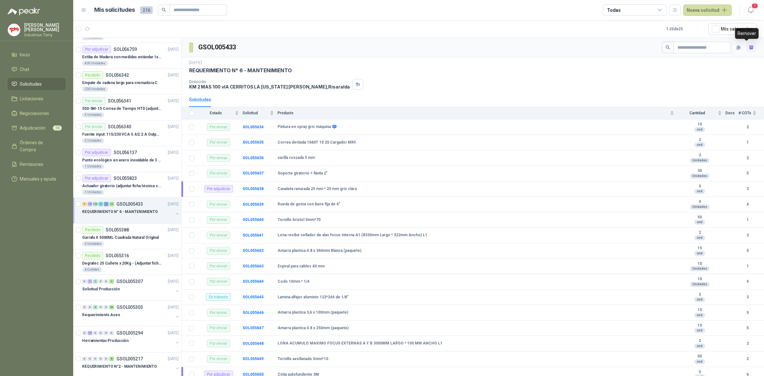
click at [747, 45] on button "button" at bounding box center [751, 47] width 10 height 10
click at [28, 128] on span "Adjudicación" at bounding box center [33, 128] width 26 height 7
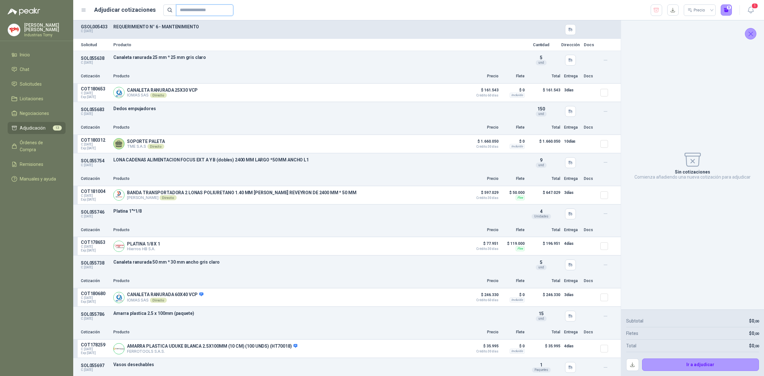
click at [197, 10] on input "text" at bounding box center [202, 10] width 45 height 11
paste input "**********"
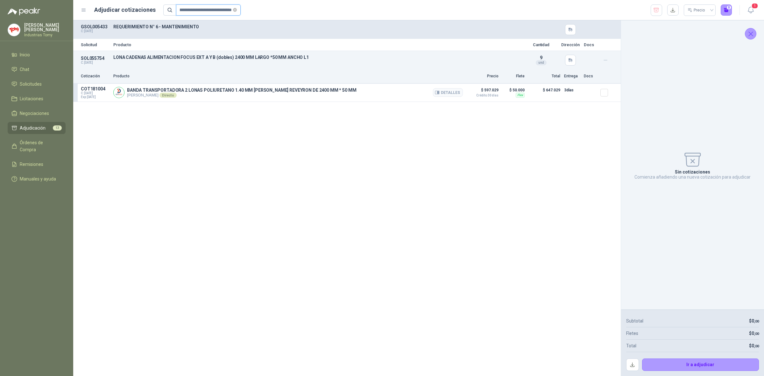
type input "**********"
drag, startPoint x: 149, startPoint y: 90, endPoint x: 259, endPoint y: 98, distance: 110.1
click at [255, 95] on div "BANDA TRANSPORTADORA 2 LONAS POLIURETANO 1.40 MM [PERSON_NAME] REVEYRON DE 2400…" at bounding box center [241, 93] width 229 height 10
click at [269, 110] on div "Solicitud Producto Cantidad Dirección Docs SOL055754 C: [DATE] [PERSON_NAME] AL…" at bounding box center [347, 198] width 548 height 356
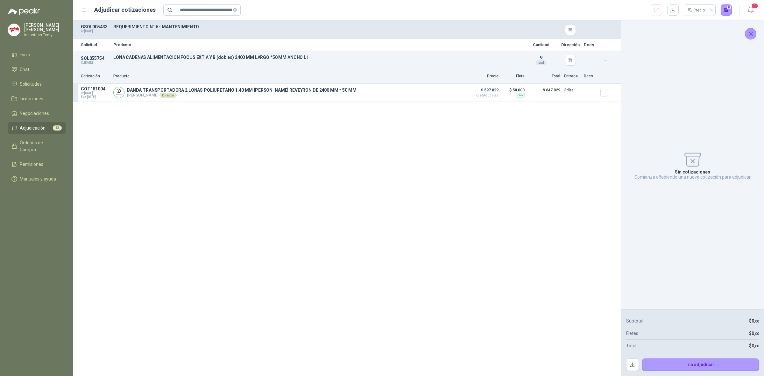
click at [90, 56] on p "SOL055754" at bounding box center [95, 58] width 29 height 5
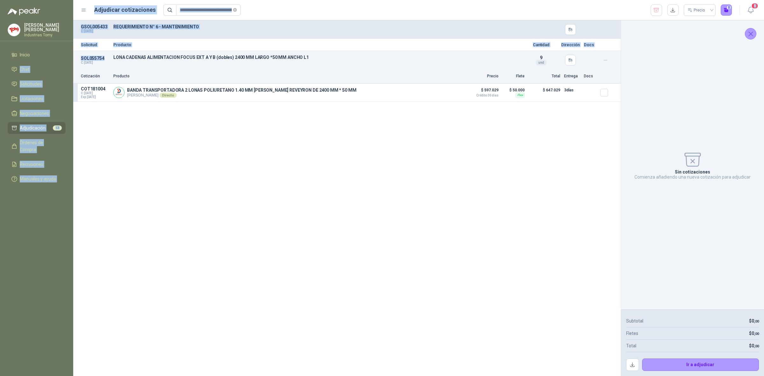
drag, startPoint x: 93, startPoint y: 58, endPoint x: 68, endPoint y: 58, distance: 24.5
click at [68, 58] on div "**********" at bounding box center [382, 188] width 764 height 376
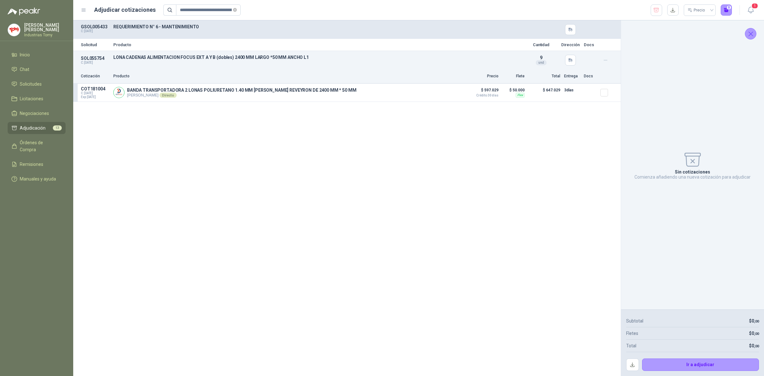
click at [95, 66] on div "SOL055754 C: [DATE] [PERSON_NAME] ALIMENTACION FOCUS EXT A Y B (dobles) 2400 MM…" at bounding box center [347, 60] width 548 height 18
drag, startPoint x: 105, startPoint y: 58, endPoint x: 80, endPoint y: 57, distance: 25.5
click at [80, 57] on div "SOL055754 C: [DATE] [PERSON_NAME] ALIMENTACION FOCUS EXT A Y B (dobles) 2400 MM…" at bounding box center [347, 60] width 548 height 18
copy p "SOL055754"
click at [157, 142] on div "Solicitud Producto Cantidad Dirección Docs SOL055754 C: [DATE] [PERSON_NAME] AL…" at bounding box center [347, 198] width 548 height 356
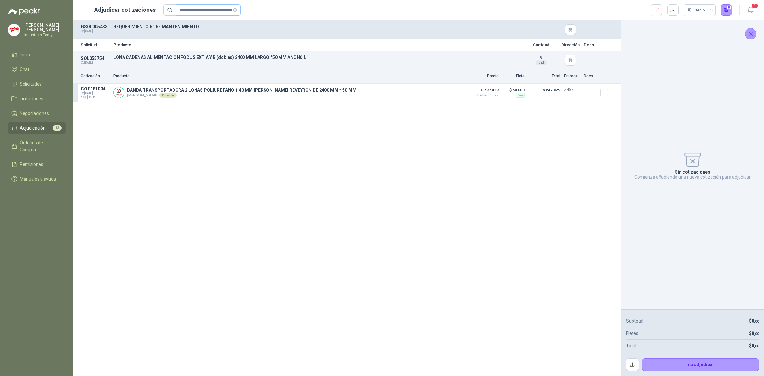
click at [233, 7] on span at bounding box center [235, 10] width 4 height 6
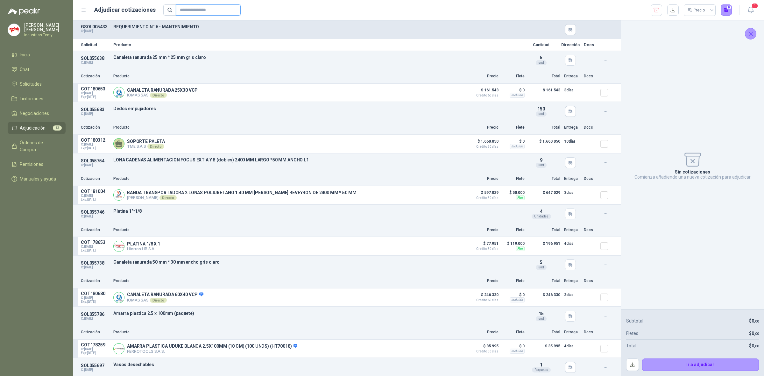
paste input "**********"
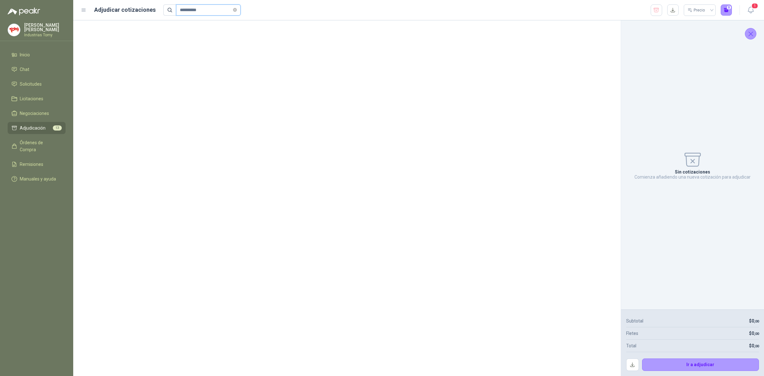
drag, startPoint x: 160, startPoint y: 9, endPoint x: 145, endPoint y: 7, distance: 14.5
click at [145, 7] on div "**********" at bounding box center [406, 9] width 651 height 11
paste input "*********"
type input "**********"
click at [233, 11] on icon "close-circle" at bounding box center [235, 10] width 4 height 4
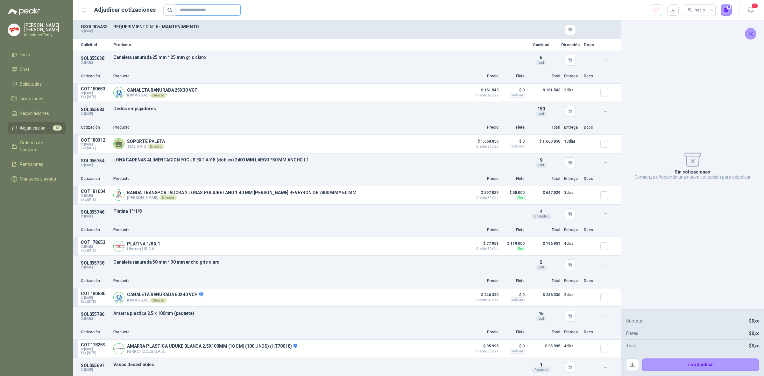
click at [212, 7] on input "text" at bounding box center [206, 10] width 52 height 11
paste input "**********"
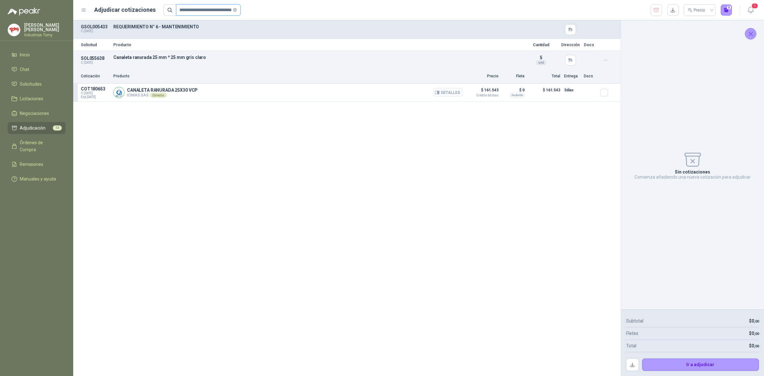
type input "**********"
drag, startPoint x: 182, startPoint y: 91, endPoint x: 193, endPoint y: 91, distance: 11.8
click at [193, 91] on p "CANALETA RANURADA 25X30 VCP" at bounding box center [162, 90] width 71 height 5
click at [459, 92] on button "Detalles" at bounding box center [448, 92] width 30 height 9
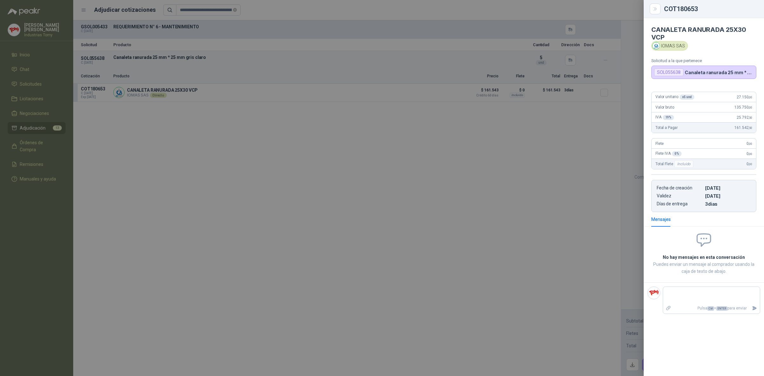
click at [460, 130] on div at bounding box center [382, 188] width 764 height 376
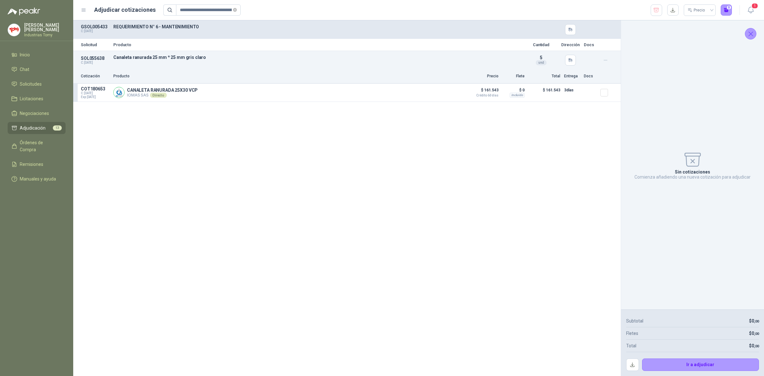
drag, startPoint x: 204, startPoint y: 57, endPoint x: 108, endPoint y: 61, distance: 96.9
click at [108, 61] on div "SOL055638 C: [DATE] Canaleta ranurada 25 mm * 25 mm gris claro Detalles 5 und" at bounding box center [347, 60] width 548 height 18
copy div "Canaleta ranurada 25 mm * 25 mm gris claro"
drag, startPoint x: 126, startPoint y: 89, endPoint x: 211, endPoint y: 87, distance: 84.4
click at [211, 87] on div "CANALETA RANURADA 25X30 VCP IOMAS SAS Directo Detalles" at bounding box center [288, 92] width 350 height 13
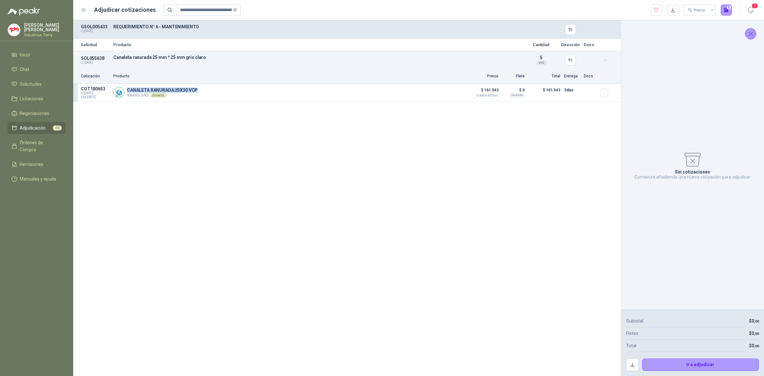
copy p "CANALETA RANURADA 25X30 VCP"
click at [208, 139] on div "Solicitud Producto Cantidad Dirección Docs SOL055638 C: [DATE] Canaleta ranurad…" at bounding box center [347, 198] width 548 height 356
click at [233, 10] on icon "close-circle" at bounding box center [235, 10] width 4 height 4
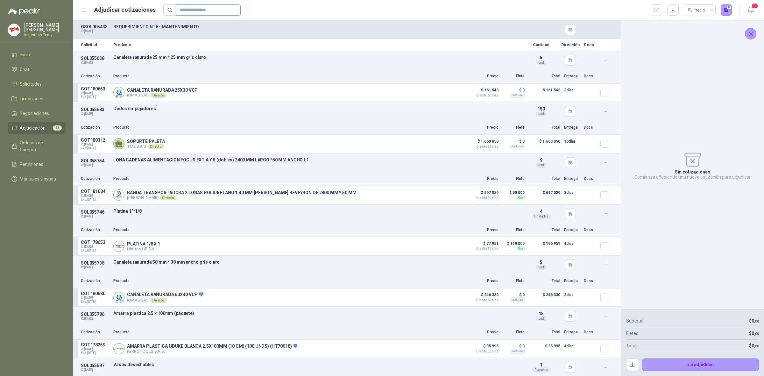
click at [209, 13] on input "text" at bounding box center [206, 10] width 52 height 11
paste input "**********"
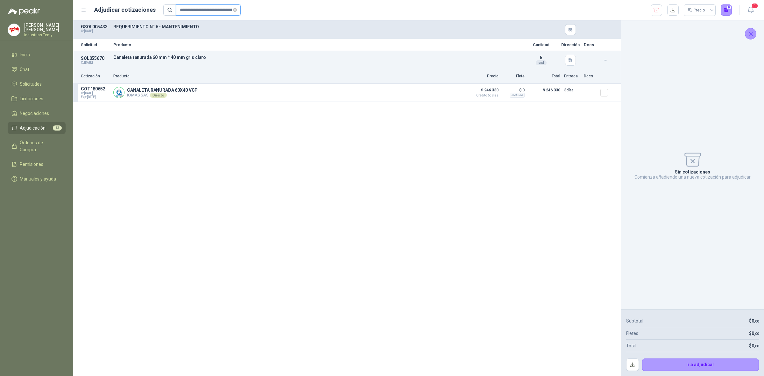
scroll to position [0, 37]
type input "**********"
drag, startPoint x: 194, startPoint y: 91, endPoint x: 158, endPoint y: 93, distance: 36.0
click at [158, 93] on div "CANALETA RANURADA 60X40 VCP IOMAS SAS Directo Detalles" at bounding box center [162, 93] width 71 height 10
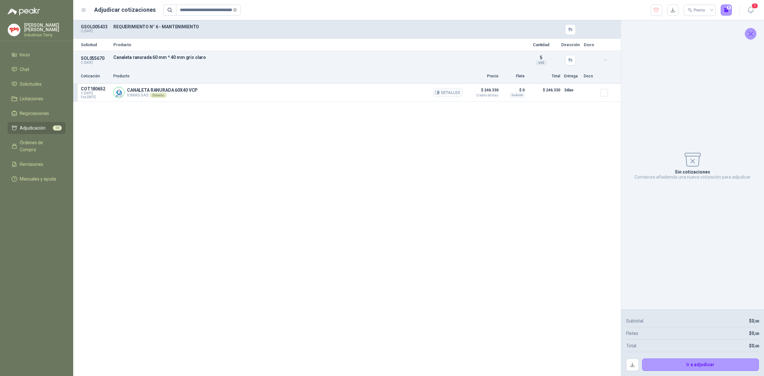
click at [159, 86] on div "CANALETA RANURADA 60X40 VCP IOMAS SAS Directo Detalles" at bounding box center [288, 92] width 350 height 13
drag, startPoint x: 171, startPoint y: 57, endPoint x: 201, endPoint y: 56, distance: 29.3
click at [201, 56] on p "Canaleta ranurada 60 mm * 40 mm gris claro" at bounding box center [317, 57] width 408 height 5
click at [204, 58] on p "Canaleta ranurada 60 mm * 40 mm gris claro" at bounding box center [317, 57] width 408 height 5
drag, startPoint x: 201, startPoint y: 89, endPoint x: 179, endPoint y: 91, distance: 22.0
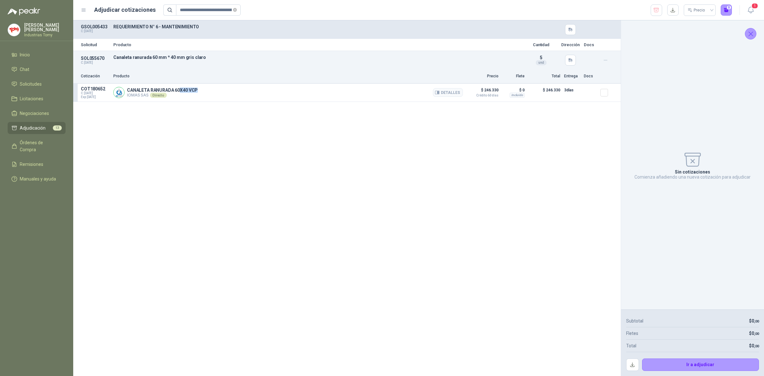
click at [179, 91] on div "CANALETA RANURADA 60X40 VCP IOMAS SAS Directo Detalles" at bounding box center [288, 92] width 350 height 13
click at [451, 95] on button "Detalles" at bounding box center [448, 92] width 30 height 9
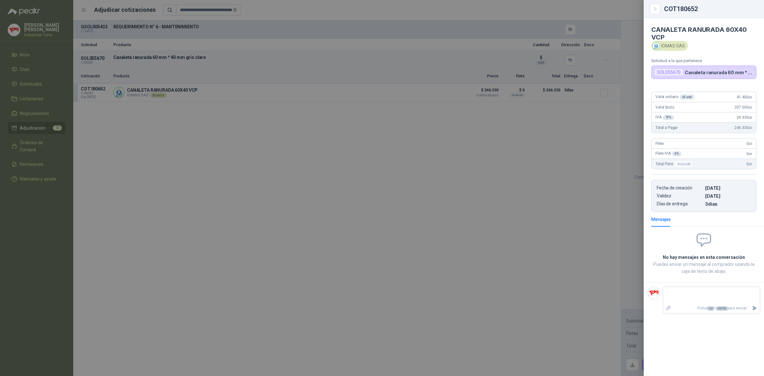
click at [514, 121] on div at bounding box center [382, 188] width 764 height 376
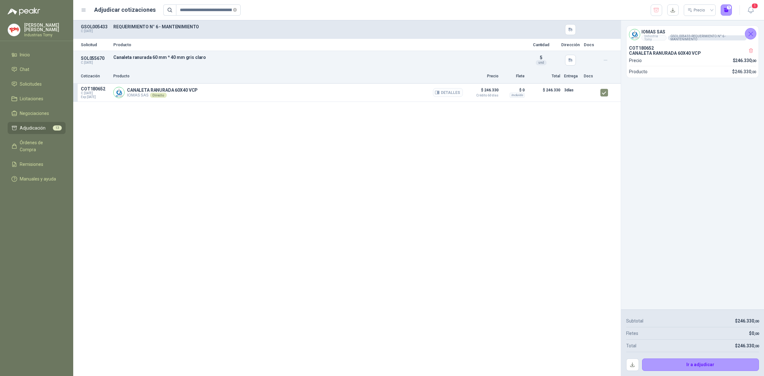
click at [453, 91] on button "Detalles" at bounding box center [448, 92] width 30 height 9
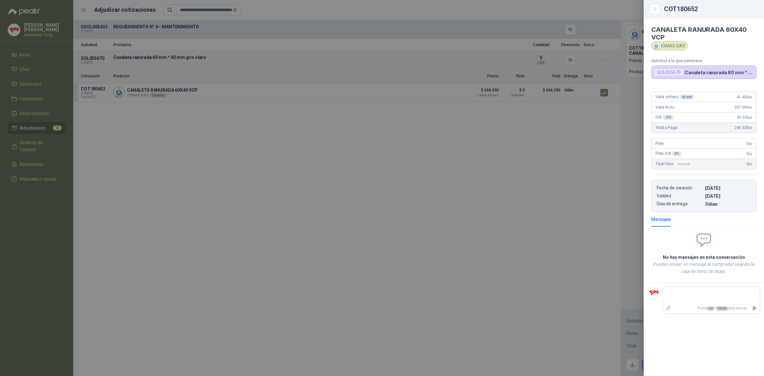
click at [405, 212] on div at bounding box center [382, 188] width 764 height 376
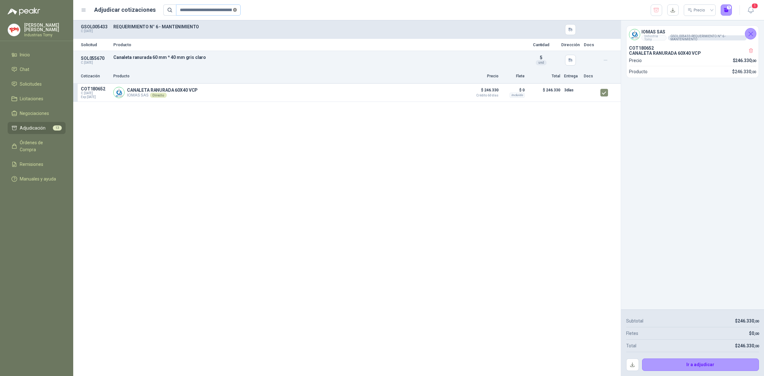
click at [233, 9] on icon "close-circle" at bounding box center [235, 10] width 4 height 4
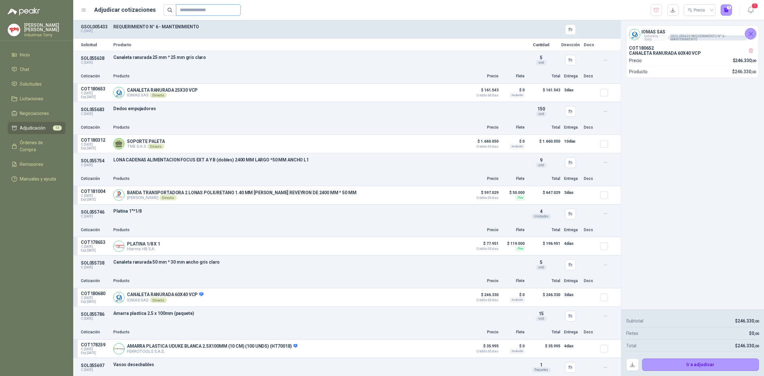
click at [209, 10] on input "text" at bounding box center [206, 10] width 52 height 11
paste input "**********"
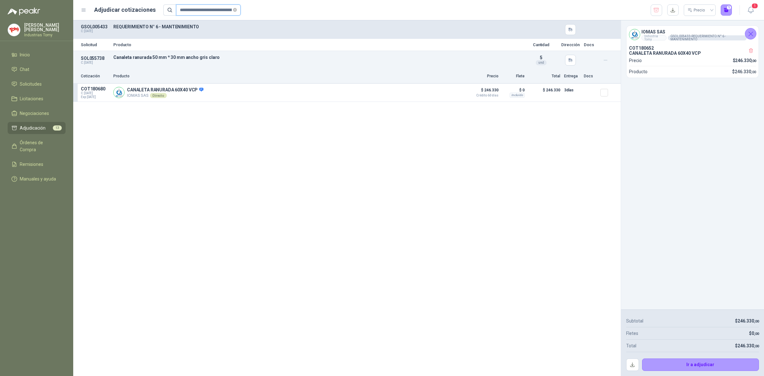
scroll to position [0, 50]
type input "**********"
drag, startPoint x: 114, startPoint y: 57, endPoint x: 236, endPoint y: 54, distance: 122.3
click at [236, 54] on div "SOL055738 C: [DATE] Canaleta ranurada 50 mm * 30 mm ancho gris claro Detalles …" at bounding box center [347, 60] width 548 height 18
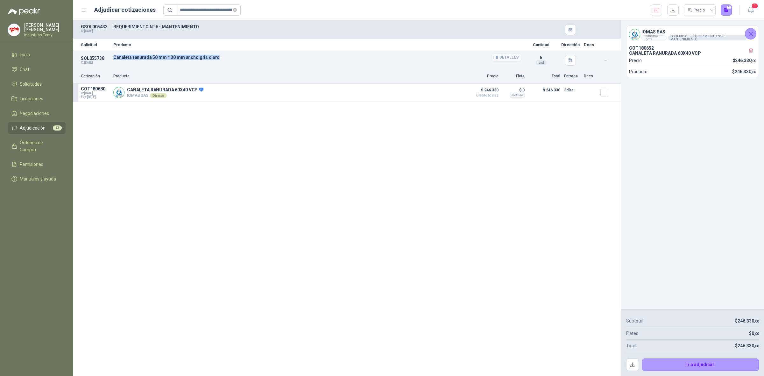
copy p "Canaleta ranurada 50 mm * 30 mm ancho gris claro"
click at [190, 91] on p "CANALETA RANURADA 60X40 VCP" at bounding box center [165, 90] width 76 height 6
drag, startPoint x: 128, startPoint y: 90, endPoint x: 196, endPoint y: 91, distance: 68.5
click at [196, 91] on p "CANALETA RANURADA 60X40 VCP" at bounding box center [165, 90] width 76 height 6
copy p "CANALETA RANURADA 60X40 VCP"
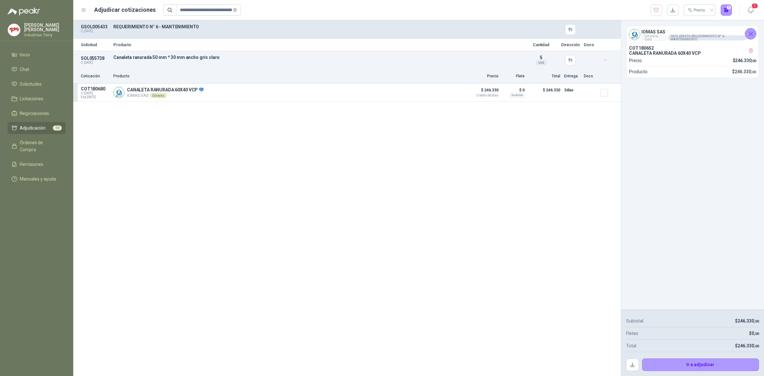
click at [173, 54] on div "SOL055738 C: [DATE] Canaleta ranurada 50 mm * 30 mm ancho gris claro Detalles …" at bounding box center [347, 60] width 548 height 18
drag, startPoint x: 164, startPoint y: 58, endPoint x: 201, endPoint y: 61, distance: 36.8
click at [201, 61] on div "SOL055738 C: [DATE] Canaleta ranurada 50 mm * 30 mm ancho gris claro Detalles …" at bounding box center [347, 60] width 548 height 18
drag, startPoint x: 113, startPoint y: 59, endPoint x: 249, endPoint y: 54, distance: 136.1
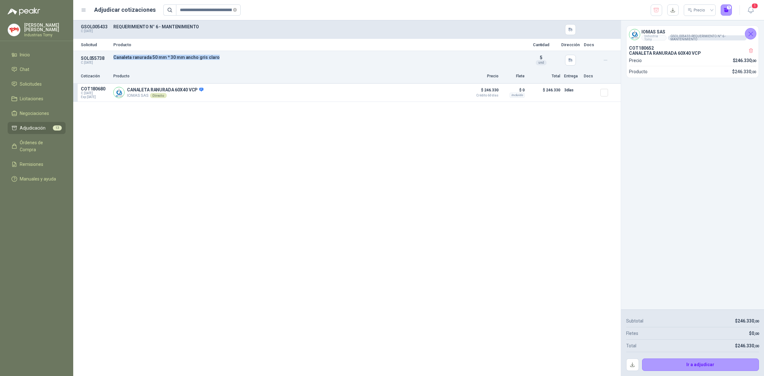
click at [249, 54] on div "SOL055738 C: [DATE] Canaleta ranurada 50 mm * 30 mm ancho gris claro Detalles …" at bounding box center [347, 60] width 548 height 18
copy p "Canaleta ranurada 50 mm * 30 mm ancho gris claro"
click at [40, 83] on span "Solicitudes" at bounding box center [31, 84] width 22 height 7
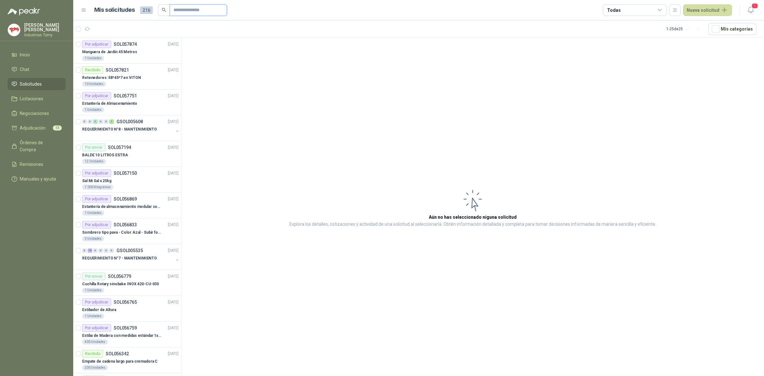
click at [206, 7] on input "text" at bounding box center [196, 10] width 45 height 11
paste input "**********"
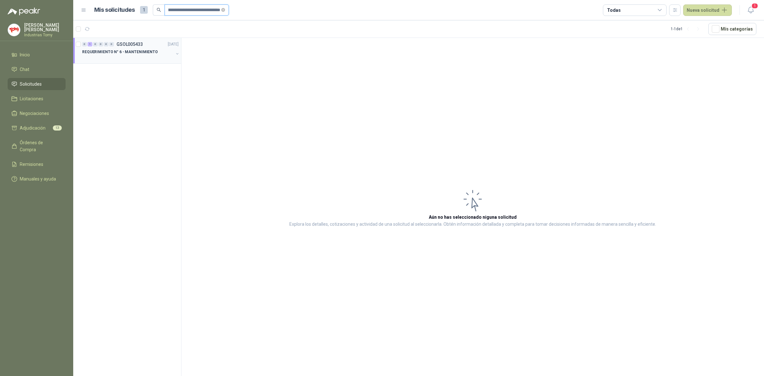
type input "**********"
click at [148, 54] on p "REQUERIMIENTO N° 6 - MANTENIMIENTO" at bounding box center [120, 52] width 76 height 6
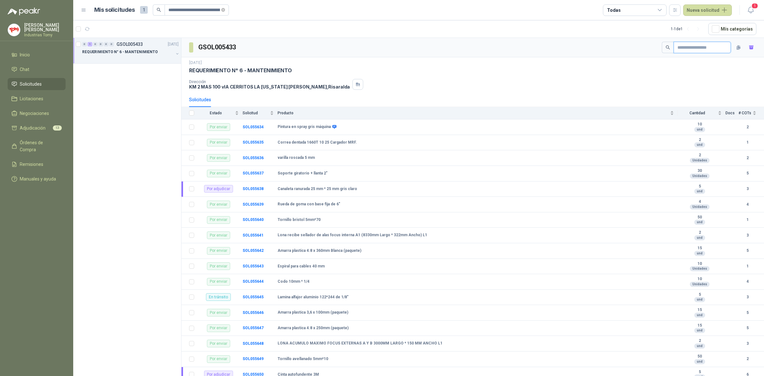
click at [690, 47] on input "text" at bounding box center [700, 47] width 45 height 11
paste input "**********"
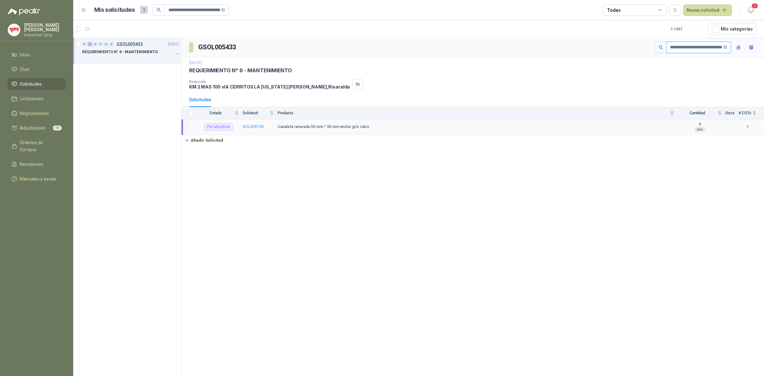
type input "**********"
click at [262, 126] on b "SOL055738" at bounding box center [253, 127] width 21 height 4
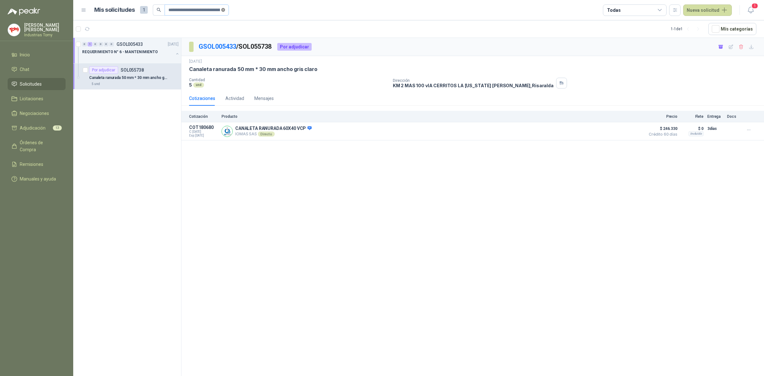
click at [222, 10] on icon "close-circle" at bounding box center [223, 10] width 4 height 4
click at [211, 45] on link "GSOL005433" at bounding box center [218, 47] width 38 height 8
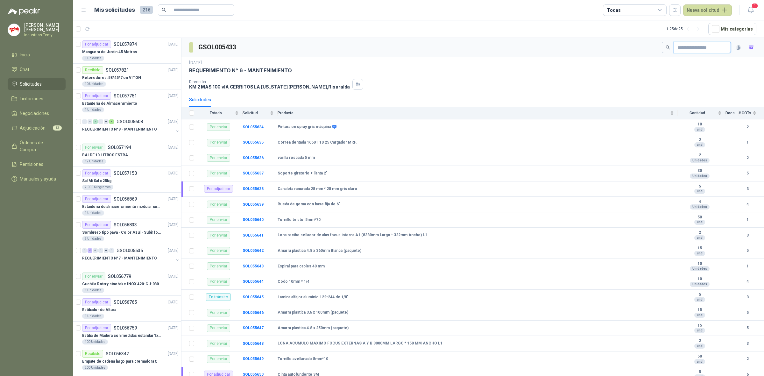
click at [686, 49] on input "text" at bounding box center [700, 47] width 45 height 11
paste input "**********"
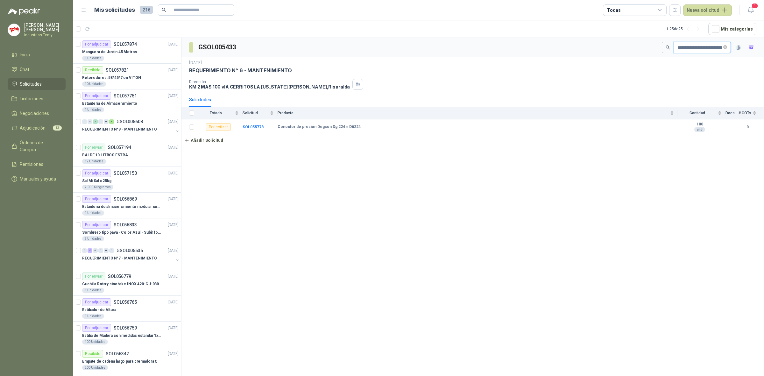
scroll to position [0, 37]
type input "**********"
click at [217, 8] on input "text" at bounding box center [200, 10] width 52 height 11
drag, startPoint x: 617, startPoint y: 85, endPoint x: 545, endPoint y: 79, distance: 72.2
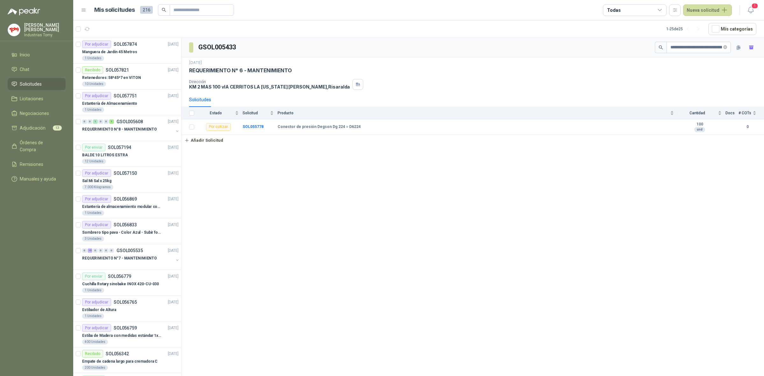
click at [612, 85] on div "Dirección KM 2 MAS 100 vIA CERRITOS LA [US_STATE][PERSON_NAME] , [GEOGRAPHIC_DA…" at bounding box center [473, 84] width 568 height 11
click at [219, 50] on h3 "GSOL005433" at bounding box center [217, 47] width 39 height 10
click at [202, 9] on input "text" at bounding box center [200, 10] width 52 height 11
paste input "**********"
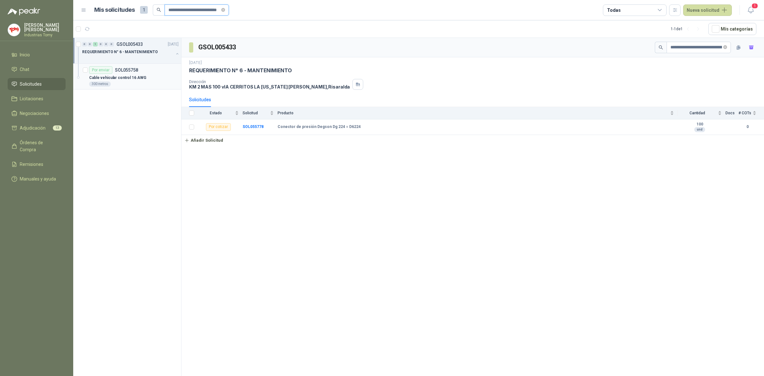
type input "**********"
click at [146, 81] on div "Cable vehicular control 16 AWG" at bounding box center [133, 78] width 89 height 8
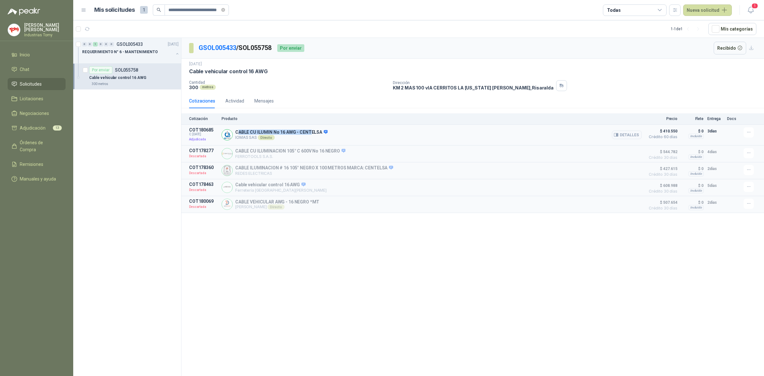
drag, startPoint x: 255, startPoint y: 132, endPoint x: 309, endPoint y: 134, distance: 53.5
click at [309, 134] on p "CABLE CU ILUMIN No 16 AWG - CENTELSA" at bounding box center [281, 133] width 92 height 6
click at [344, 272] on div "GSOL005433 / SOL055758 Por enviar Recibido [DATE] Cable vehicular control 16 AW…" at bounding box center [473, 208] width 583 height 340
click at [632, 138] on button "Detalles" at bounding box center [627, 135] width 30 height 9
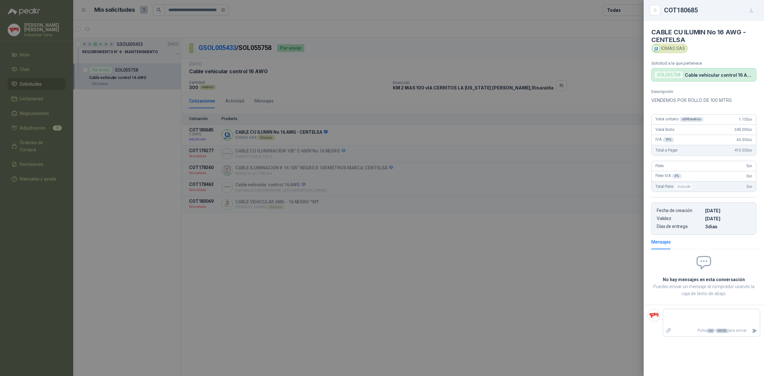
drag, startPoint x: 298, startPoint y: 250, endPoint x: 191, endPoint y: 69, distance: 210.3
click at [298, 246] on div at bounding box center [382, 188] width 764 height 376
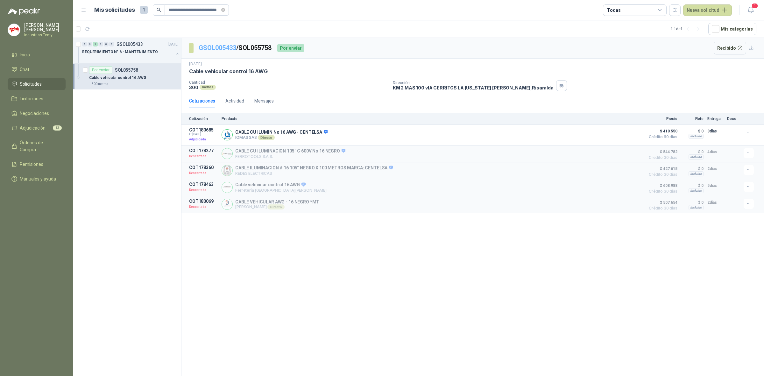
click at [220, 48] on link "GSOL005433" at bounding box center [218, 48] width 38 height 8
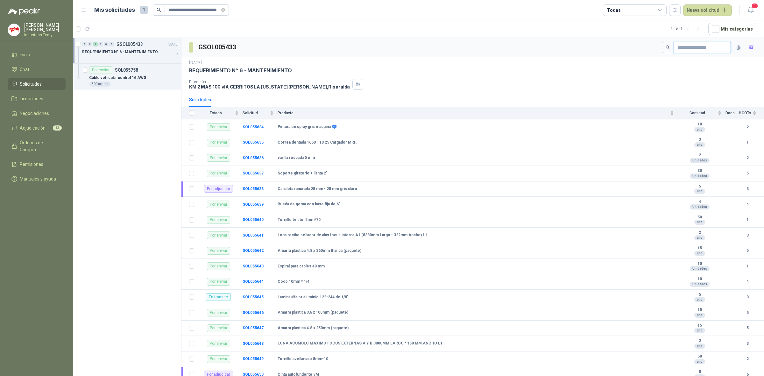
click at [689, 49] on input "text" at bounding box center [700, 47] width 45 height 11
paste input "**********"
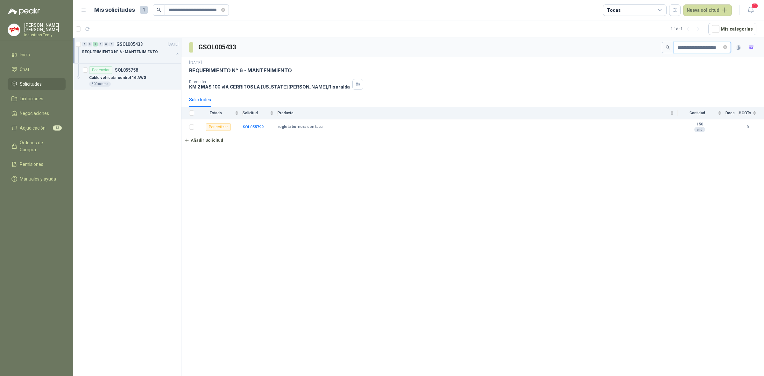
type input "**********"
drag, startPoint x: 224, startPoint y: 10, endPoint x: 216, endPoint y: 9, distance: 8.1
click at [219, 9] on span "**********" at bounding box center [197, 9] width 65 height 11
click at [197, 10] on input "**********" at bounding box center [194, 10] width 52 height 11
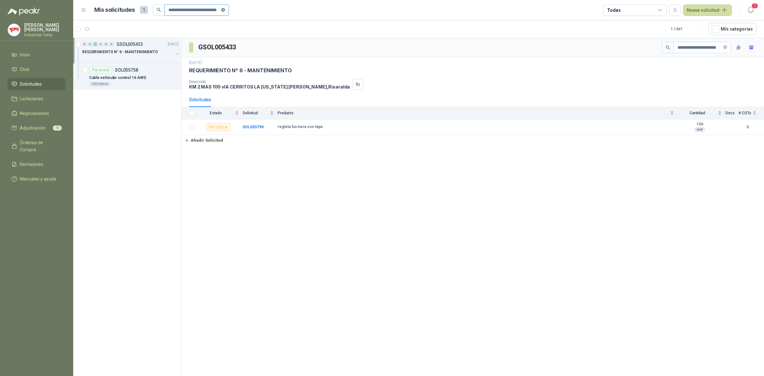
click at [223, 9] on icon "close-circle" at bounding box center [223, 10] width 4 height 4
paste input "**********"
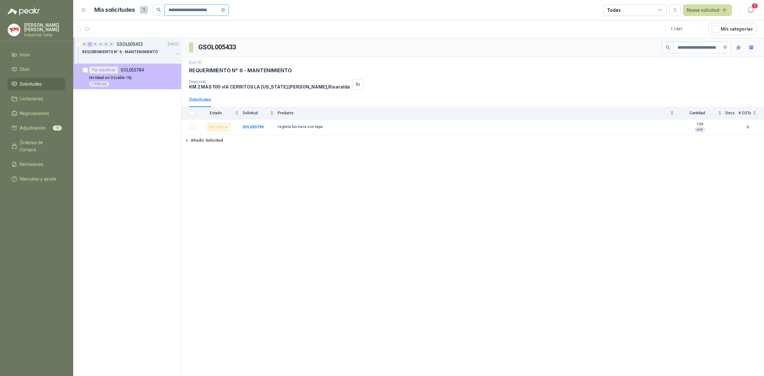
type input "**********"
click at [136, 78] on div "terminal en U (cable 16)" at bounding box center [133, 78] width 89 height 8
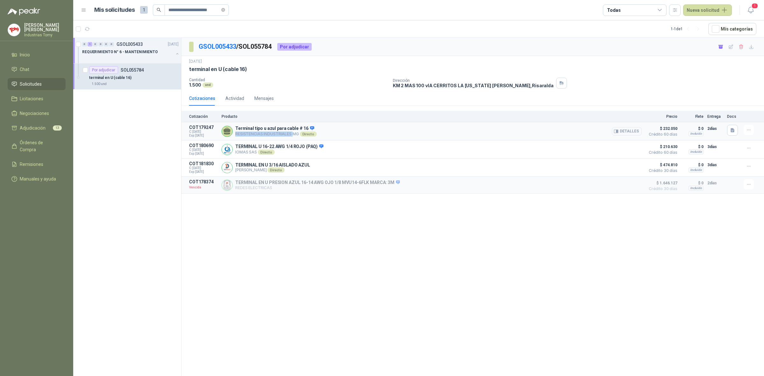
drag, startPoint x: 236, startPoint y: 132, endPoint x: 297, endPoint y: 133, distance: 61.5
click at [295, 133] on p "RESISTENCIAS INDUSTRIALES MG Directo" at bounding box center [276, 134] width 82 height 5
click at [297, 133] on p "RESISTENCIAS INDUSTRIALES MG Directo" at bounding box center [276, 134] width 82 height 5
drag, startPoint x: 269, startPoint y: 148, endPoint x: 311, endPoint y: 150, distance: 41.8
click at [310, 150] on p "TERMINAL U 16-22 AWG 1/4 ROJO (PAQ)" at bounding box center [279, 147] width 88 height 6
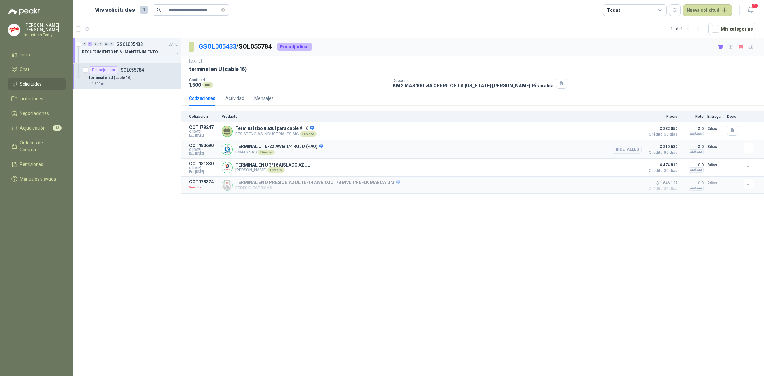
click at [315, 149] on p "TERMINAL U 16-22 AWG 1/4 ROJO (PAQ)" at bounding box center [279, 147] width 88 height 6
drag, startPoint x: 244, startPoint y: 165, endPoint x: 275, endPoint y: 166, distance: 30.9
click at [275, 166] on p "TERMINAL EN U 3/16 AISLADO AZUL" at bounding box center [272, 164] width 75 height 5
drag, startPoint x: 285, startPoint y: 146, endPoint x: 305, endPoint y: 148, distance: 19.9
click at [305, 148] on p "TERMINAL U 16-22 AWG 1/4 ROJO (PAQ)" at bounding box center [279, 147] width 88 height 6
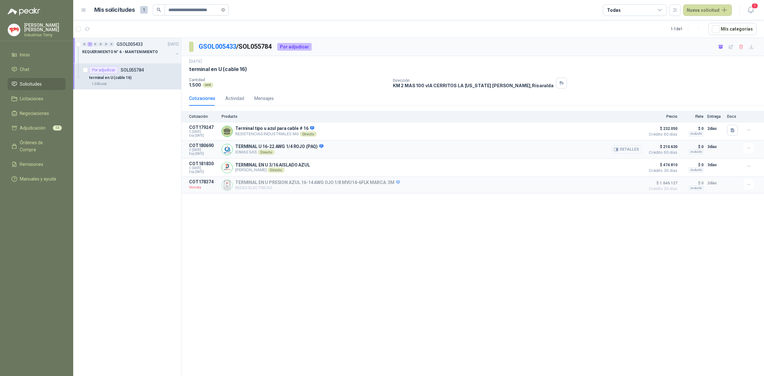
click at [306, 148] on p "TERMINAL U 16-22 AWG 1/4 ROJO (PAQ)" at bounding box center [279, 147] width 88 height 6
drag, startPoint x: 188, startPoint y: 70, endPoint x: 258, endPoint y: 66, distance: 69.9
click at [258, 66] on div "[DATE] terminal en U (cable 16) Cantidad 1.500 und Dirección KM 2 MAS 100 vIA…" at bounding box center [473, 73] width 583 height 35
copy p "terminal en U (cable 16)"
click at [286, 150] on div "TERMINAL U 16-22 AWG 1/4 ROJO (PAQ) IOMAS SAS Directo Detalles" at bounding box center [279, 149] width 88 height 11
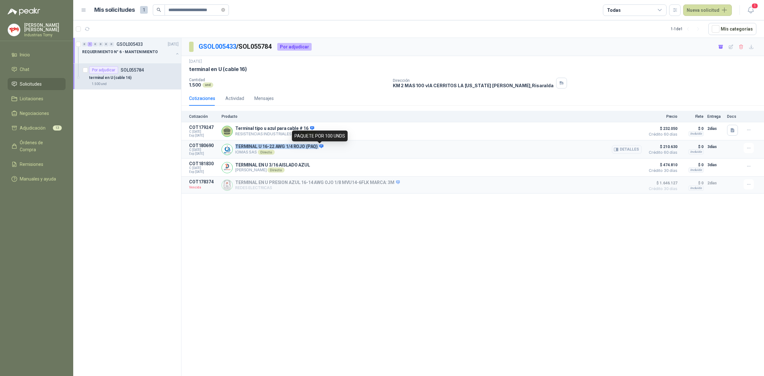
drag, startPoint x: 234, startPoint y: 146, endPoint x: 319, endPoint y: 145, distance: 84.4
click at [319, 145] on div "TERMINAL U 16-22 AWG 1/4 ROJO (PAQ) IOMAS SAS Directo Detalles" at bounding box center [432, 149] width 420 height 13
copy p "TERMINAL U 16-22 AWG 1/4 ROJO (PAQ)"
drag, startPoint x: 234, startPoint y: 167, endPoint x: 310, endPoint y: 165, distance: 75.5
click at [310, 165] on div "TERMINAL EN U 3/16 AISLADO AZUL [PERSON_NAME] Directo Detalles" at bounding box center [432, 167] width 420 height 13
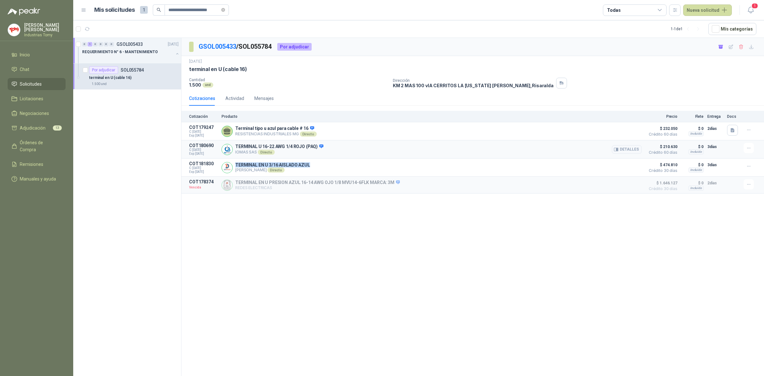
copy p "TERMINAL EN U 3/16 AISLADO AZUL"
click at [46, 125] on li "Adjudicación 13" at bounding box center [36, 128] width 50 height 7
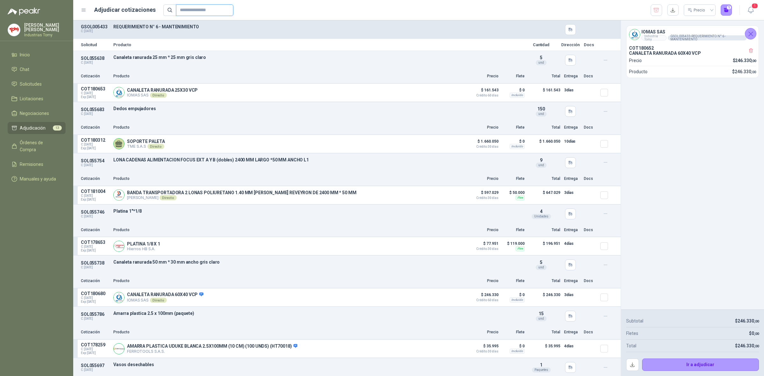
click at [199, 13] on input "text" at bounding box center [202, 10] width 45 height 11
paste input "**********"
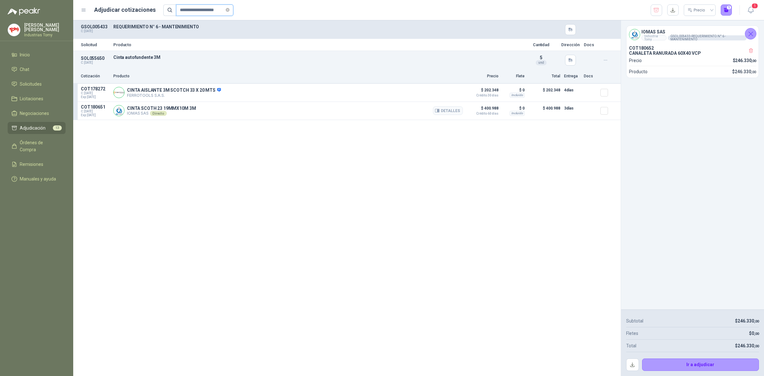
type input "**********"
drag, startPoint x: 141, startPoint y: 111, endPoint x: 179, endPoint y: 109, distance: 38.6
click at [179, 109] on div "CINTA SCOTH 23 19MMX10M 3M IOMAS SAS Directo Detalles" at bounding box center [161, 111] width 69 height 10
click at [182, 107] on p "CINTA SCOTH 23 19MMX10M 3M" at bounding box center [161, 108] width 69 height 5
click at [186, 108] on p "CINTA SCOTH 23 19MMX10M 3M" at bounding box center [161, 108] width 69 height 5
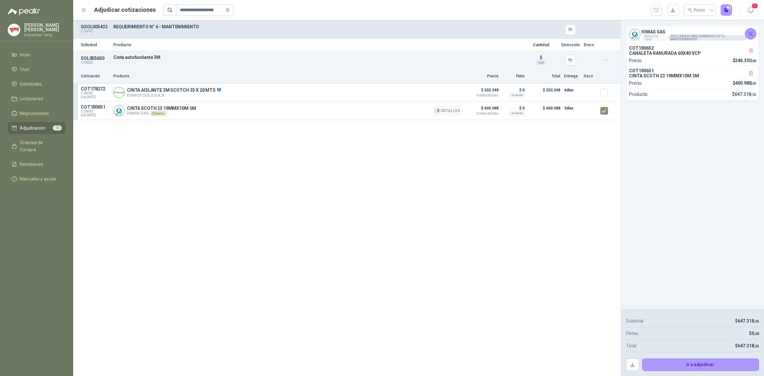
drag, startPoint x: 453, startPoint y: 111, endPoint x: 455, endPoint y: 119, distance: 8.4
click at [453, 110] on button "Detalles" at bounding box center [448, 110] width 30 height 9
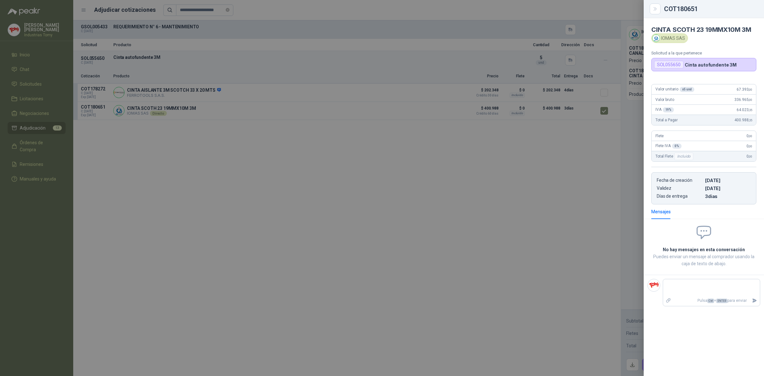
click at [732, 88] on div "Valor unitario x 5 und 67.393 ,00" at bounding box center [704, 89] width 104 height 10
drag, startPoint x: 395, startPoint y: 241, endPoint x: 388, endPoint y: 236, distance: 8.7
click at [395, 241] on div at bounding box center [382, 188] width 764 height 376
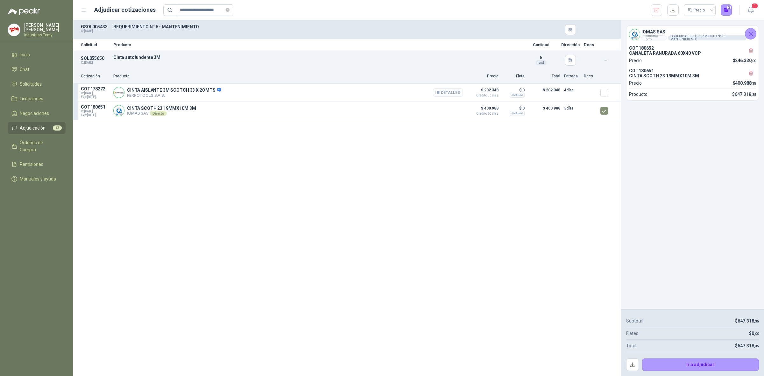
click at [439, 91] on icon "button" at bounding box center [437, 92] width 5 height 5
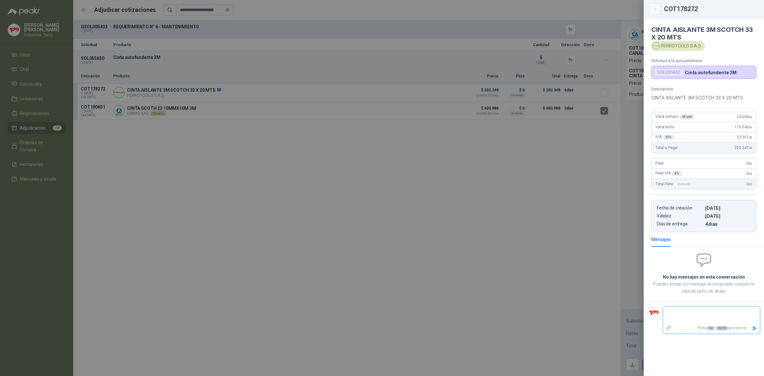
click at [703, 314] on textarea at bounding box center [711, 315] width 97 height 15
type textarea "*"
type textarea "**"
type textarea "***"
type textarea "****"
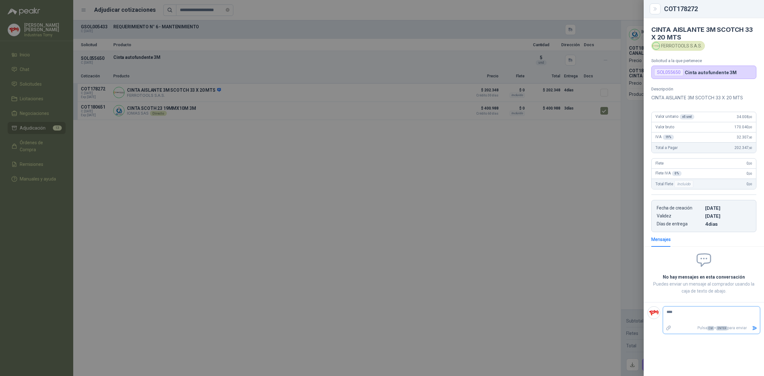
type textarea "*****"
type textarea "******"
type textarea "********"
type textarea "*********"
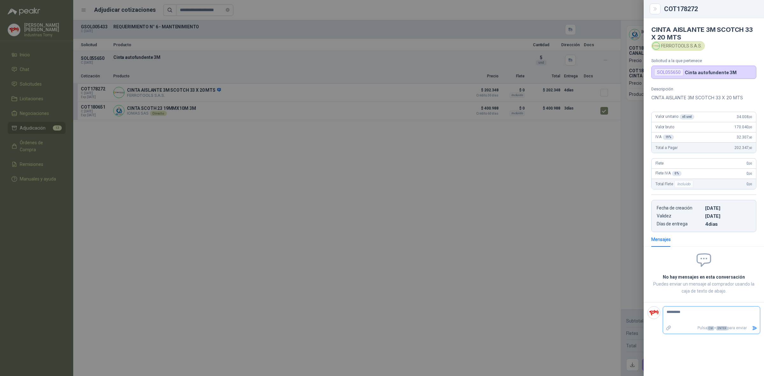
type textarea "**********"
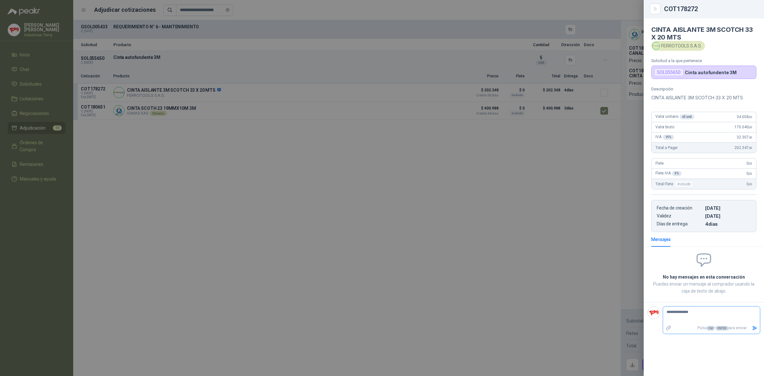
type textarea "**********"
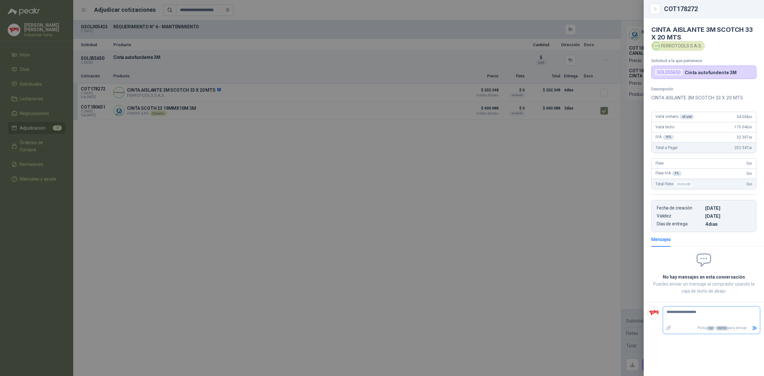
type textarea "**********"
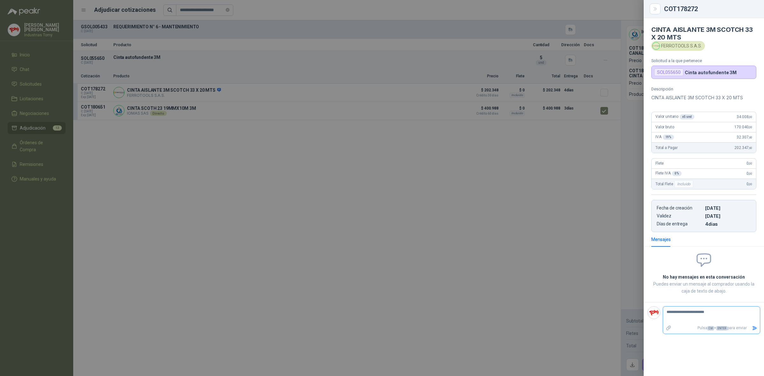
type textarea "**********"
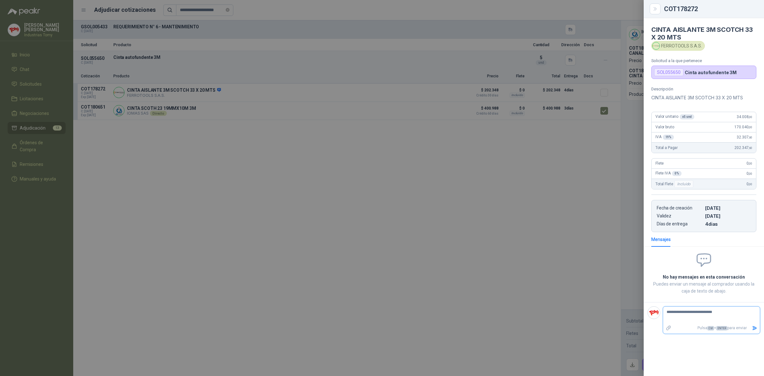
type textarea "**********"
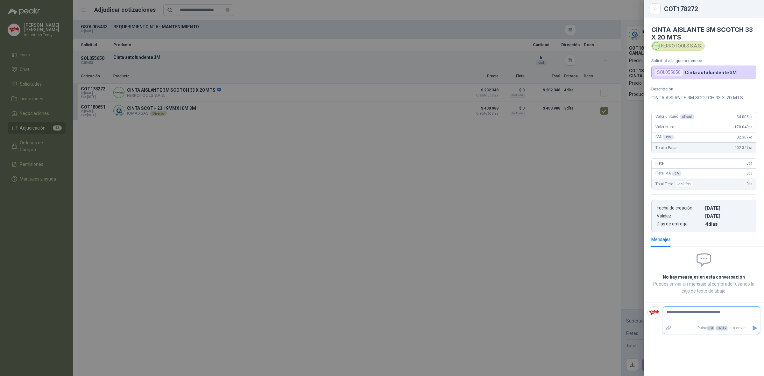
type textarea "**********"
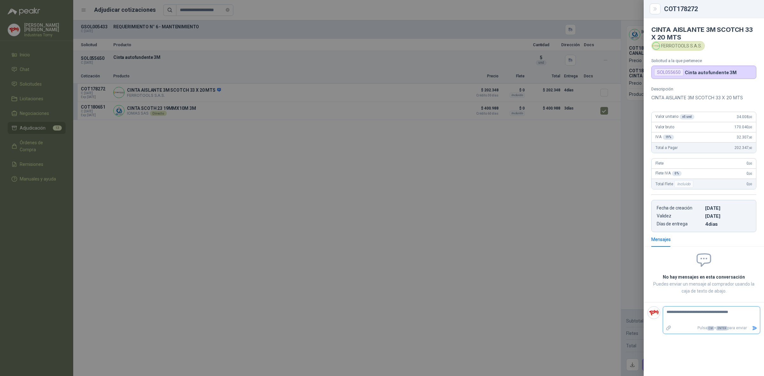
type textarea "**********"
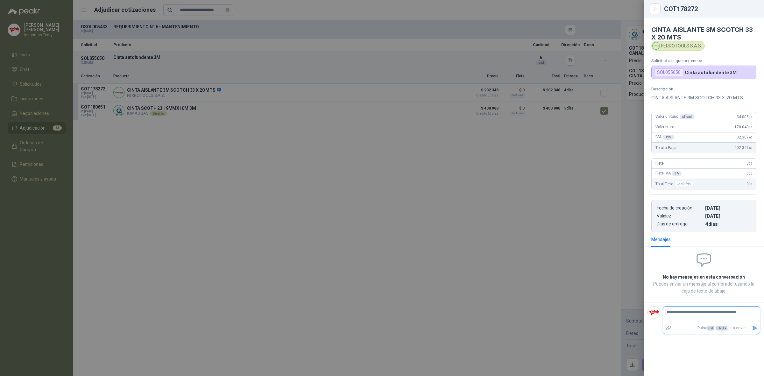
type textarea "**********"
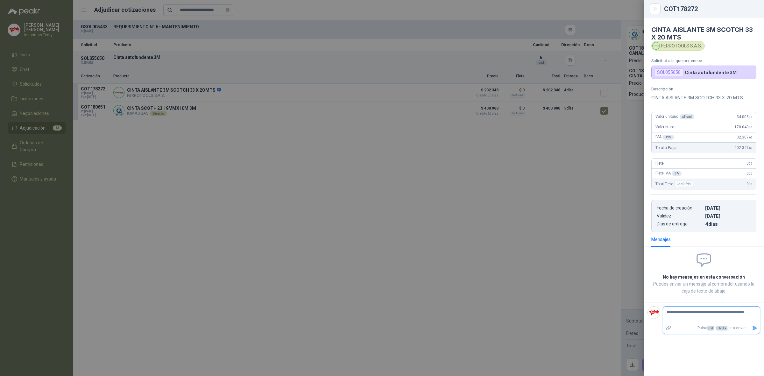
type textarea "**********"
click at [739, 316] on textarea "**********" at bounding box center [711, 315] width 97 height 15
click at [754, 327] on button "Enviar" at bounding box center [755, 328] width 11 height 11
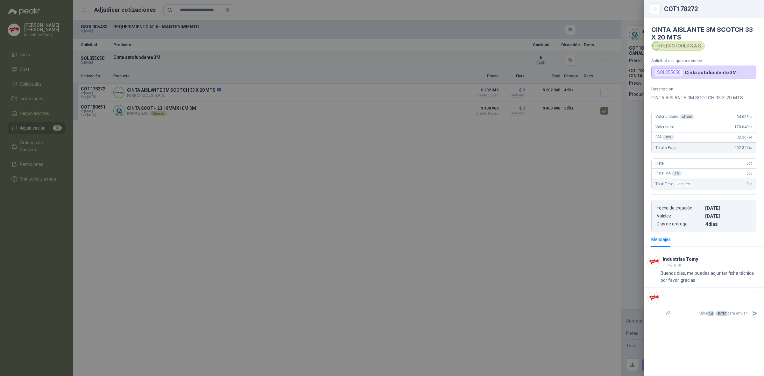
click at [381, 254] on div at bounding box center [382, 188] width 764 height 376
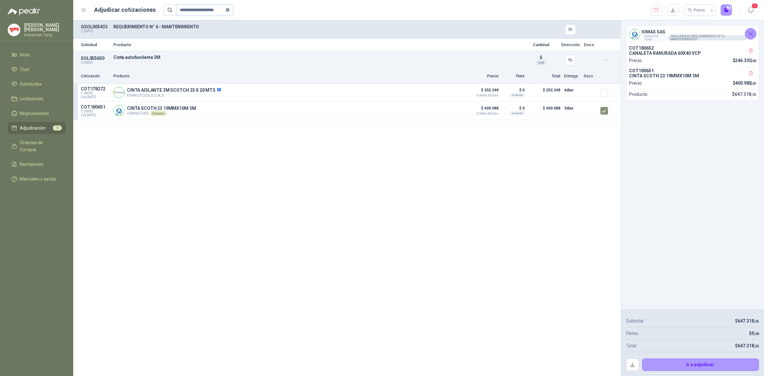
click at [230, 8] on icon "close-circle" at bounding box center [228, 10] width 4 height 4
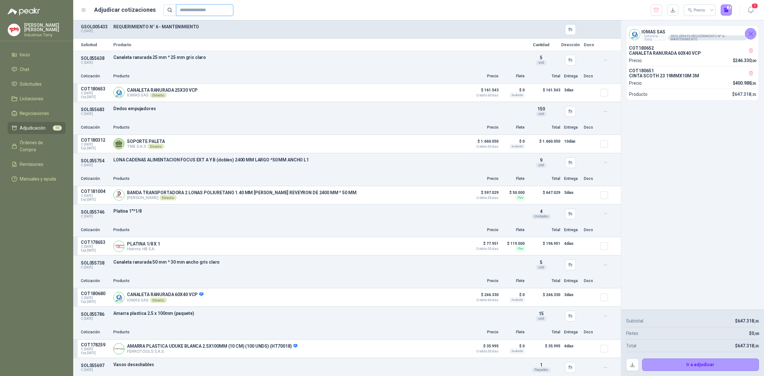
click at [225, 7] on input "text" at bounding box center [202, 10] width 45 height 11
paste input "**********"
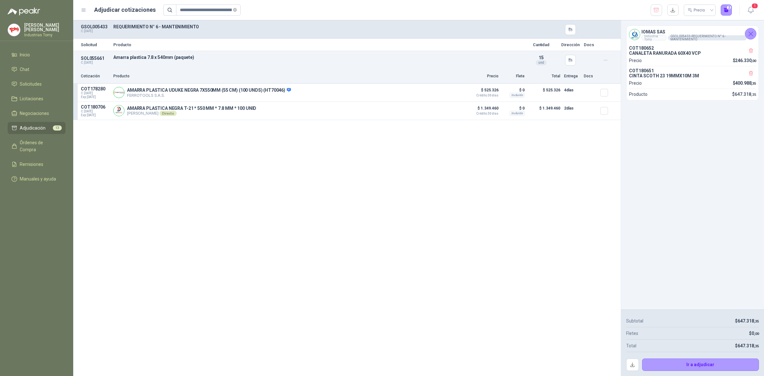
click at [303, 252] on div "Solicitud Producto Cantidad Dirección Docs SOL055661 C: [DATE] Amarra plastica …" at bounding box center [347, 198] width 548 height 356
click at [233, 7] on span at bounding box center [235, 10] width 4 height 6
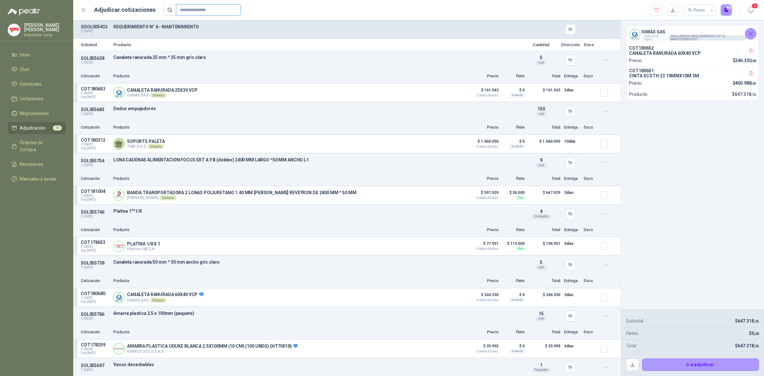
click at [216, 13] on input "text" at bounding box center [206, 10] width 52 height 11
paste input "**********"
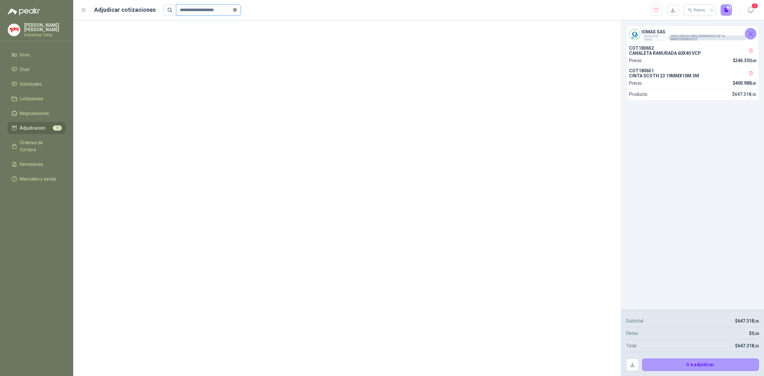
click at [233, 11] on icon "close-circle" at bounding box center [235, 10] width 4 height 4
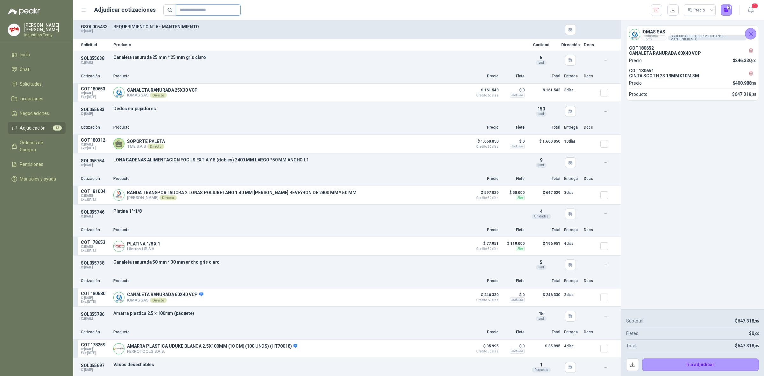
paste input "**********"
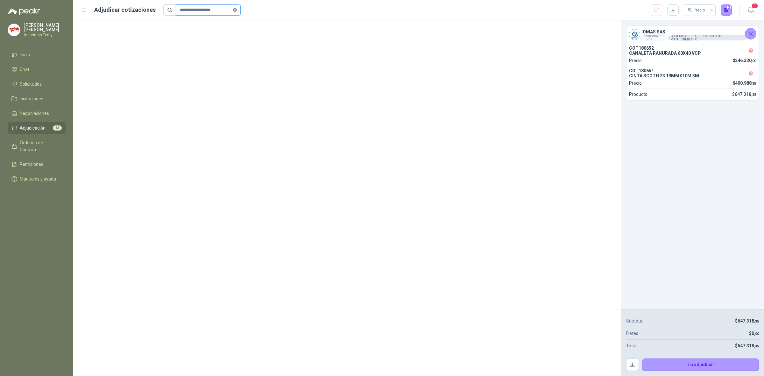
click at [233, 8] on icon "close-circle" at bounding box center [235, 10] width 4 height 4
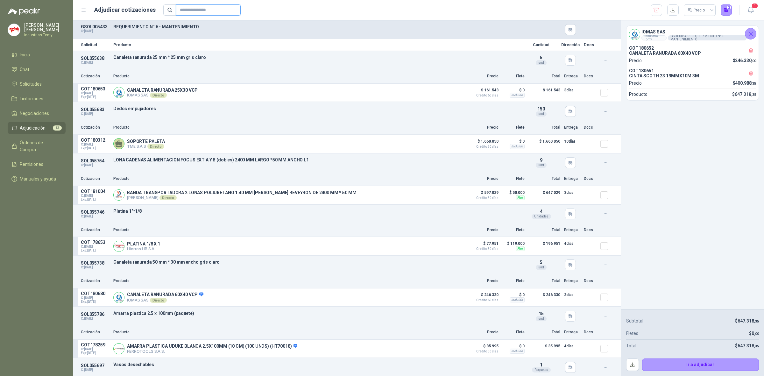
paste input "**********"
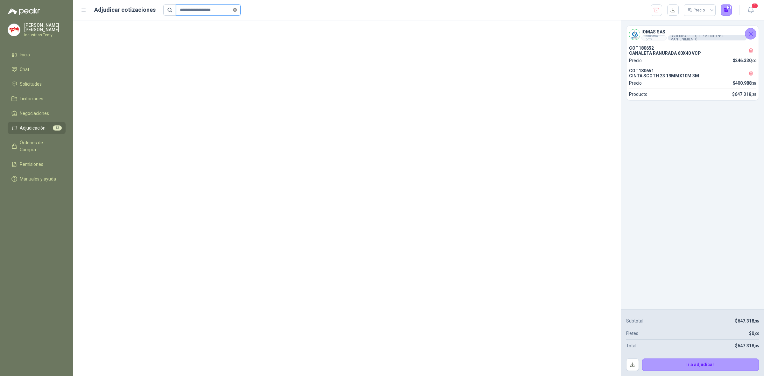
click at [233, 9] on icon "close-circle" at bounding box center [235, 10] width 4 height 4
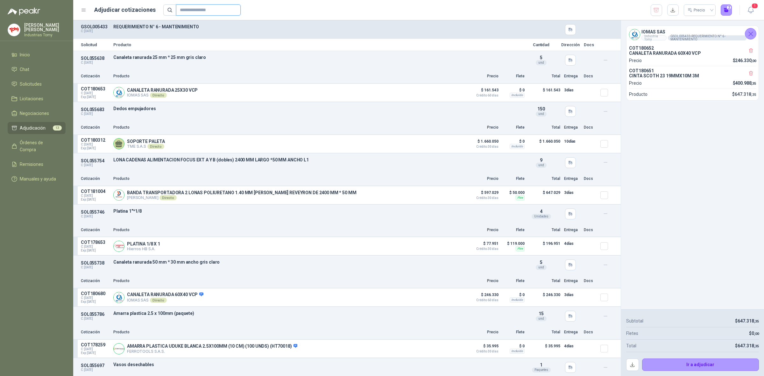
click at [213, 8] on input "text" at bounding box center [206, 10] width 52 height 11
paste input "**********"
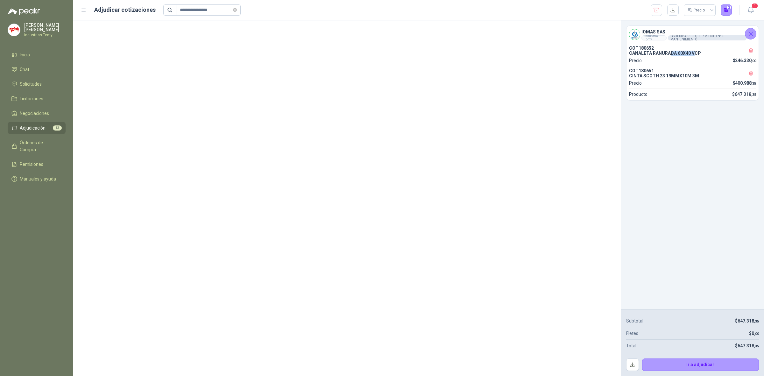
drag, startPoint x: 670, startPoint y: 54, endPoint x: 695, endPoint y: 56, distance: 24.9
click at [695, 56] on p "CANALETA RANURADA 60X40 VCP" at bounding box center [692, 53] width 127 height 5
drag, startPoint x: 722, startPoint y: 197, endPoint x: 699, endPoint y: 172, distance: 33.8
click at [714, 186] on div "IOMAS SAS Industria Tomy GSOL005433 - REQUERIMIENTO N° 6 - MANTENIMIENTO COT180…" at bounding box center [692, 164] width 143 height 289
click at [752, 75] on icon "button" at bounding box center [751, 73] width 5 height 5
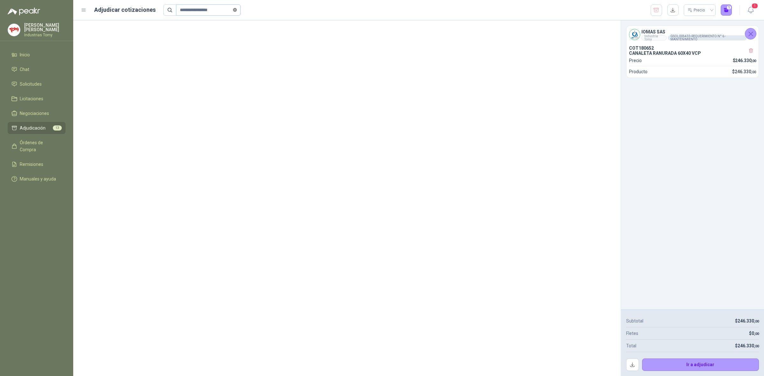
click at [233, 9] on icon "close-circle" at bounding box center [235, 10] width 4 height 4
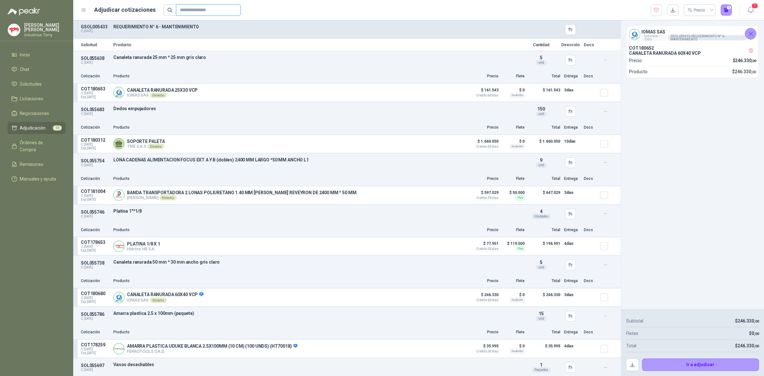
click at [211, 12] on input "text" at bounding box center [206, 10] width 52 height 11
paste input "**********"
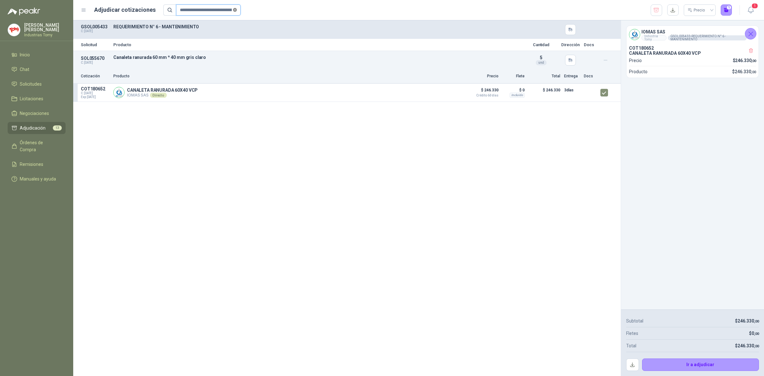
click at [233, 10] on icon "close-circle" at bounding box center [235, 10] width 4 height 4
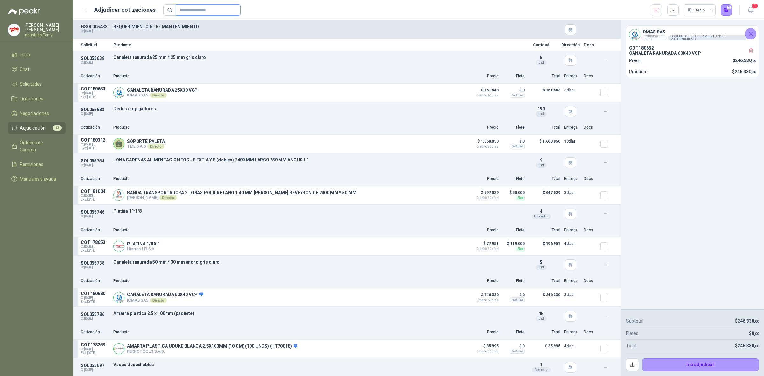
click at [225, 8] on input "text" at bounding box center [206, 10] width 52 height 11
paste input "**********"
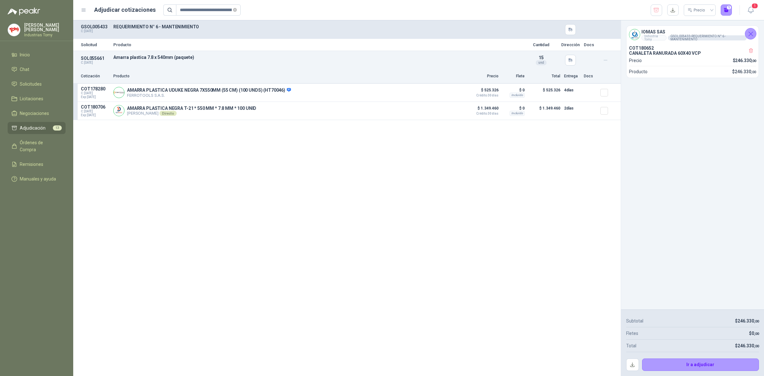
click at [281, 236] on div "Solicitud Producto Cantidad Dirección Docs SOL055661 C: [DATE] Amarra plastica …" at bounding box center [347, 198] width 548 height 356
click at [275, 212] on div "Solicitud Producto Cantidad Dirección Docs SOL055661 C: [DATE] Amarra plastica …" at bounding box center [347, 198] width 548 height 356
click at [293, 194] on div "Solicitud Producto Cantidad Dirección Docs SOL055661 C: [DATE] Amarra plastica …" at bounding box center [347, 198] width 548 height 356
click at [234, 7] on span "**********" at bounding box center [208, 9] width 65 height 11
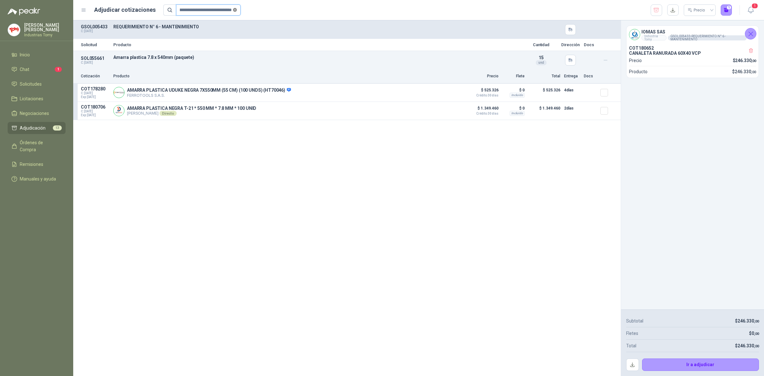
click at [233, 8] on icon "close-circle" at bounding box center [235, 10] width 4 height 4
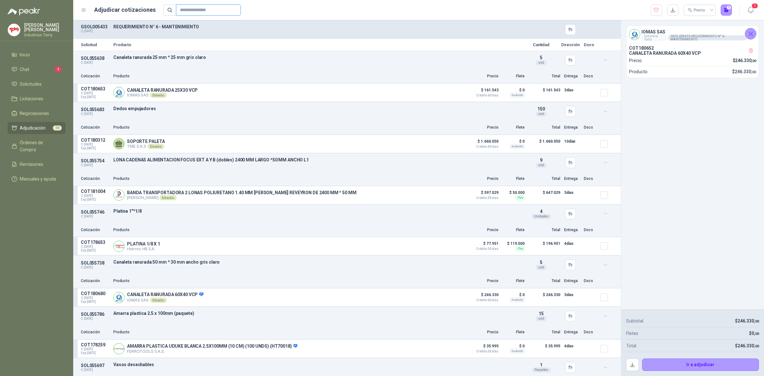
scroll to position [0, 0]
paste input "**********"
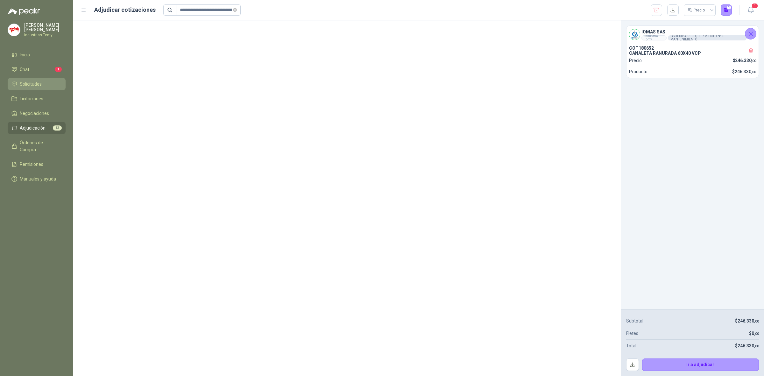
click at [34, 81] on span "Solicitudes" at bounding box center [31, 84] width 22 height 7
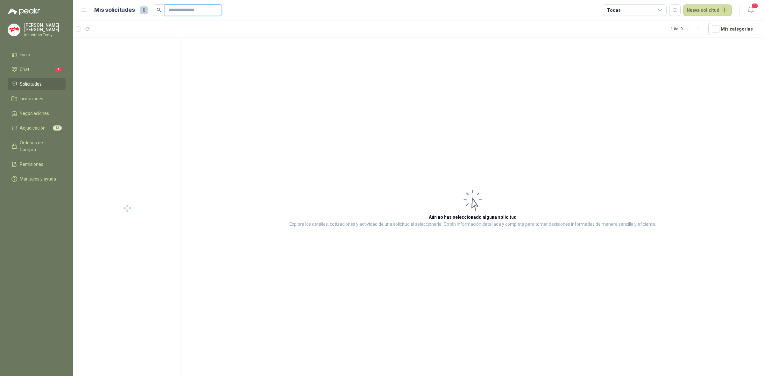
click at [189, 7] on input "text" at bounding box center [190, 10] width 45 height 11
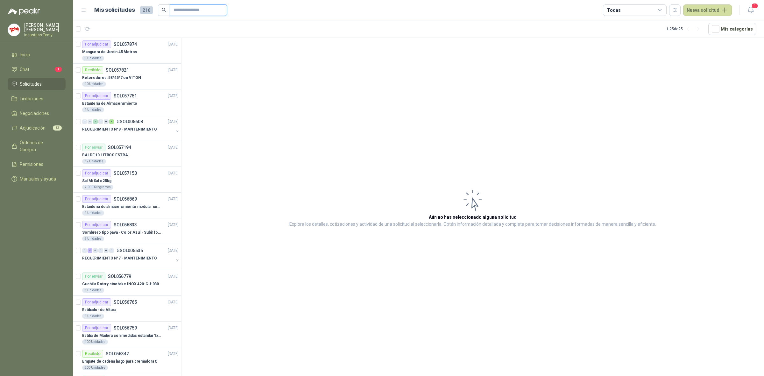
paste input "**********"
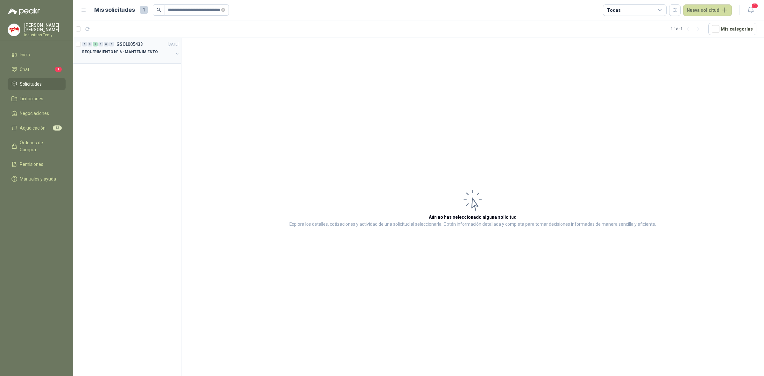
click at [165, 57] on div at bounding box center [127, 58] width 91 height 5
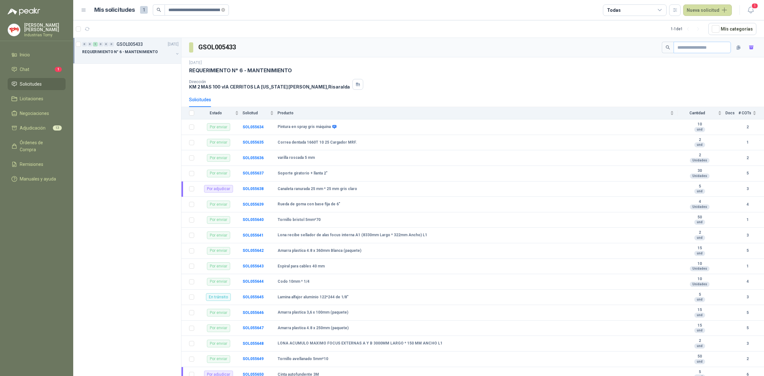
drag, startPoint x: 673, startPoint y: 40, endPoint x: 677, endPoint y: 45, distance: 6.1
click at [675, 42] on div "GSOL005433" at bounding box center [473, 47] width 583 height 19
click at [678, 47] on input "text" at bounding box center [700, 47] width 45 height 11
paste input "**********"
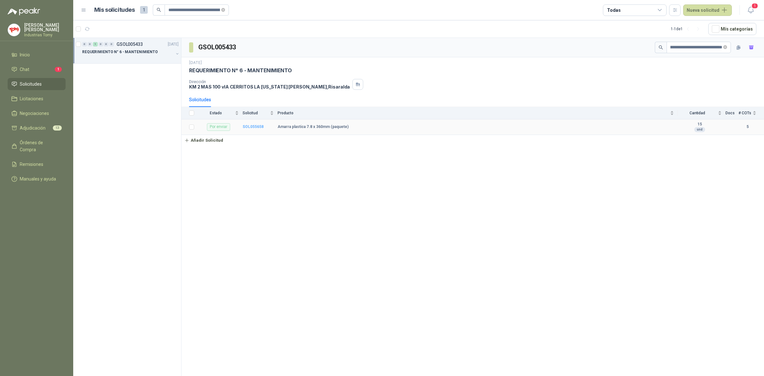
click at [252, 127] on b "SOL055658" at bounding box center [253, 127] width 21 height 4
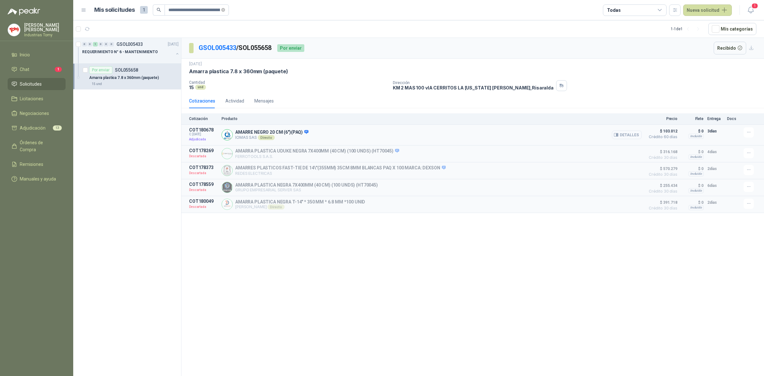
click at [623, 132] on button "Detalles" at bounding box center [627, 135] width 30 height 9
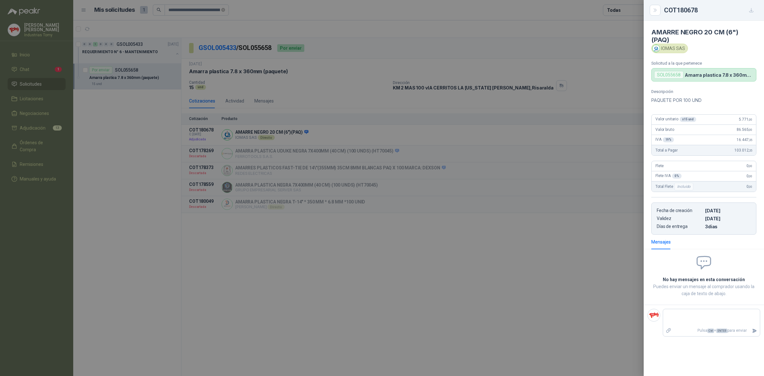
click at [220, 52] on div at bounding box center [382, 188] width 764 height 376
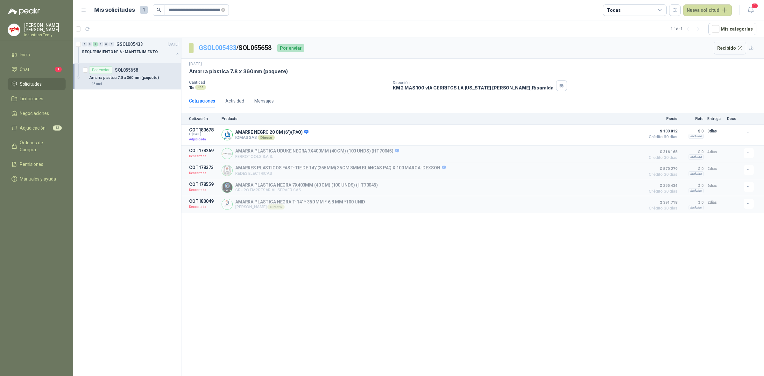
click at [225, 49] on link "GSOL005433" at bounding box center [218, 48] width 38 height 8
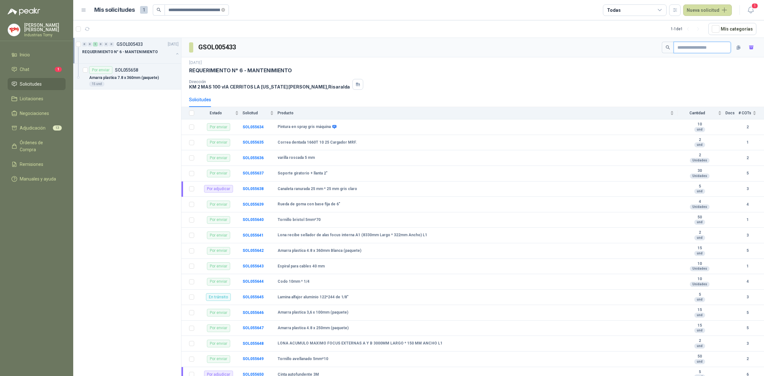
click at [688, 46] on input "text" at bounding box center [700, 47] width 45 height 11
paste input "**********"
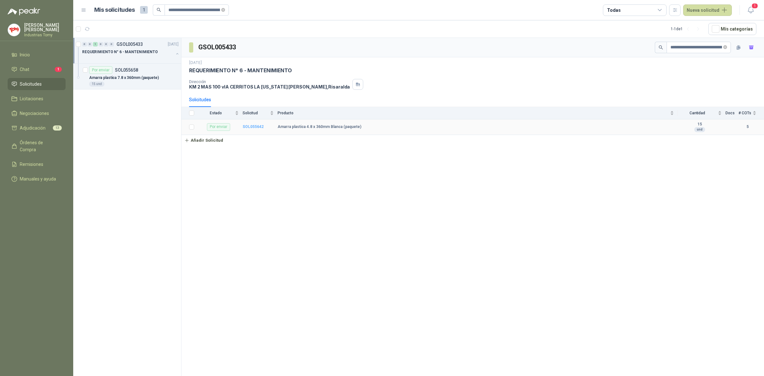
click at [253, 127] on b "SOL055642" at bounding box center [253, 127] width 21 height 4
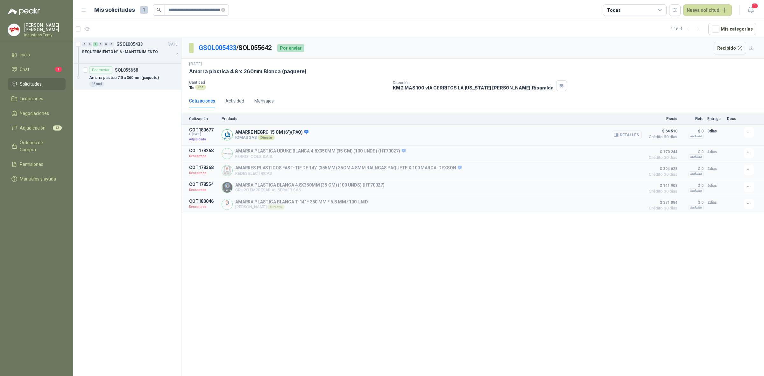
click at [622, 133] on button "Detalles" at bounding box center [627, 135] width 30 height 9
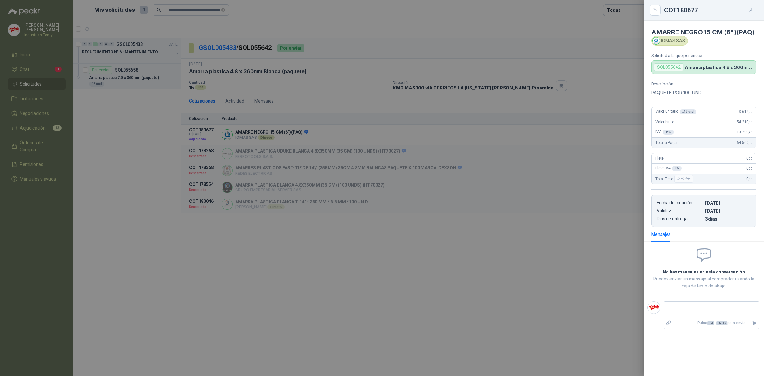
drag, startPoint x: 155, startPoint y: 128, endPoint x: 158, endPoint y: 113, distance: 14.6
click at [155, 124] on div at bounding box center [382, 188] width 764 height 376
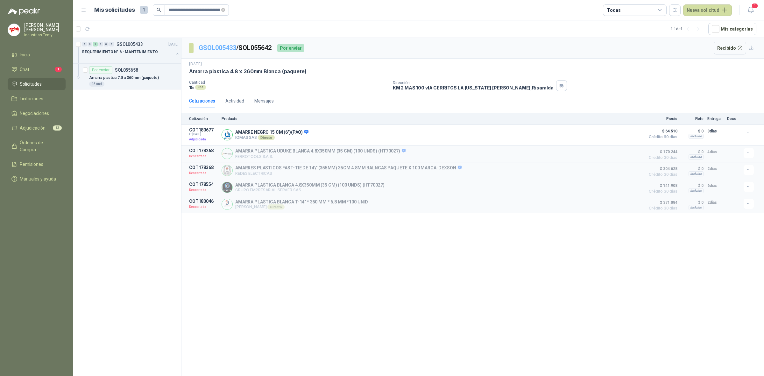
click at [212, 47] on link "GSOL005433" at bounding box center [218, 48] width 38 height 8
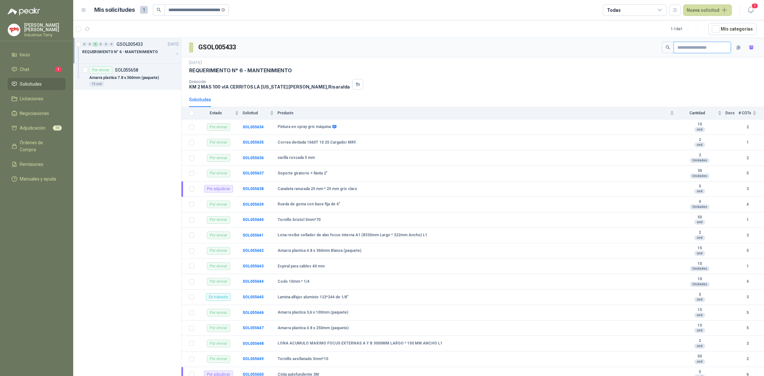
click at [695, 45] on input "text" at bounding box center [700, 47] width 45 height 11
paste input "**********"
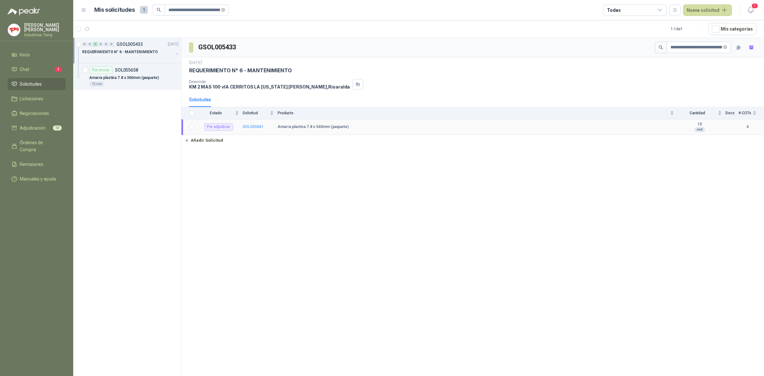
click at [254, 126] on b "SOL055661" at bounding box center [253, 127] width 21 height 4
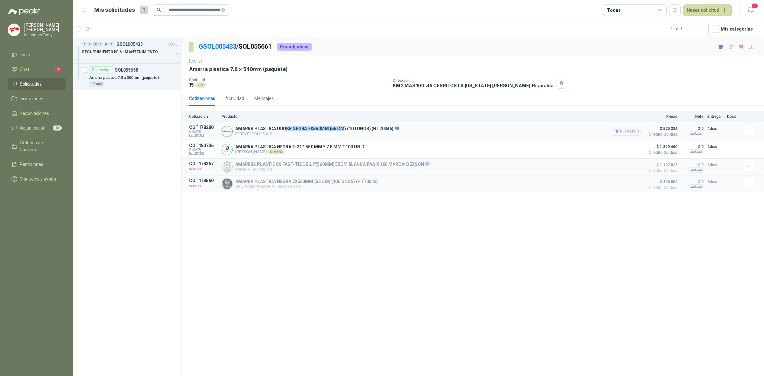
drag, startPoint x: 287, startPoint y: 127, endPoint x: 344, endPoint y: 123, distance: 56.8
click at [344, 123] on article "COT178280 C: [DATE] Exp: [DATE] AMARRA PLASTICA UDUKE NEGRA 7X550MM (55 CM) (10…" at bounding box center [473, 131] width 583 height 18
drag, startPoint x: 344, startPoint y: 123, endPoint x: 346, endPoint y: 131, distance: 8.5
click at [345, 123] on article "COT178280 C: [DATE] Exp: [DATE] AMARRA PLASTICA UDUKE NEGRA 7X550MM (55 CM) (10…" at bounding box center [473, 131] width 583 height 18
click at [244, 128] on p "AMARRA PLASTICA UDUKE NEGRA 7X550MM (55 CM) (100 UNDS) (HT70046)" at bounding box center [317, 129] width 164 height 6
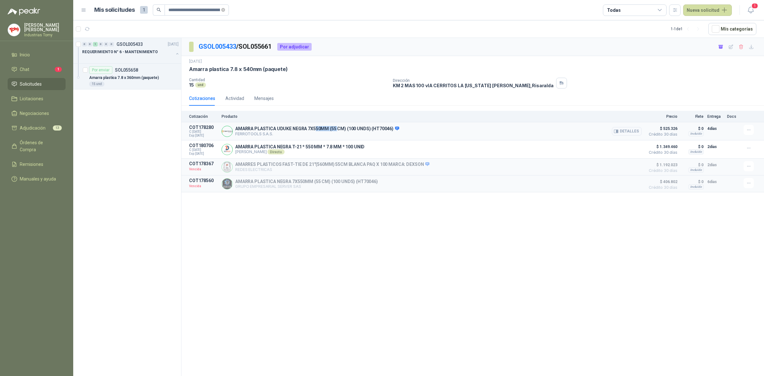
drag, startPoint x: 314, startPoint y: 128, endPoint x: 343, endPoint y: 129, distance: 29.3
click at [336, 129] on p "AMARRA PLASTICA UDUKE NEGRA 7X550MM (55 CM) (100 UNDS) (HT70046)" at bounding box center [317, 129] width 164 height 6
drag, startPoint x: 343, startPoint y: 129, endPoint x: 349, endPoint y: 134, distance: 8.0
click at [343, 129] on p "AMARRA PLASTICA UDUKE NEGRA 7X550MM (55 CM) (100 UNDS) (HT70046)" at bounding box center [317, 129] width 164 height 6
drag, startPoint x: 369, startPoint y: 147, endPoint x: 234, endPoint y: 150, distance: 135.1
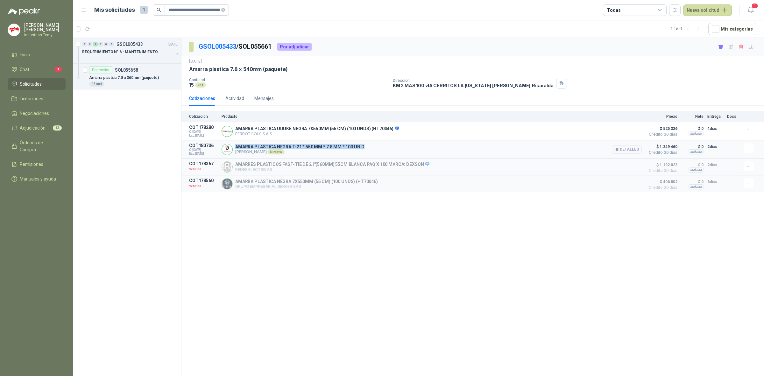
click at [234, 150] on div "AMARRA PLASTICA NEGRA T-21 * 550 MM * 7.8 MM * 100 UNID [PERSON_NAME] Directo D…" at bounding box center [432, 149] width 420 height 13
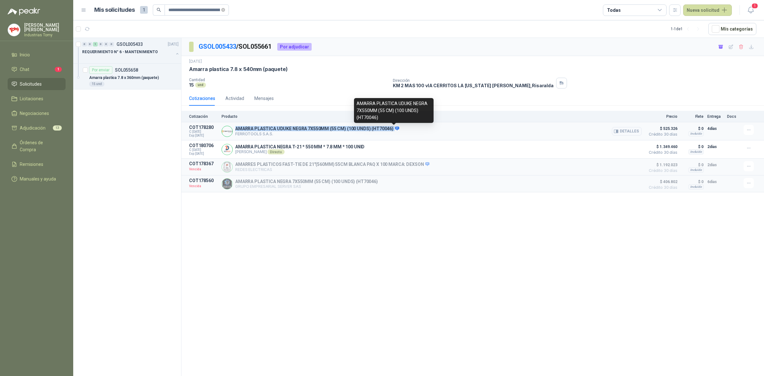
drag, startPoint x: 236, startPoint y: 128, endPoint x: 391, endPoint y: 129, distance: 154.8
click at [392, 130] on p "AMARRA PLASTICA UDUKE NEGRA 7X550MM (55 CM) (100 UNDS) (HT70046)" at bounding box center [317, 129] width 164 height 6
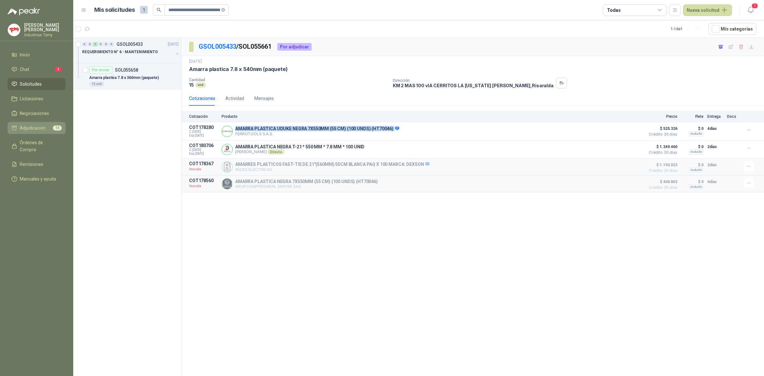
click at [44, 127] on span "Adjudicación" at bounding box center [33, 128] width 26 height 7
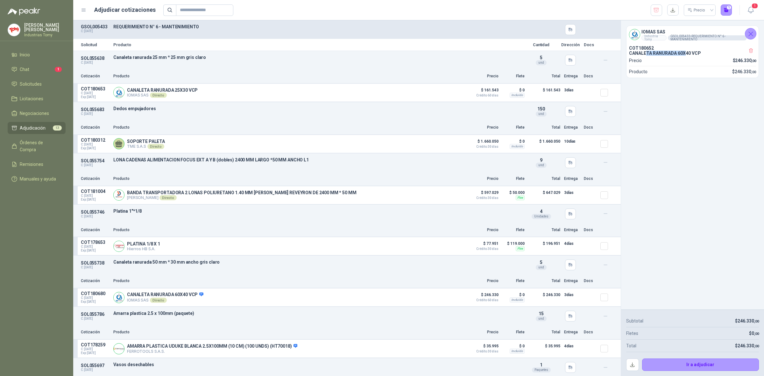
drag, startPoint x: 645, startPoint y: 56, endPoint x: 685, endPoint y: 60, distance: 40.3
click at [685, 58] on div "COT180652 CANALETA RANURADA 60X40 VCP Precio $ 246.330 ,00" at bounding box center [692, 55] width 127 height 18
click at [195, 11] on input "text" at bounding box center [202, 10] width 45 height 11
click at [39, 82] on span "Solicitudes" at bounding box center [31, 84] width 22 height 7
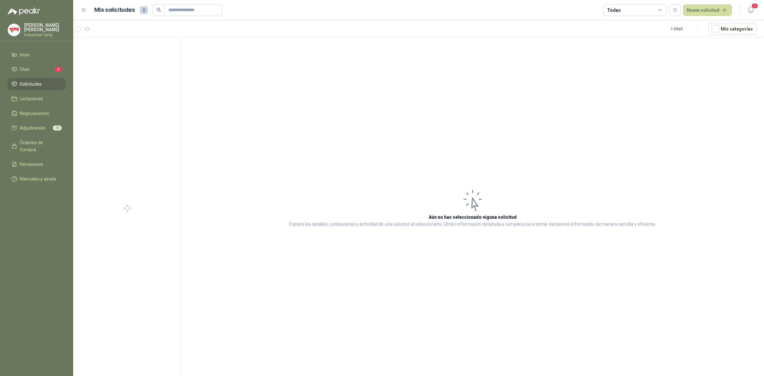
click at [191, 0] on header "Mis solicitudes 0 Todas Nueva solicitud 1" at bounding box center [418, 10] width 691 height 20
click at [195, 8] on input "text" at bounding box center [190, 10] width 45 height 11
paste input "**********"
click at [160, 56] on div at bounding box center [127, 58] width 91 height 5
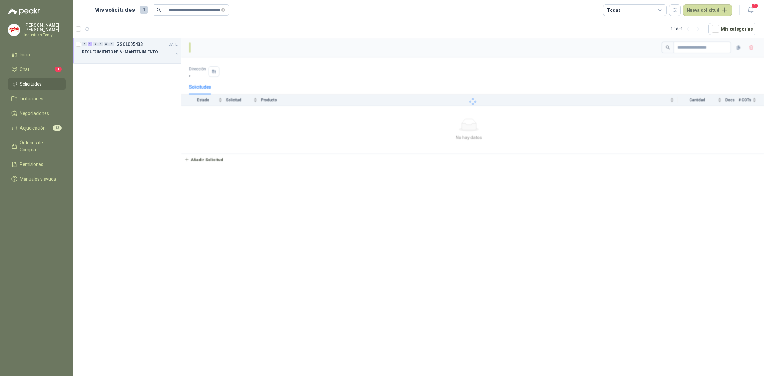
click at [691, 47] on div at bounding box center [473, 101] width 583 height 127
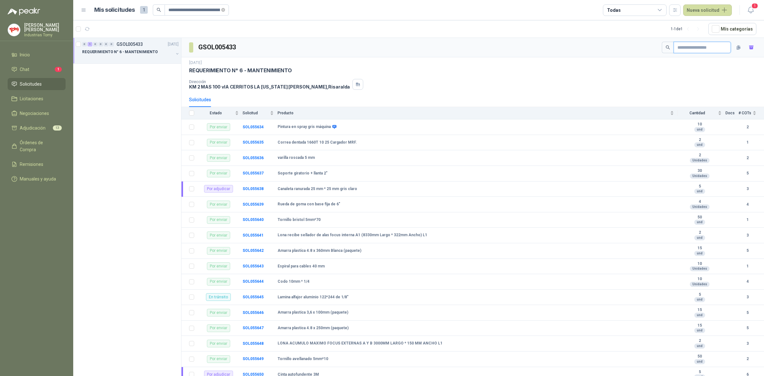
click at [689, 48] on input "text" at bounding box center [700, 47] width 45 height 11
paste input "**********"
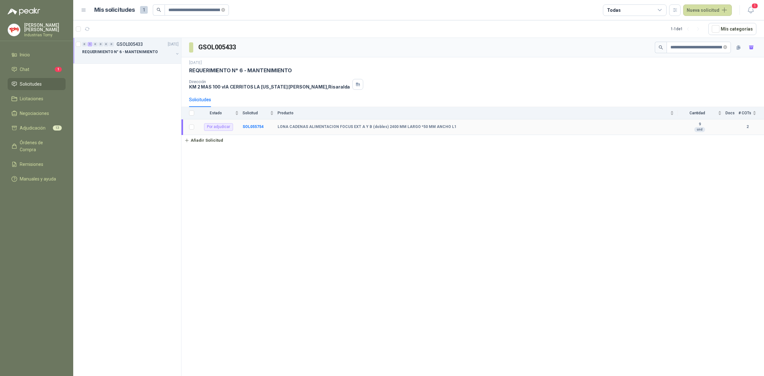
click at [438, 126] on b "LONA CADENAS ALIMENTACION FOCUS EXT A Y B (dobles) 2400 MM LARGO *50 MM ANCHO L1" at bounding box center [367, 127] width 179 height 5
drag, startPoint x: 452, startPoint y: 126, endPoint x: 279, endPoint y: 131, distance: 173.0
click at [279, 131] on td "LONA CADENAS ALIMENTACION FOCUS EXT A Y B (dobles) 2400 MM LARGO *50 MM ANCHO L1" at bounding box center [478, 127] width 400 height 16
click at [257, 126] on b "SOL055754" at bounding box center [253, 127] width 21 height 4
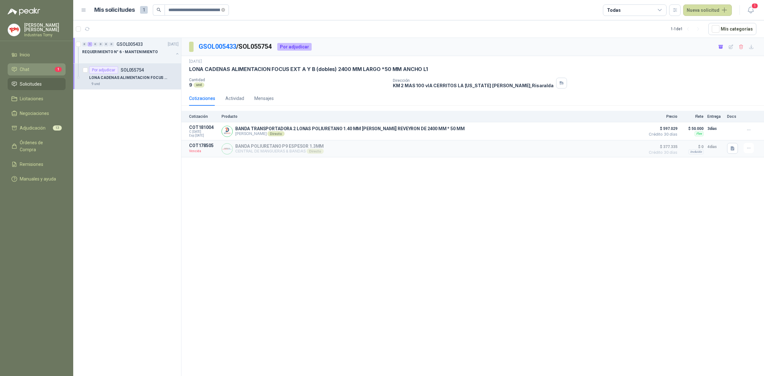
click at [48, 67] on li "Chat 1" at bounding box center [36, 69] width 50 height 7
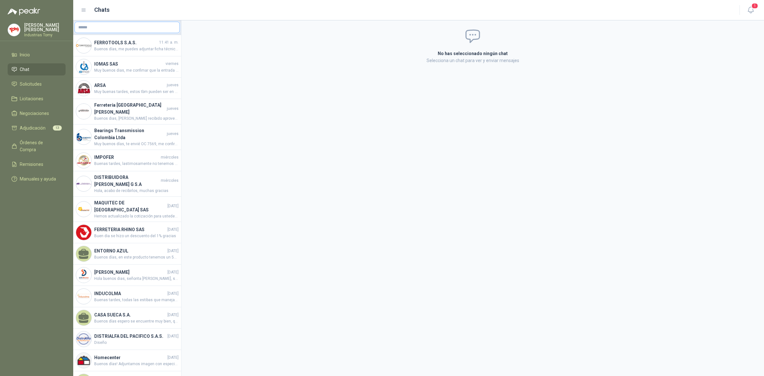
click at [124, 27] on input "text" at bounding box center [127, 27] width 105 height 11
click at [115, 44] on span "NIT : 890939259" at bounding box center [115, 44] width 23 height 3
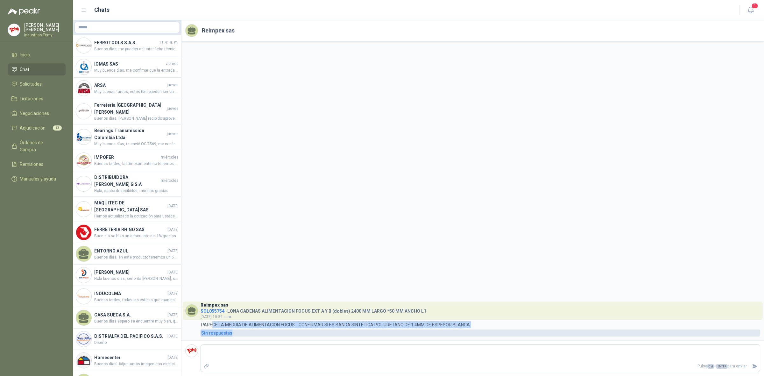
drag, startPoint x: 211, startPoint y: 326, endPoint x: 293, endPoint y: 330, distance: 82.3
click at [293, 330] on div "Reimpex sas SOL055754 - [PERSON_NAME] ALIMENTACION FOCUS EXT A Y B (dobles) 240…" at bounding box center [472, 319] width 575 height 35
click at [336, 328] on p "PARECE LA MEDDIA DE ALIMENTACION FOCUS... CONFIRMAR SI ES BANDA SINTETICA POLIU…" at bounding box center [335, 324] width 269 height 7
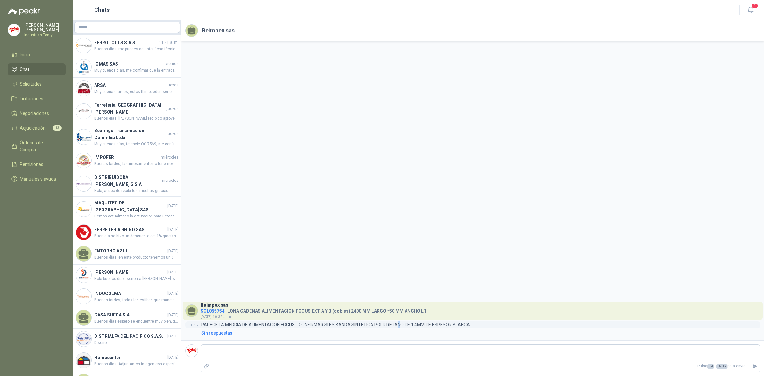
click at [401, 322] on p "PARECE LA MEDDIA DE ALIMENTACION FOCUS... CONFIRMAR SI ES BANDA SINTETICA POLIU…" at bounding box center [335, 324] width 269 height 7
click at [443, 324] on p "PARECE LA MEDDIA DE ALIMENTACION FOCUS... CONFIRMAR SI ES BANDA SINTETICA POLIU…" at bounding box center [335, 324] width 269 height 7
click at [414, 349] on textarea at bounding box center [480, 353] width 559 height 15
paste textarea "**********"
click at [400, 256] on div "Reimpex sas SOL055754 - [PERSON_NAME] ALIMENTACION FOCUS EXT A Y B (dobles) 240…" at bounding box center [473, 190] width 583 height 299
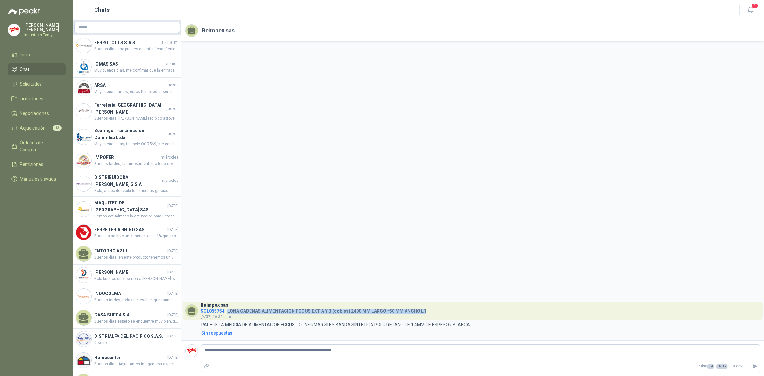
drag, startPoint x: 428, startPoint y: 310, endPoint x: 228, endPoint y: 309, distance: 200.6
click at [228, 309] on header "Reimpex sas SOL055754 - [PERSON_NAME] ALIMENTACION FOCUS EXT A Y B (dobles) 240…" at bounding box center [473, 311] width 580 height 18
click at [241, 323] on p "PARECE LA MEDDIA DE ALIMENTACION FOCUS... CONFIRMAR SI ES BANDA SINTETICA POLIU…" at bounding box center [335, 324] width 269 height 7
drag, startPoint x: 201, startPoint y: 323, endPoint x: 480, endPoint y: 325, distance: 279.0
click at [480, 325] on div "10:32 PARECE LA MEDDIA DE ALIMENTACION FOCUS... CONFIRMAR SI ES BANDA SINTETICA…" at bounding box center [472, 324] width 575 height 7
